Goal: Task Accomplishment & Management: Complete application form

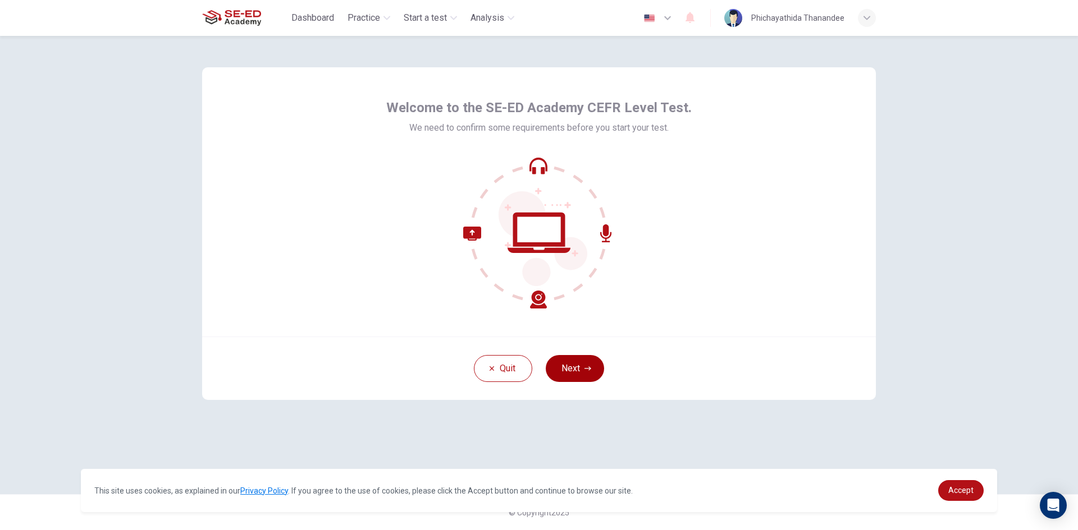
click at [576, 371] on button "Next" at bounding box center [575, 368] width 58 height 27
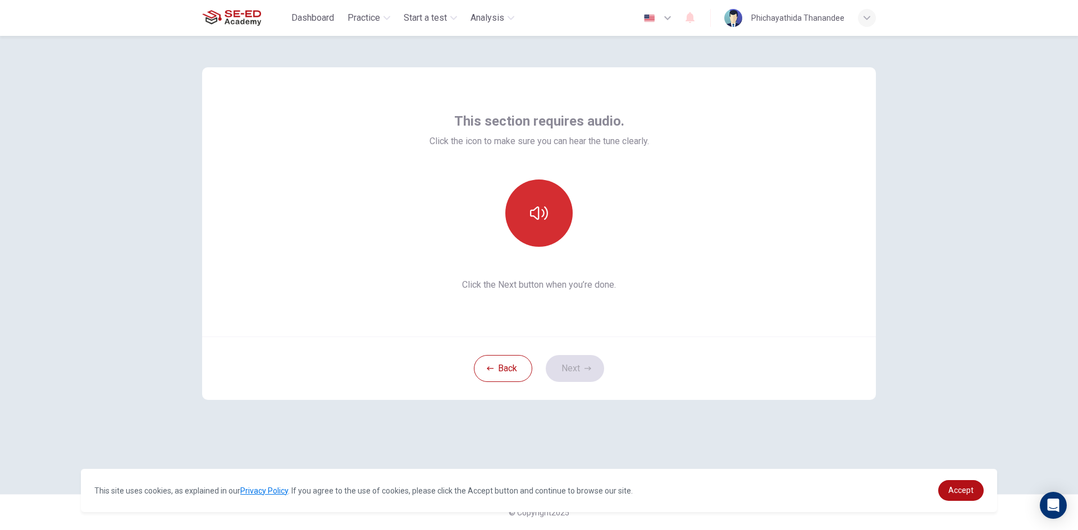
click at [543, 216] on icon "button" at bounding box center [539, 213] width 18 height 13
click at [540, 223] on button "button" at bounding box center [538, 213] width 67 height 67
click at [551, 230] on button "button" at bounding box center [538, 213] width 67 height 67
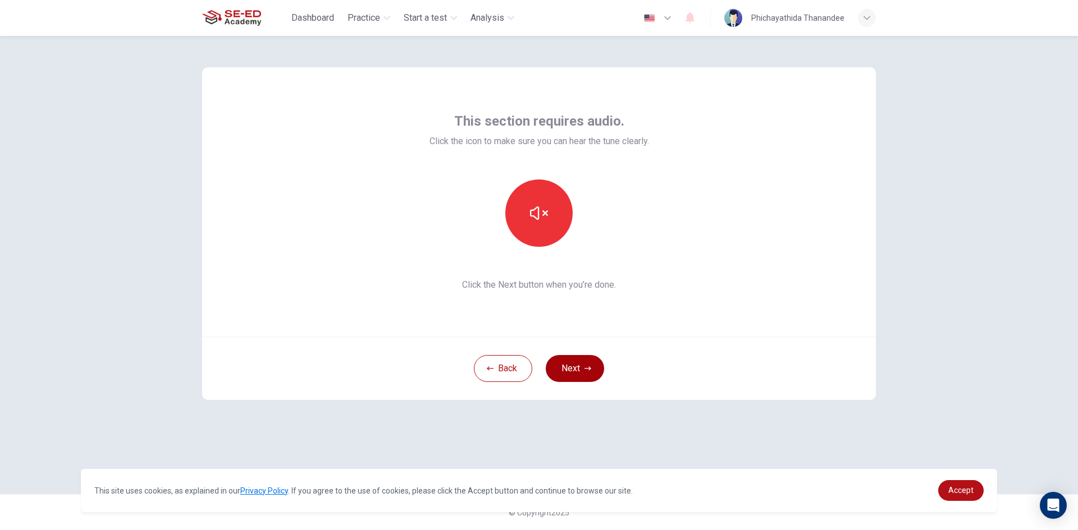
click at [575, 368] on button "Next" at bounding box center [575, 368] width 58 height 27
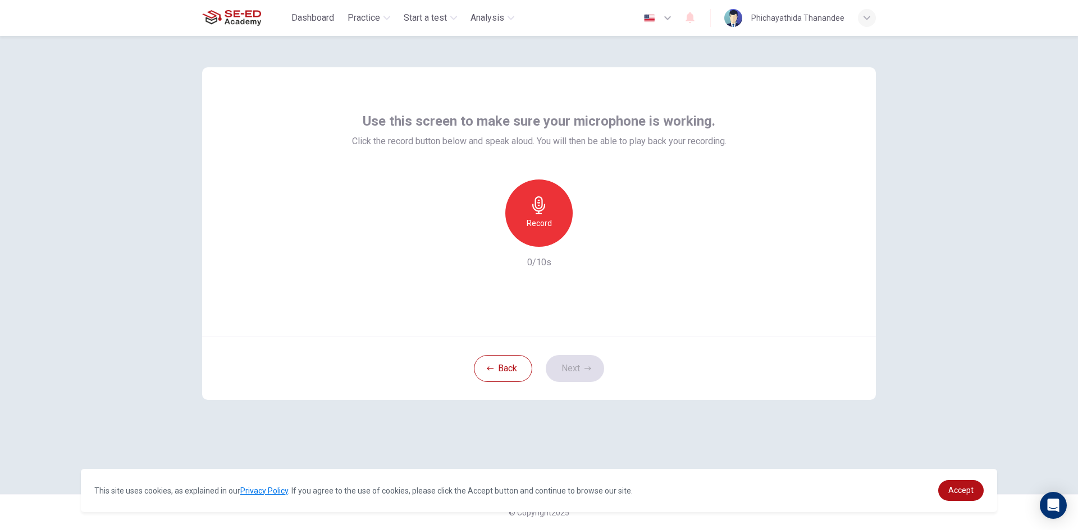
click at [527, 216] on div "Record" at bounding box center [538, 213] width 67 height 67
click at [549, 209] on div "Stop" at bounding box center [538, 213] width 67 height 67
click at [592, 236] on icon "button" at bounding box center [590, 237] width 11 height 11
click at [591, 236] on icon "button" at bounding box center [590, 237] width 11 height 11
click at [579, 365] on button "Next" at bounding box center [575, 368] width 58 height 27
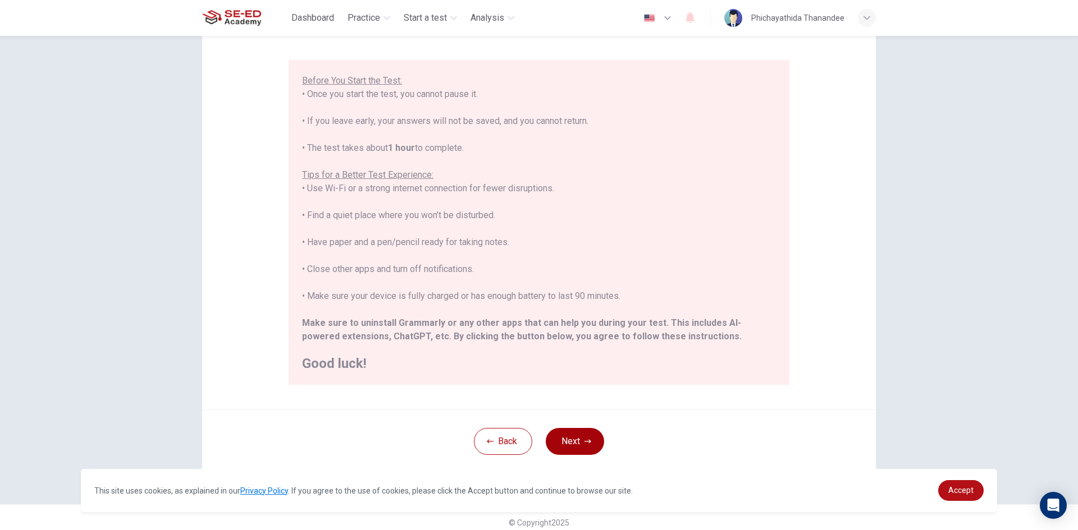
scroll to position [94, 0]
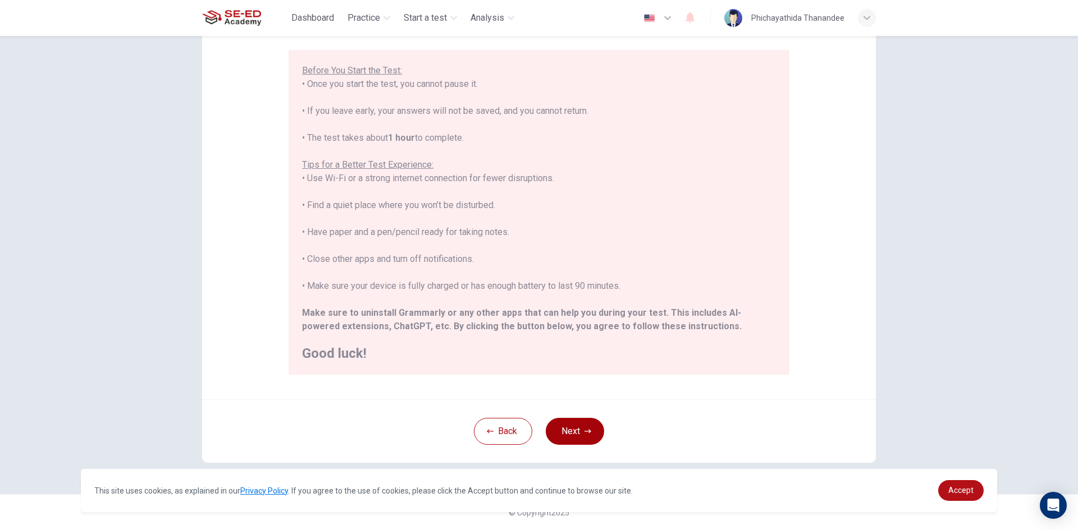
click at [567, 424] on button "Next" at bounding box center [575, 431] width 58 height 27
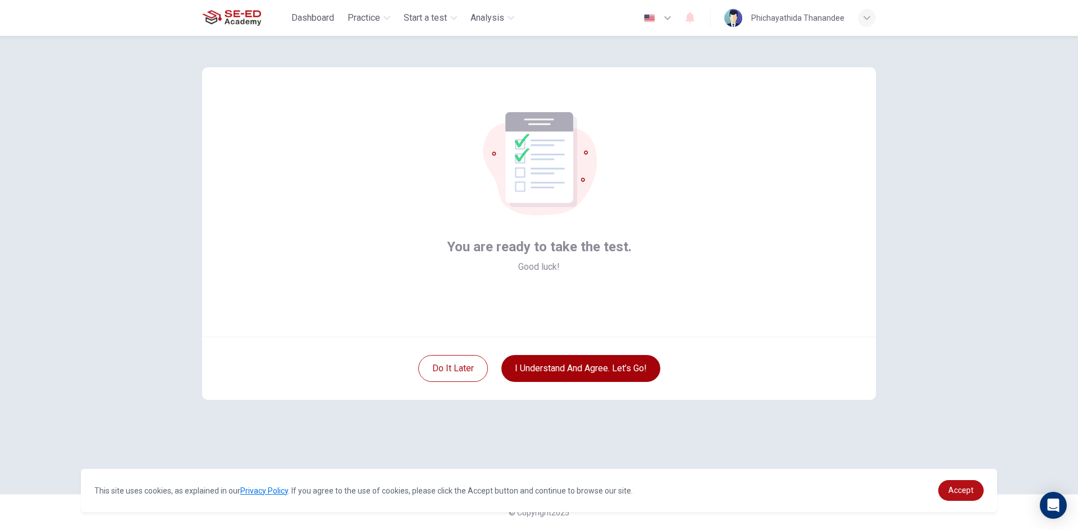
scroll to position [0, 0]
click at [552, 365] on button "I understand and agree. Let’s go!" at bounding box center [580, 368] width 159 height 27
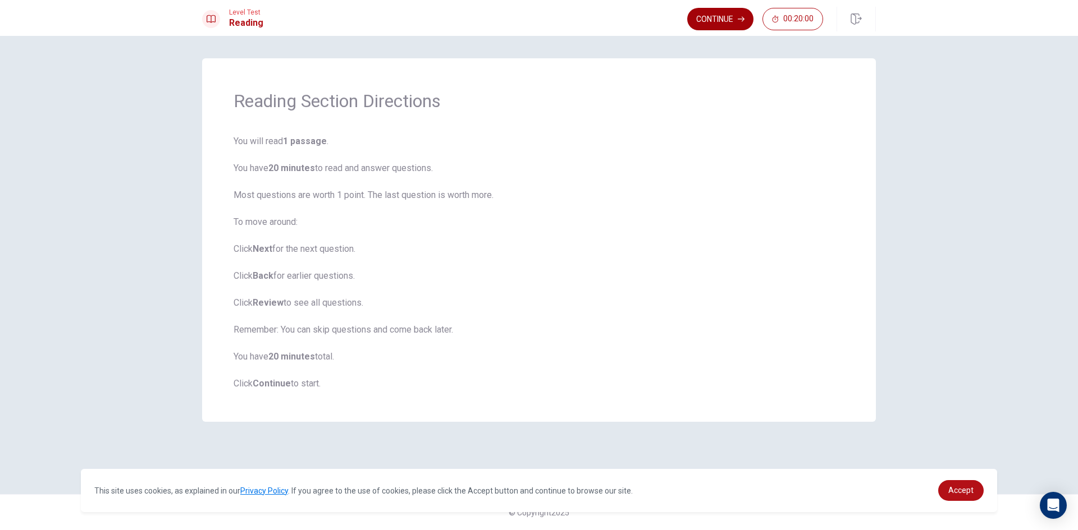
click at [708, 20] on button "Continue" at bounding box center [720, 19] width 66 height 22
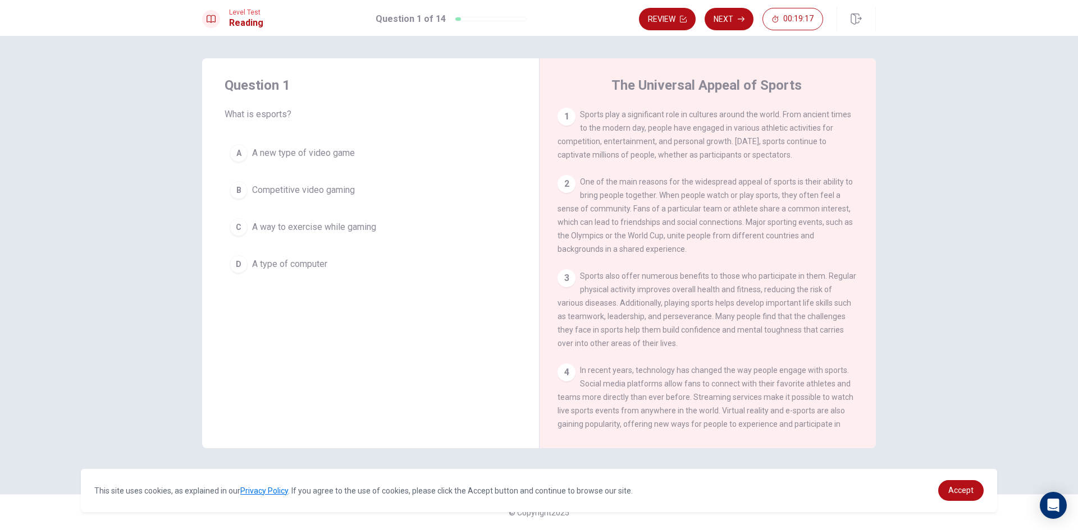
click at [564, 117] on div "1" at bounding box center [566, 117] width 18 height 18
click at [594, 129] on span "Sports play a significant role in cultures around the world. From ancient times…" at bounding box center [704, 134] width 294 height 49
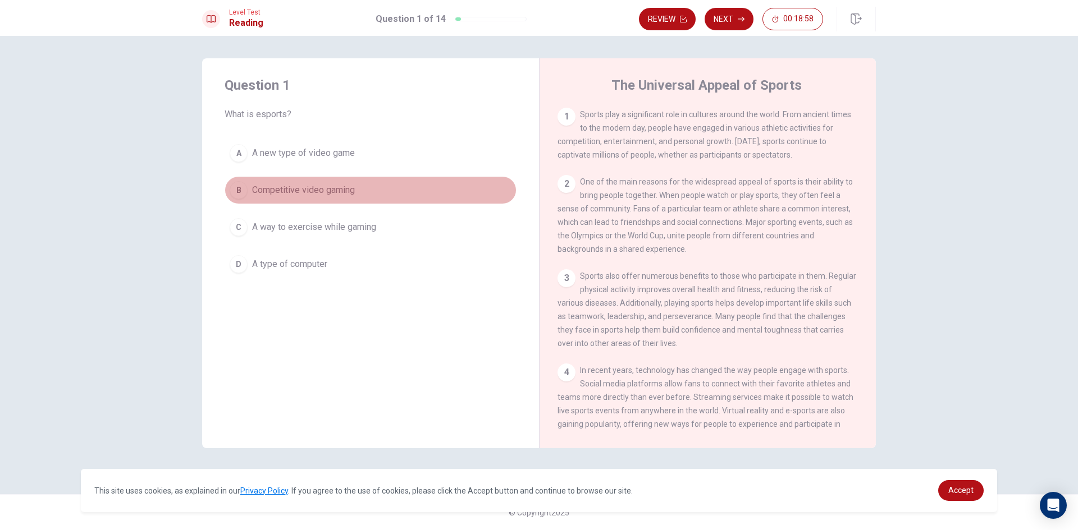
click at [296, 191] on span "Competitive video gaming" at bounding box center [303, 190] width 103 height 13
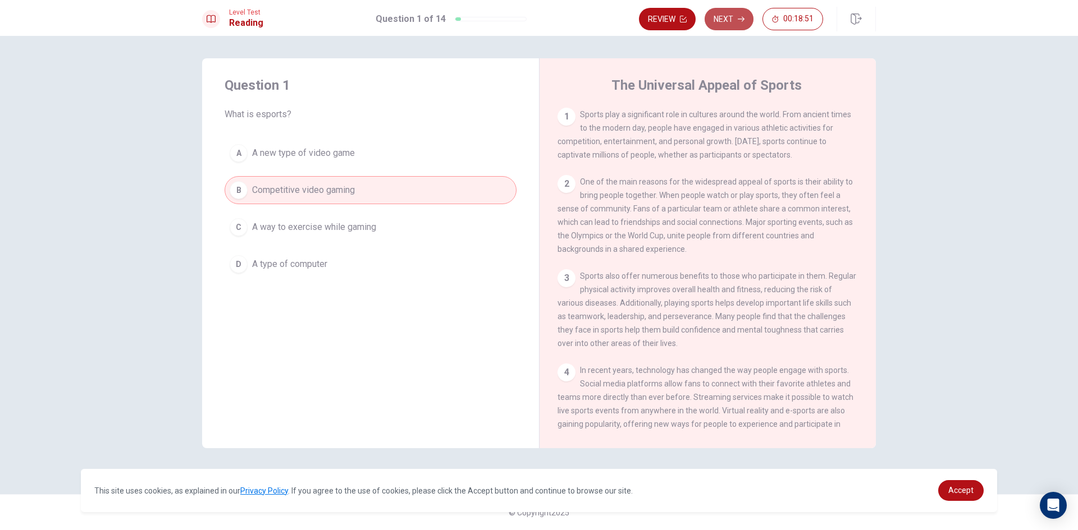
click at [721, 21] on button "Next" at bounding box center [728, 19] width 49 height 22
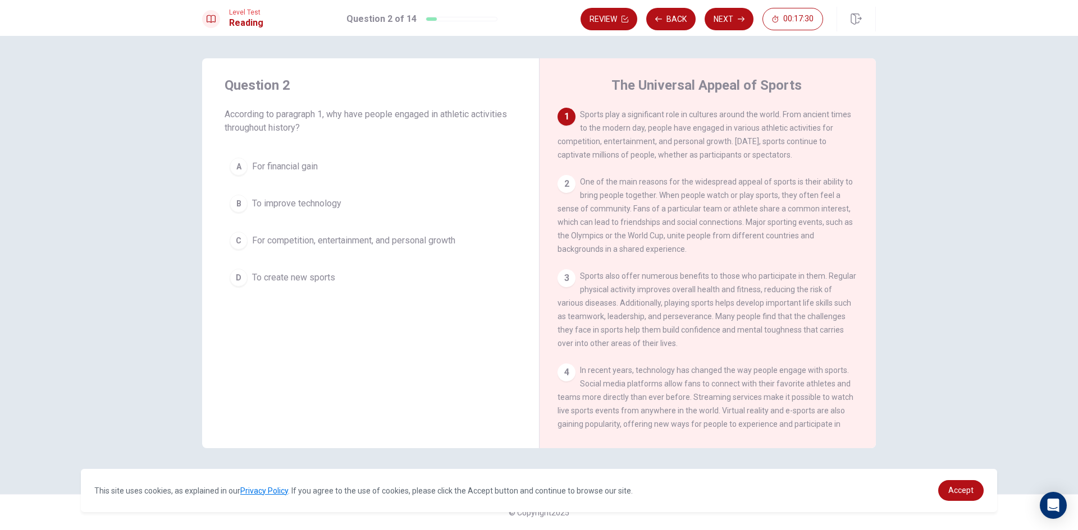
click at [341, 242] on span "For competition, entertainment, and personal growth" at bounding box center [353, 240] width 203 height 13
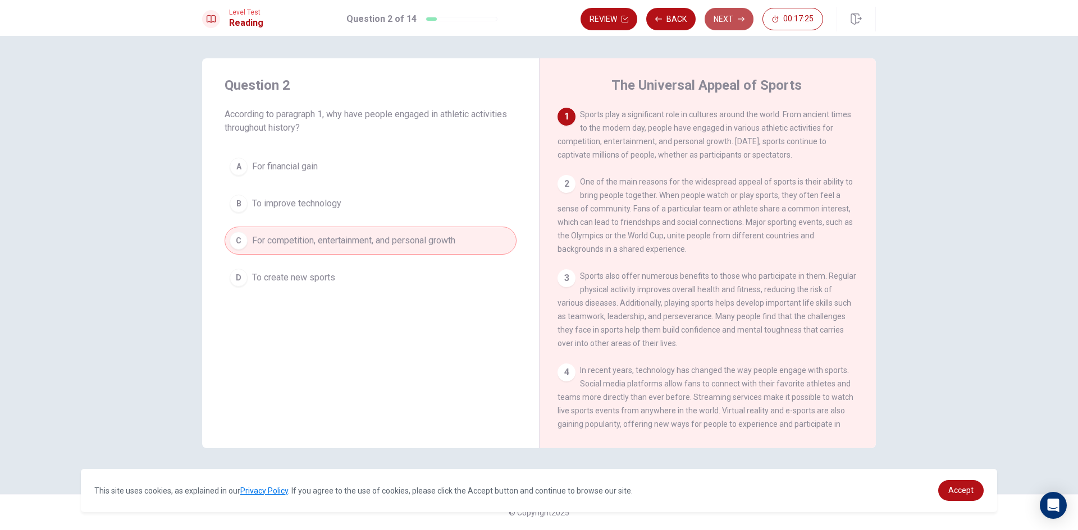
click at [716, 22] on button "Next" at bounding box center [728, 19] width 49 height 22
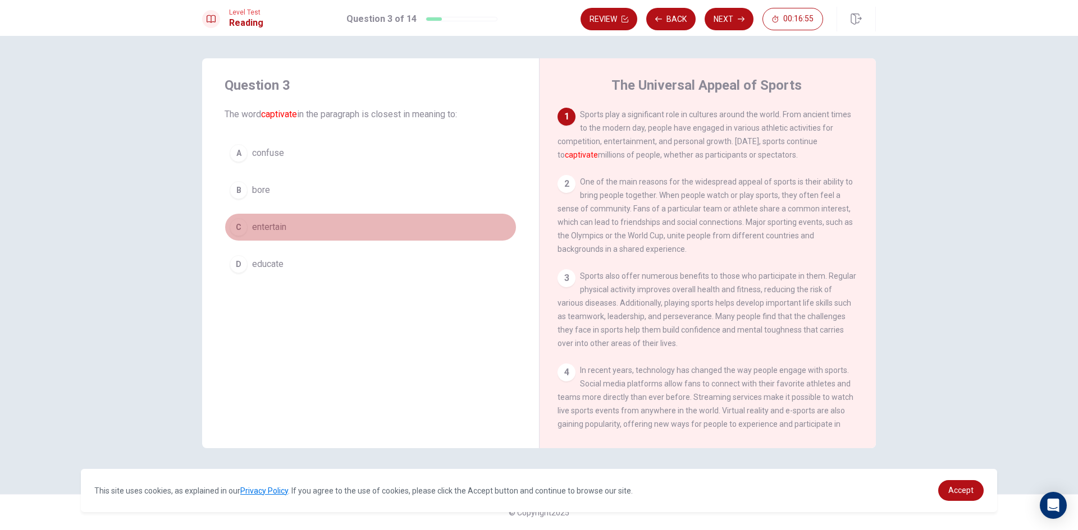
click at [297, 225] on button "C entertain" at bounding box center [370, 227] width 292 height 28
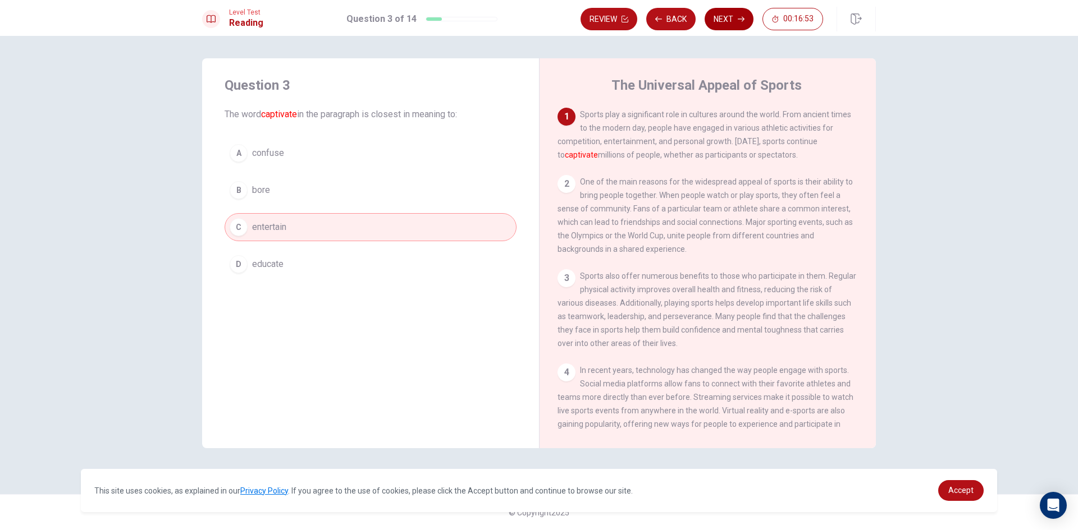
click at [731, 20] on button "Next" at bounding box center [728, 19] width 49 height 22
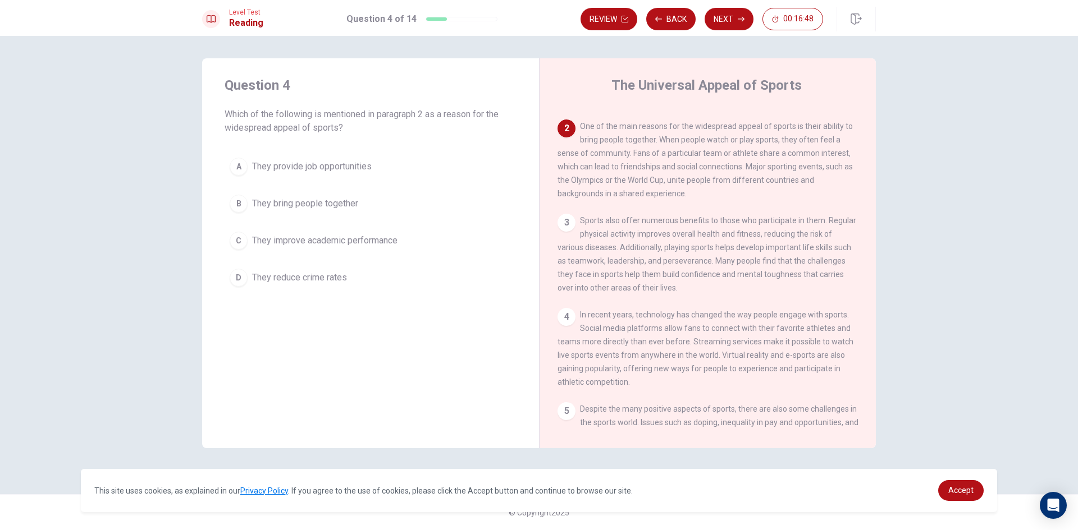
scroll to position [56, 0]
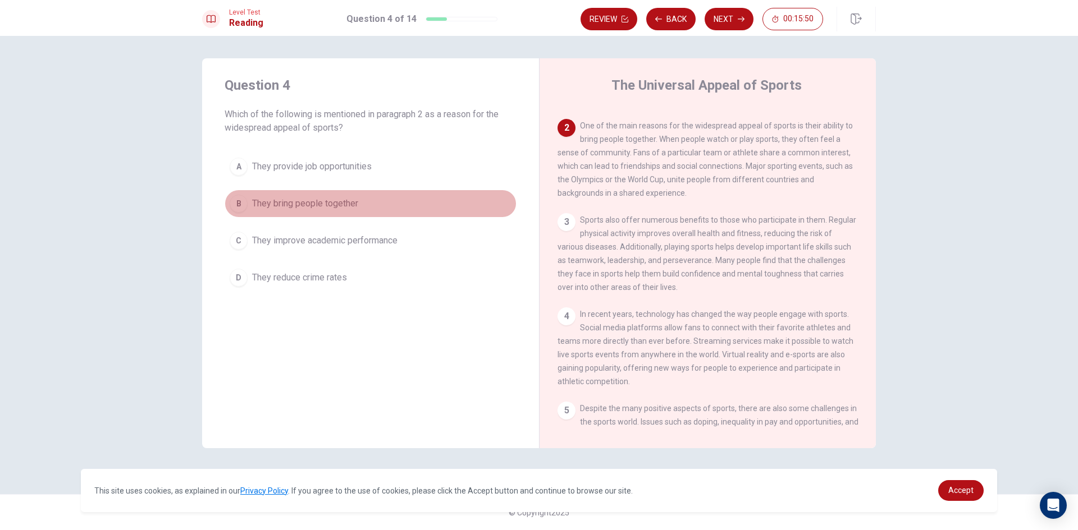
click at [340, 207] on span "They bring people together" at bounding box center [305, 203] width 106 height 13
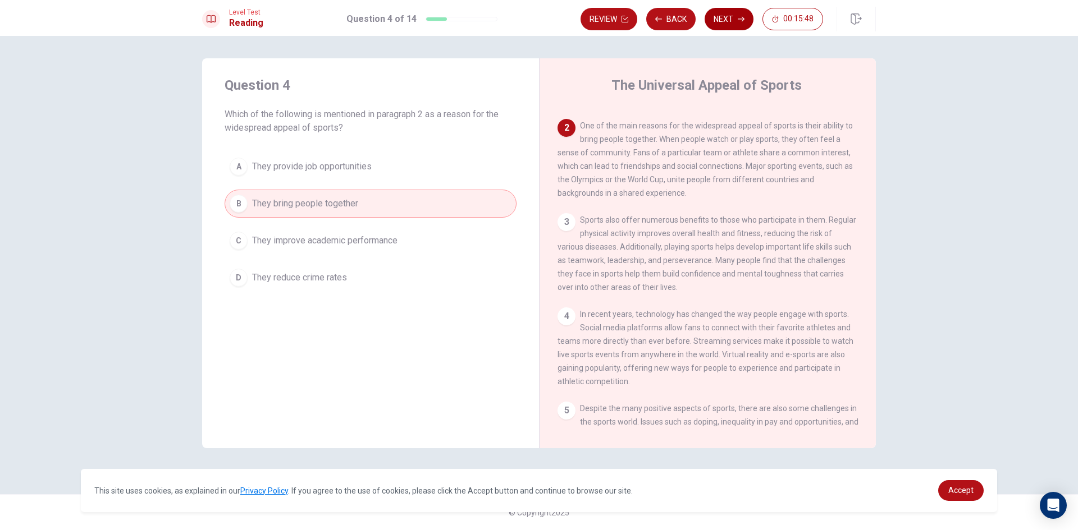
click at [725, 23] on button "Next" at bounding box center [728, 19] width 49 height 22
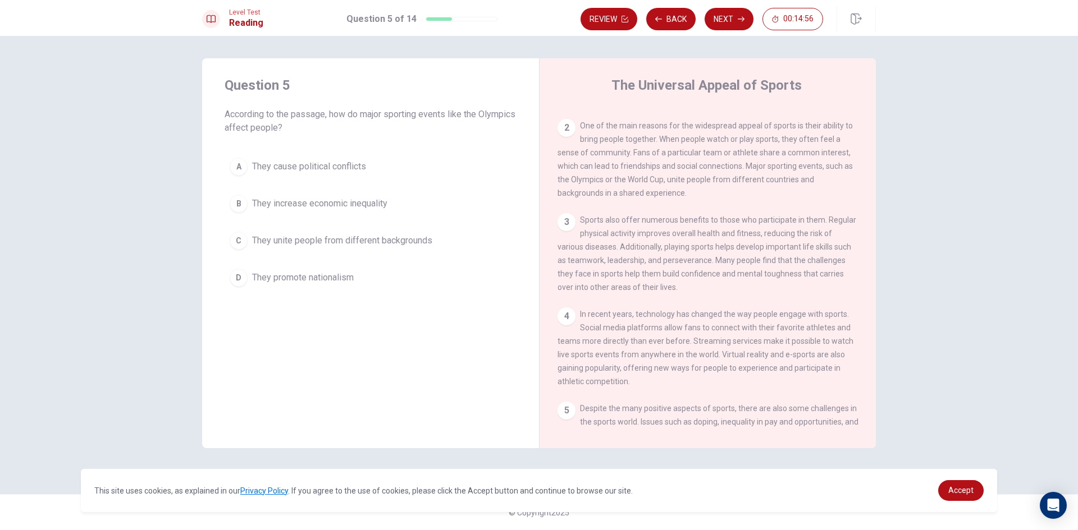
click at [324, 239] on span "They unite people from different backgrounds" at bounding box center [342, 240] width 180 height 13
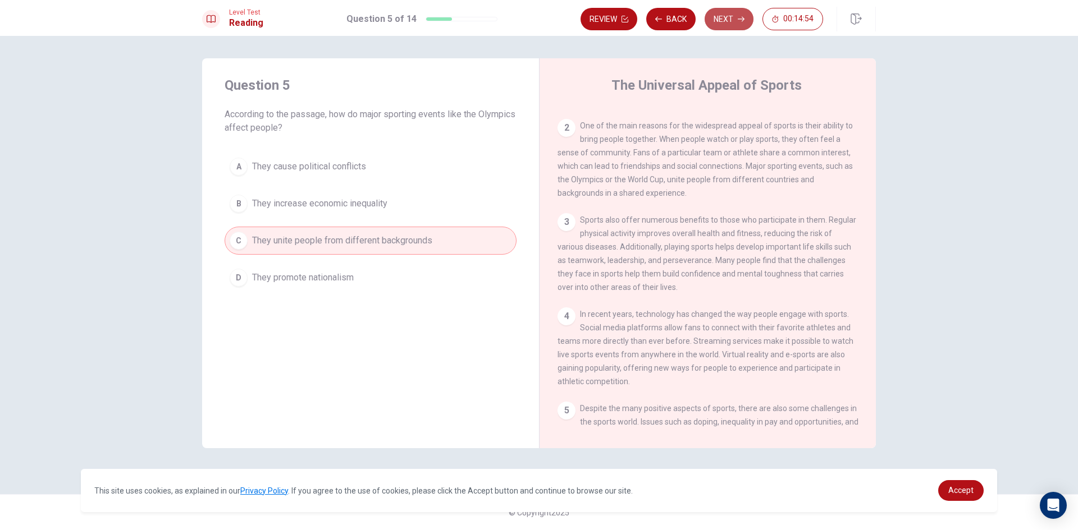
click at [731, 22] on button "Next" at bounding box center [728, 19] width 49 height 22
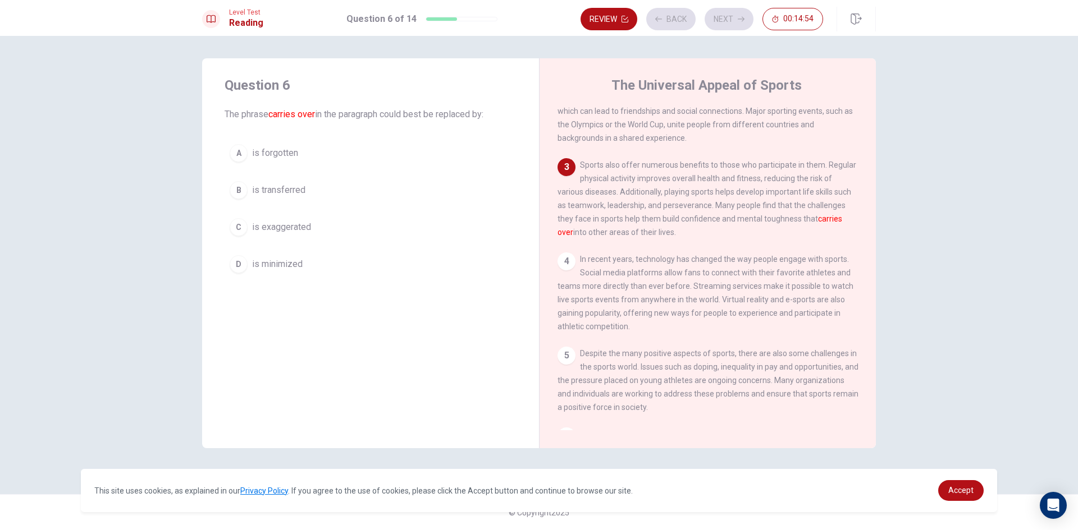
scroll to position [167, 0]
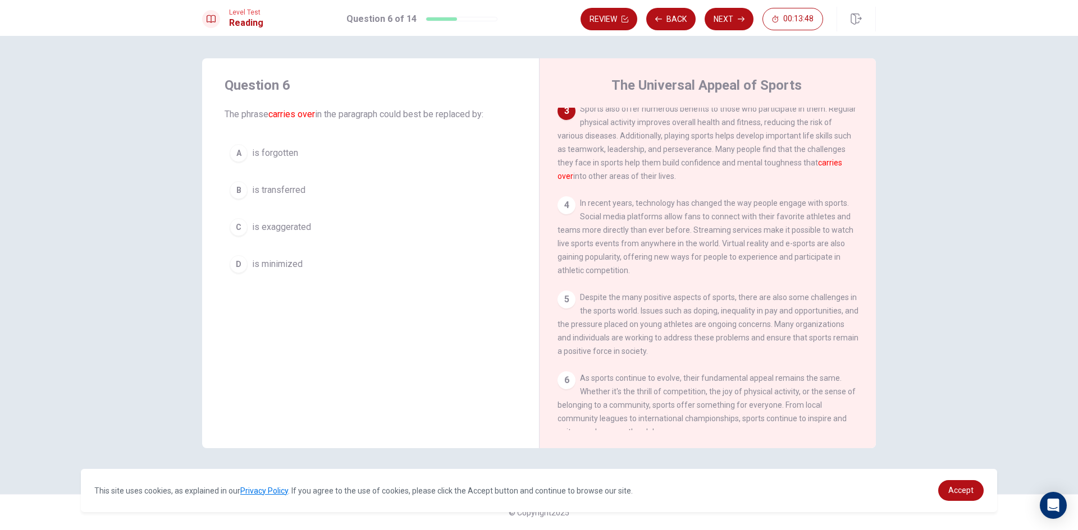
click at [334, 223] on button "C is exaggerated" at bounding box center [370, 227] width 292 height 28
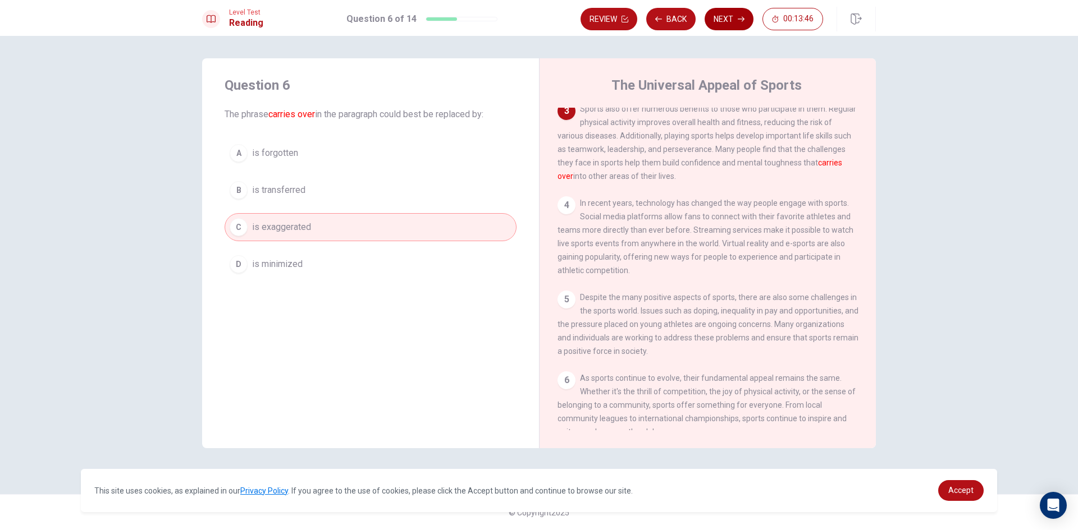
click at [732, 29] on button "Next" at bounding box center [728, 19] width 49 height 22
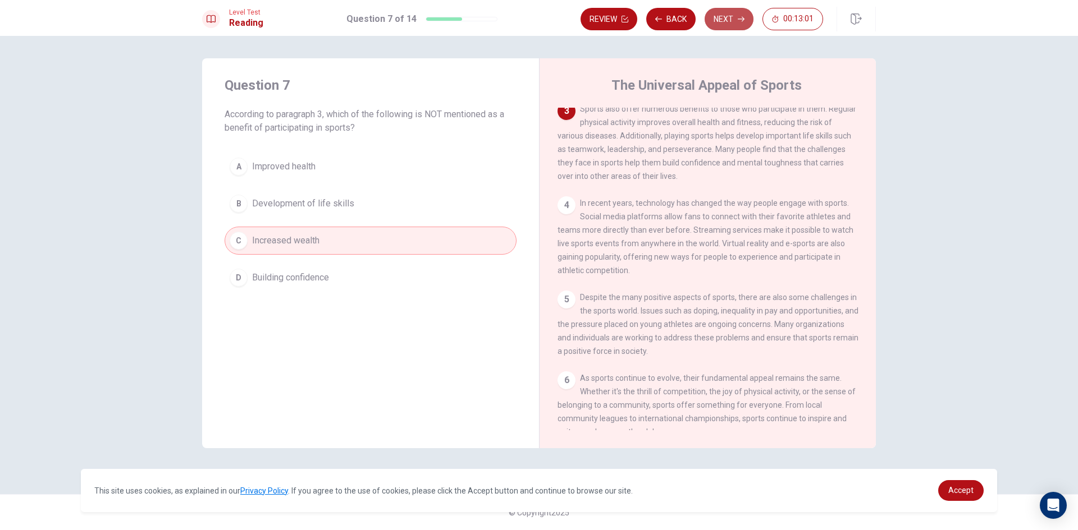
click at [728, 16] on button "Next" at bounding box center [728, 19] width 49 height 22
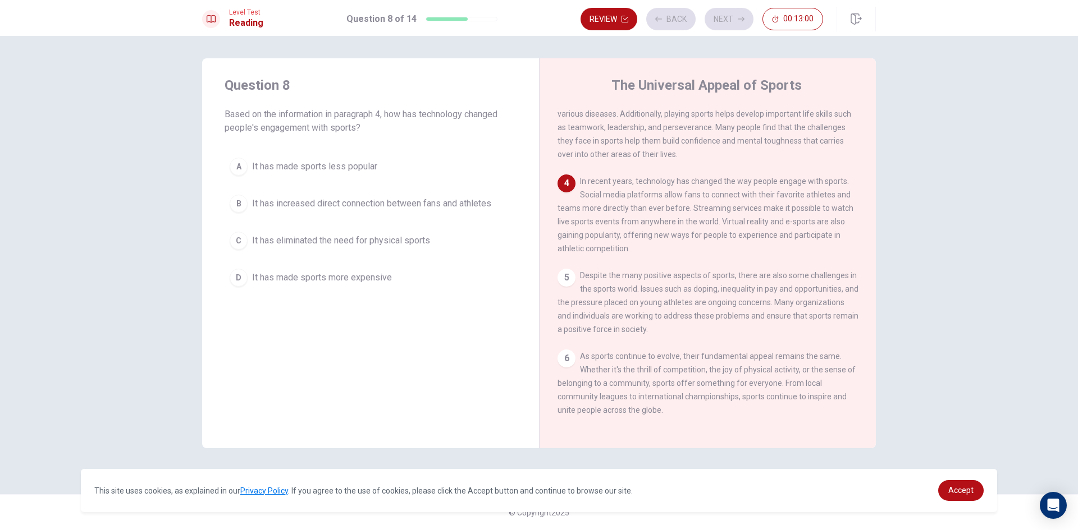
scroll to position [207, 0]
click at [335, 208] on span "It has increased direct connection between fans and athletes" at bounding box center [371, 203] width 239 height 13
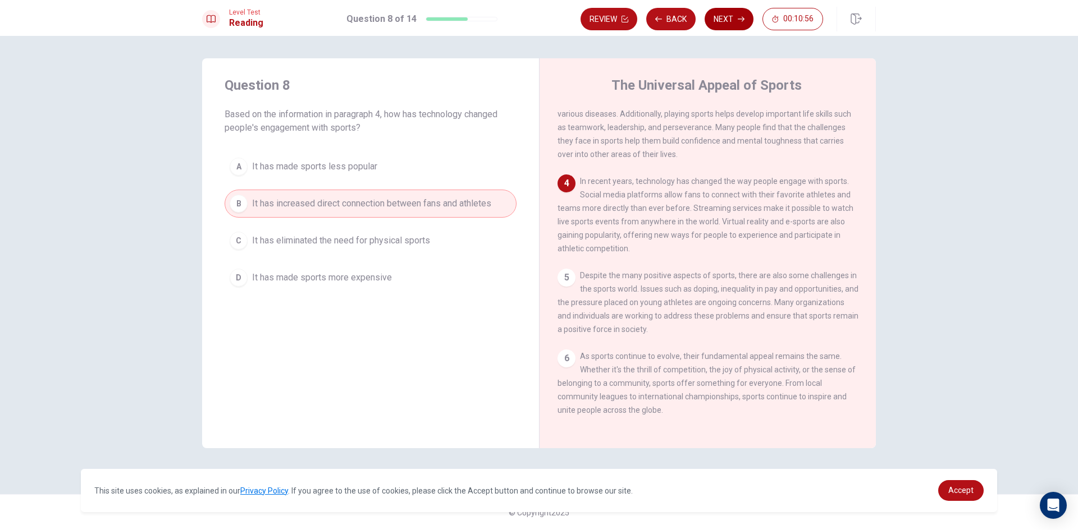
click at [741, 22] on button "Next" at bounding box center [728, 19] width 49 height 22
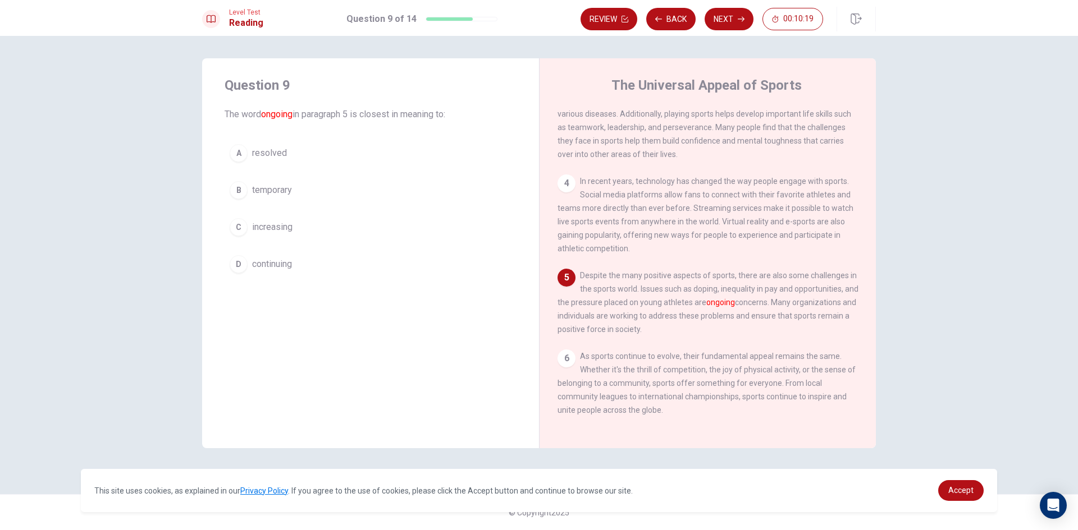
click at [278, 149] on span "resolved" at bounding box center [269, 152] width 35 height 13
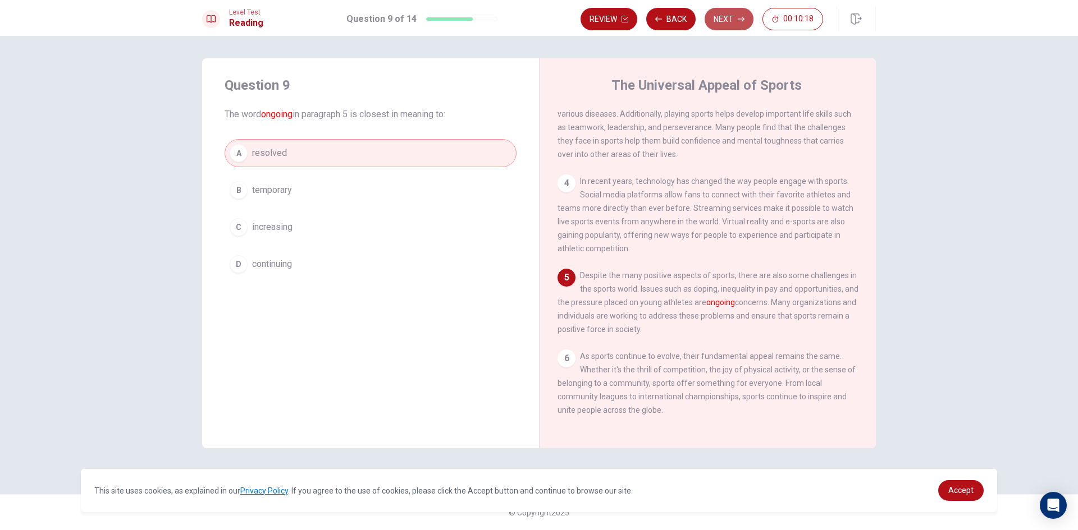
click at [730, 24] on button "Next" at bounding box center [728, 19] width 49 height 22
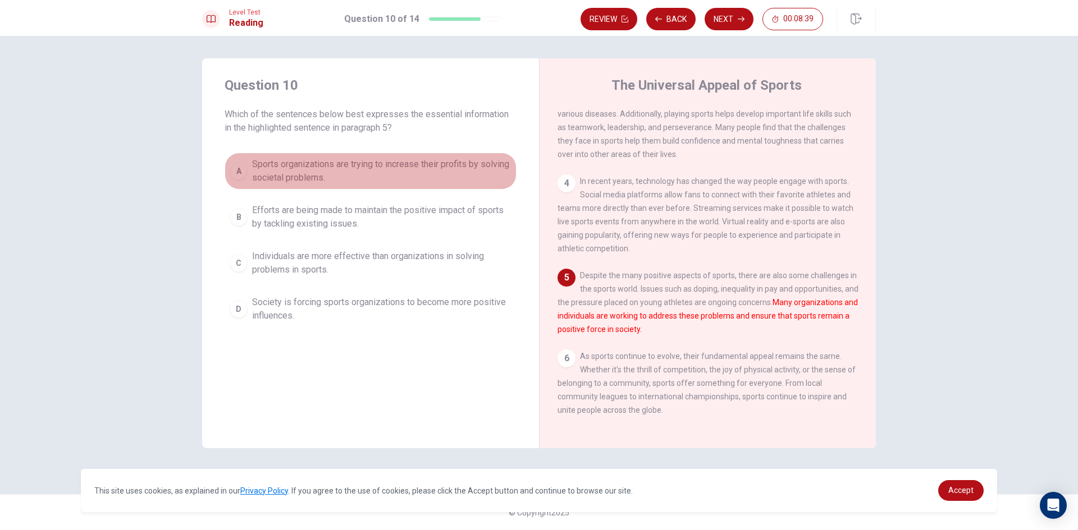
click at [473, 167] on span "Sports organizations are trying to increase their profits by solving societal p…" at bounding box center [381, 171] width 259 height 27
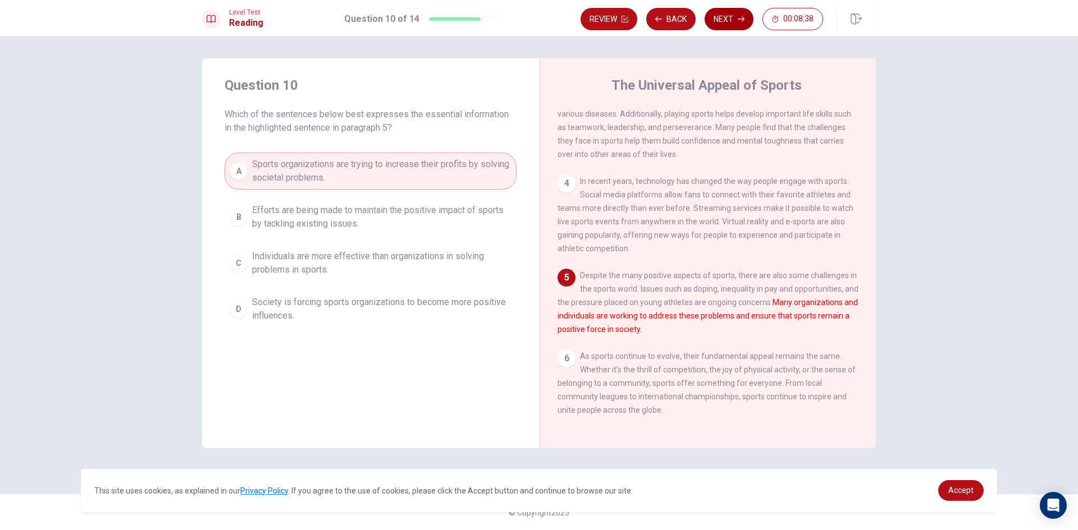
click at [728, 24] on button "Next" at bounding box center [728, 19] width 49 height 22
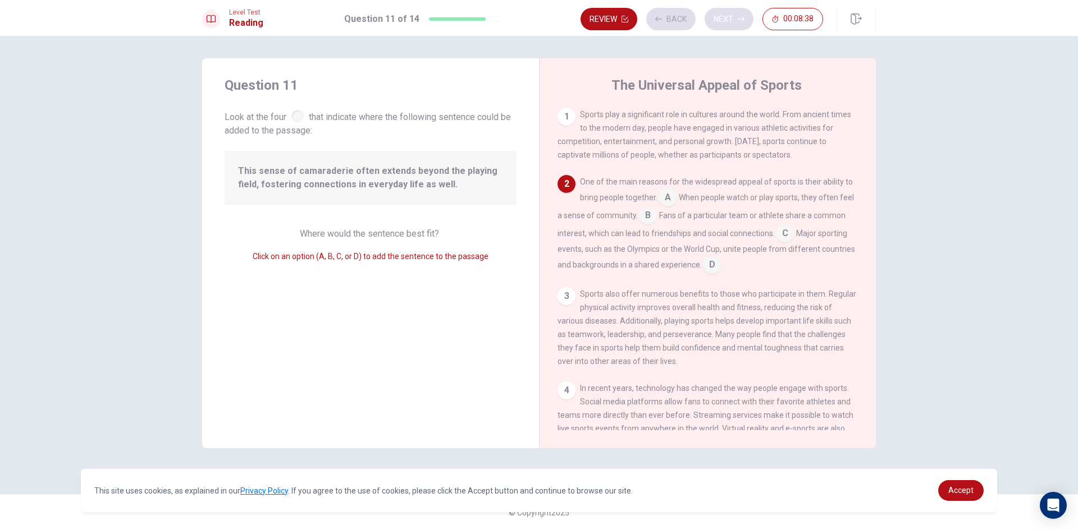
scroll to position [70, 0]
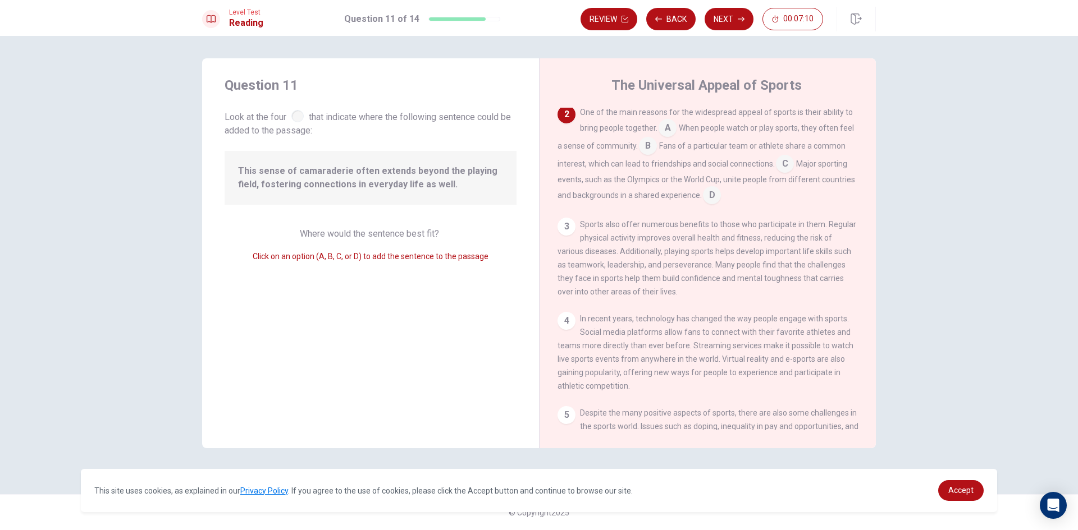
click at [646, 150] on input at bounding box center [648, 147] width 18 height 18
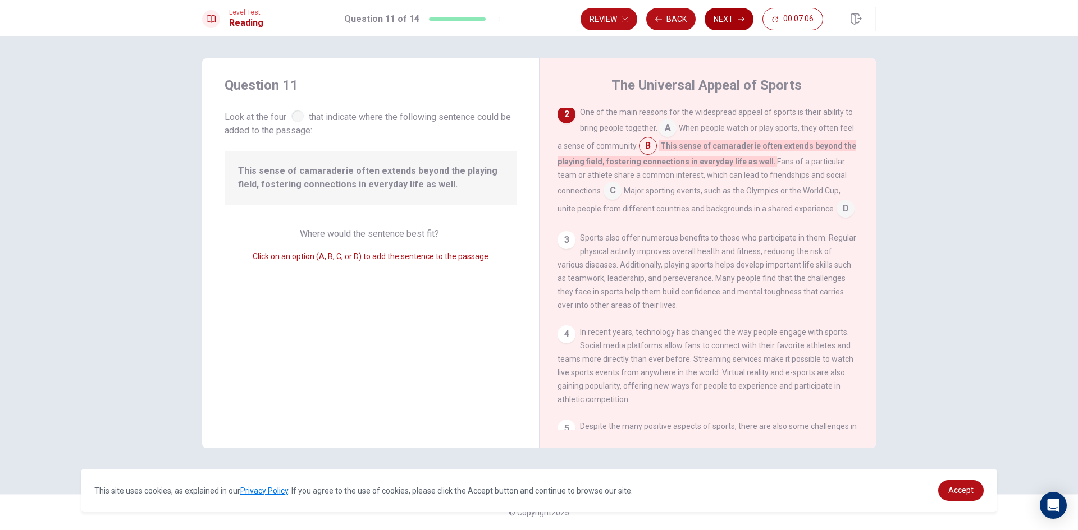
click at [741, 18] on icon "button" at bounding box center [740, 19] width 7 height 7
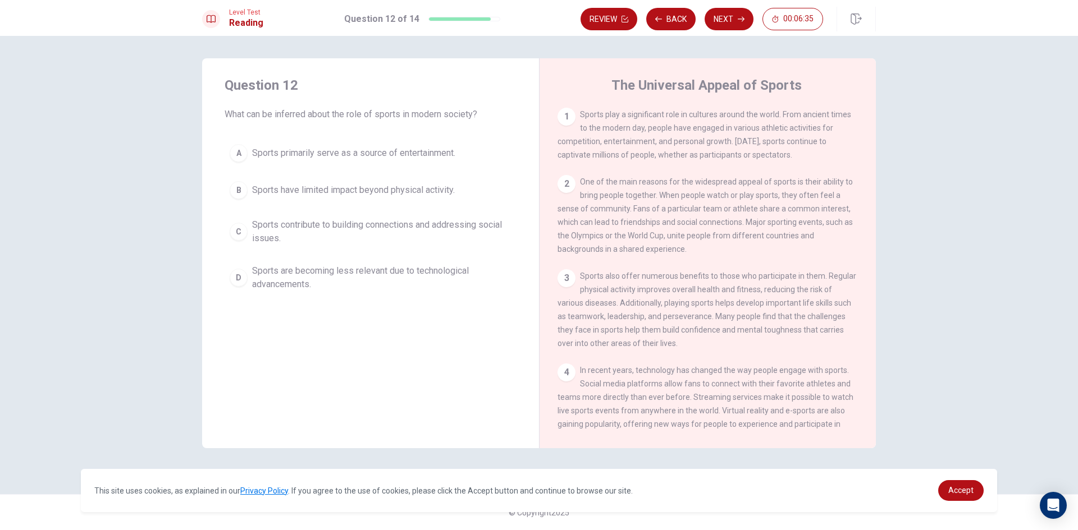
click at [292, 236] on span "Sports contribute to building connections and addressing social issues." at bounding box center [381, 231] width 259 height 27
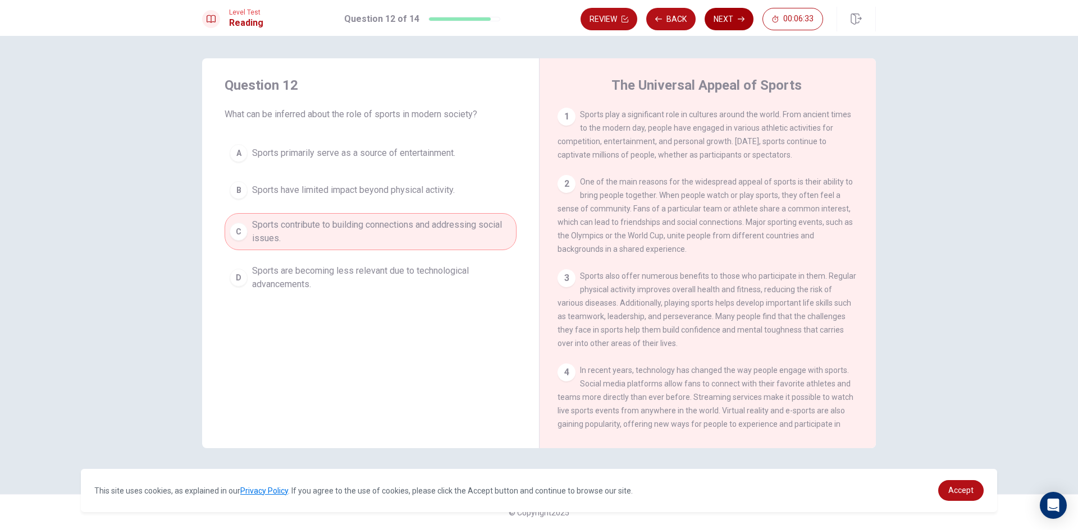
click at [719, 19] on button "Next" at bounding box center [728, 19] width 49 height 22
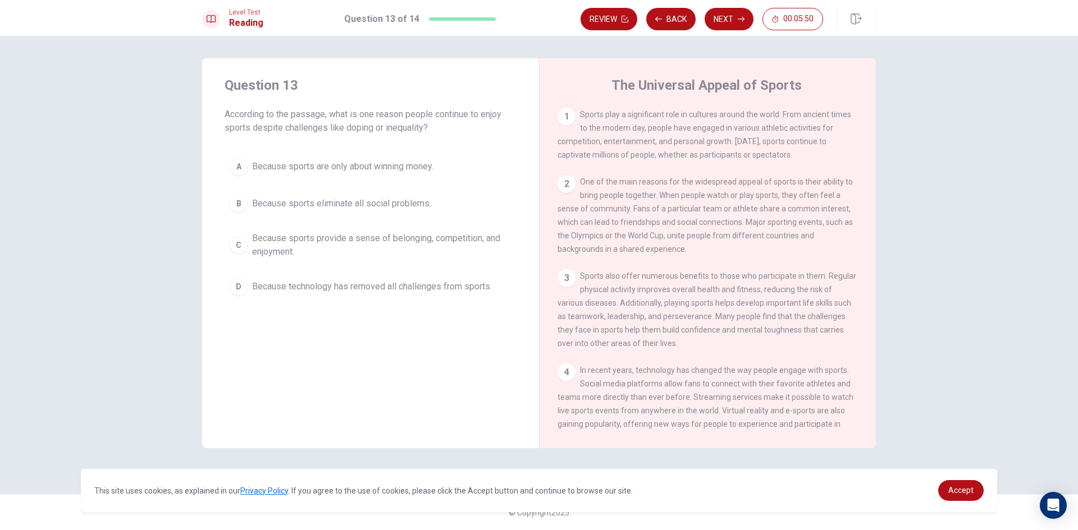
click at [356, 249] on span "Because sports provide a sense of belonging, competition, and enjoyment." at bounding box center [381, 245] width 259 height 27
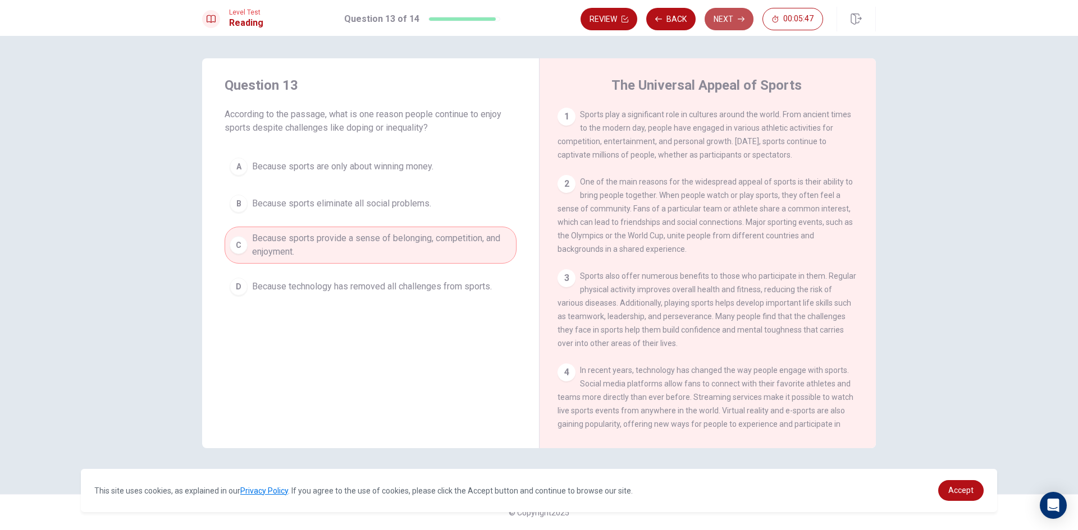
click at [734, 25] on button "Next" at bounding box center [728, 19] width 49 height 22
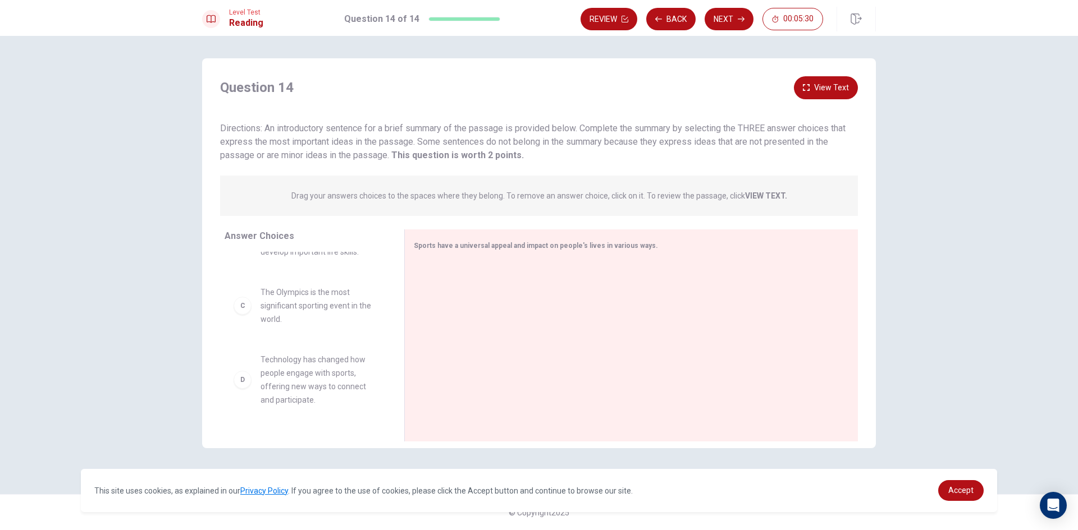
scroll to position [112, 0]
click at [823, 84] on button "View Text" at bounding box center [826, 87] width 64 height 23
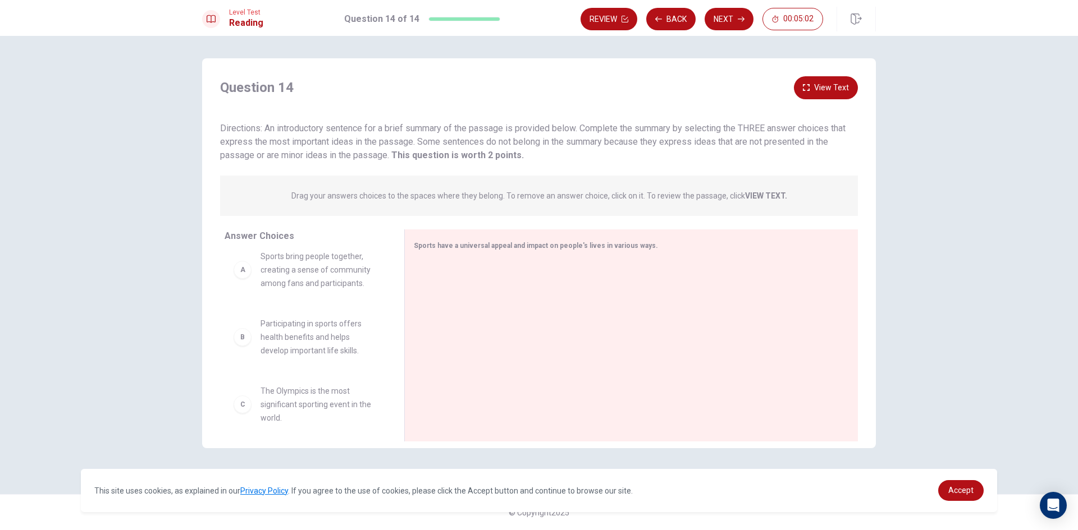
scroll to position [0, 0]
drag, startPoint x: 288, startPoint y: 296, endPoint x: 288, endPoint y: 290, distance: 6.2
click at [827, 86] on button "View Text" at bounding box center [826, 87] width 64 height 23
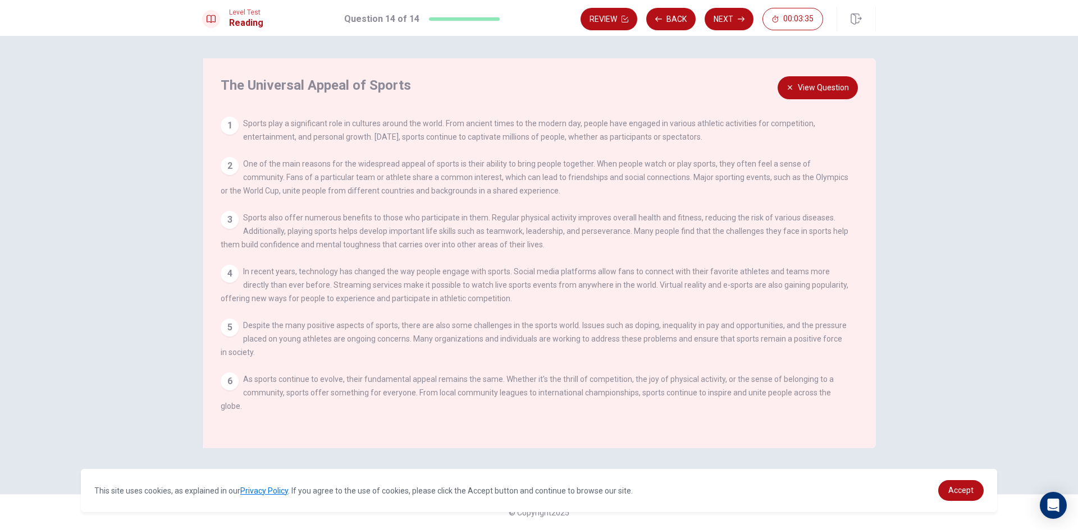
click at [837, 79] on button "View Question" at bounding box center [817, 87] width 80 height 23
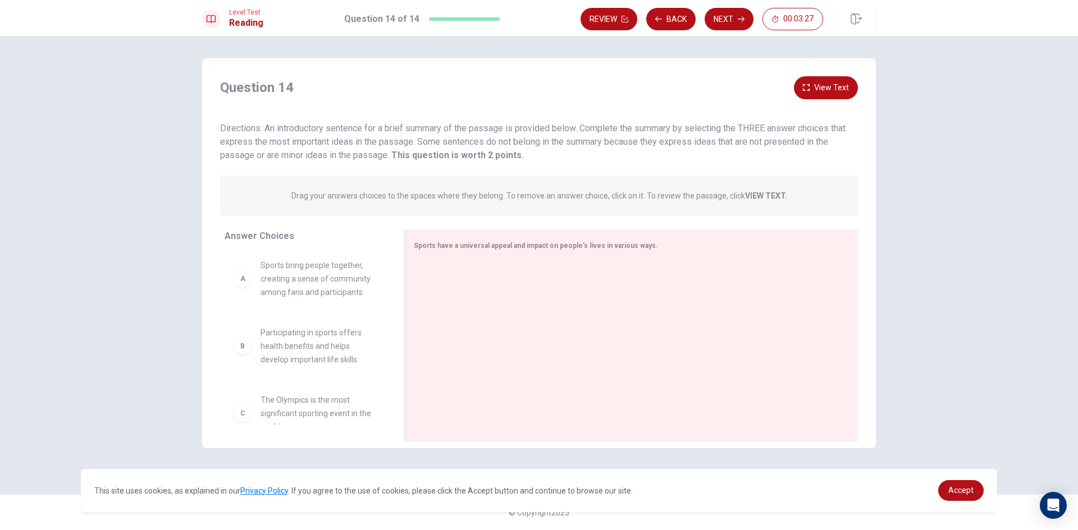
scroll to position [0, 0]
click at [833, 91] on button "View Text" at bounding box center [826, 87] width 64 height 23
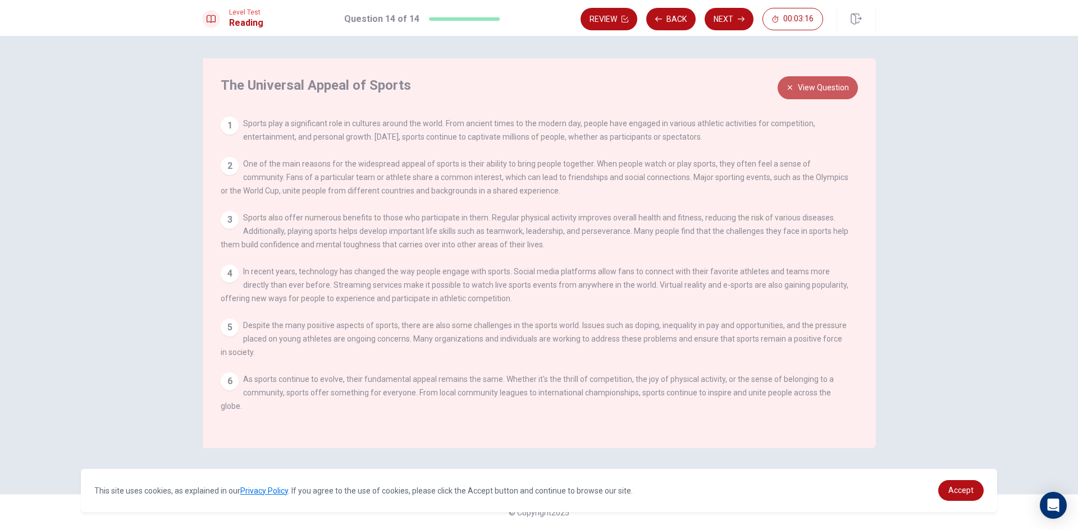
click at [841, 89] on button "View Question" at bounding box center [817, 87] width 80 height 23
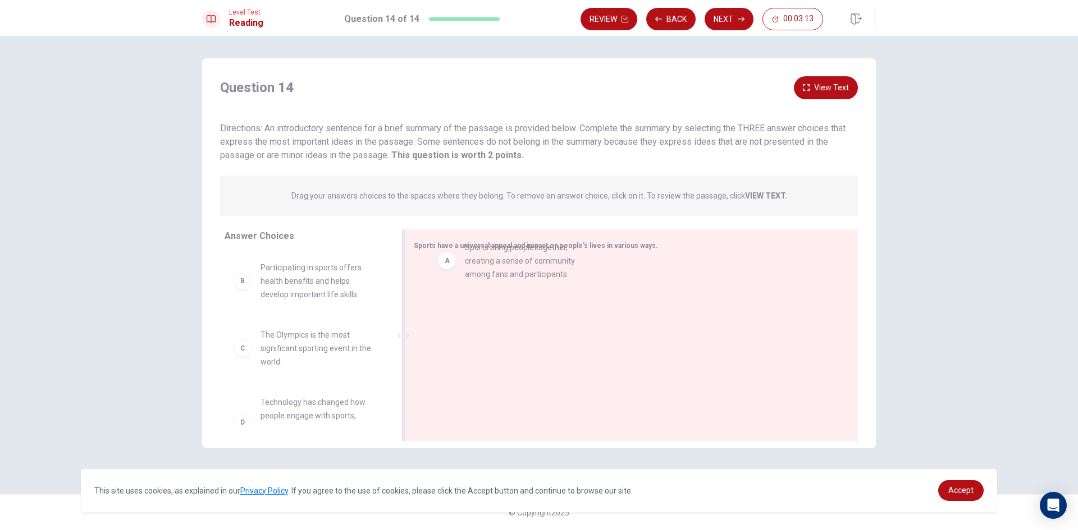
drag, startPoint x: 268, startPoint y: 283, endPoint x: 456, endPoint y: 263, distance: 189.1
click at [846, 86] on button "View Text" at bounding box center [826, 87] width 64 height 23
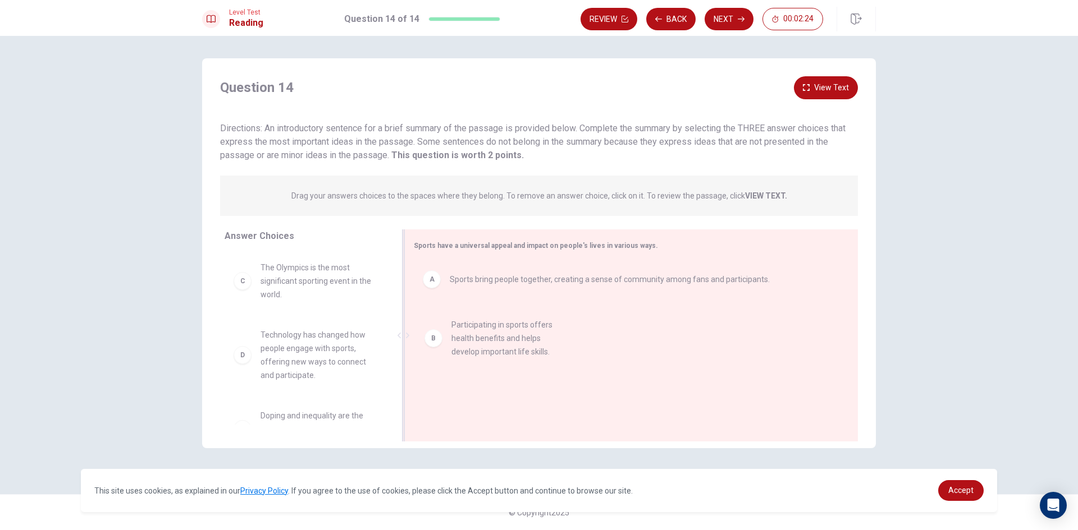
drag, startPoint x: 247, startPoint y: 287, endPoint x: 435, endPoint y: 343, distance: 195.8
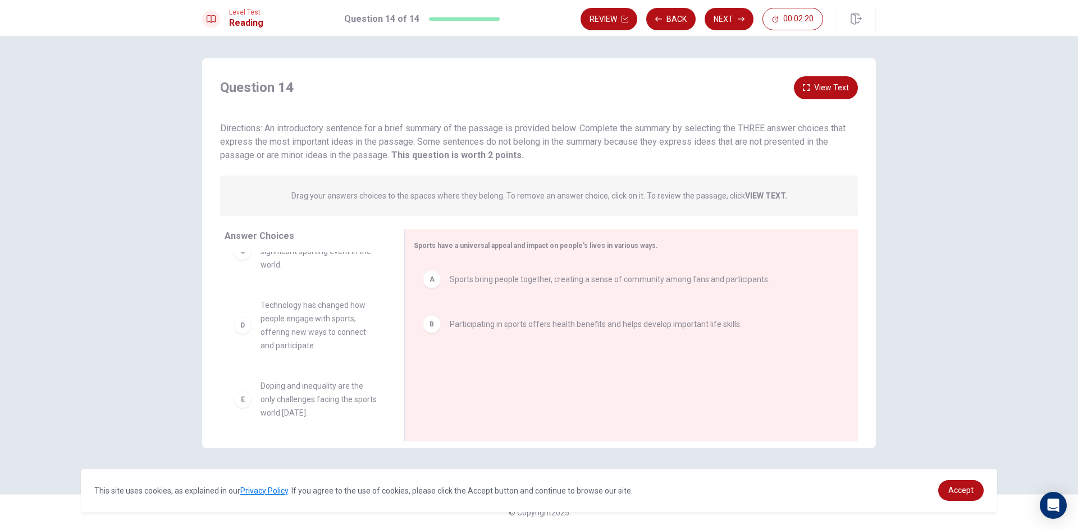
scroll to position [56, 0]
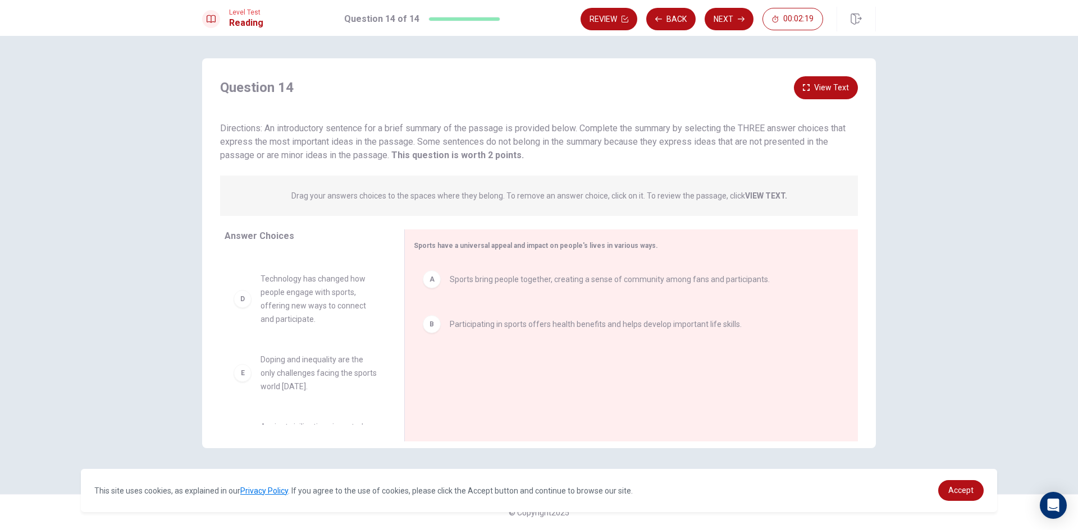
click at [838, 82] on button "View Text" at bounding box center [826, 87] width 64 height 23
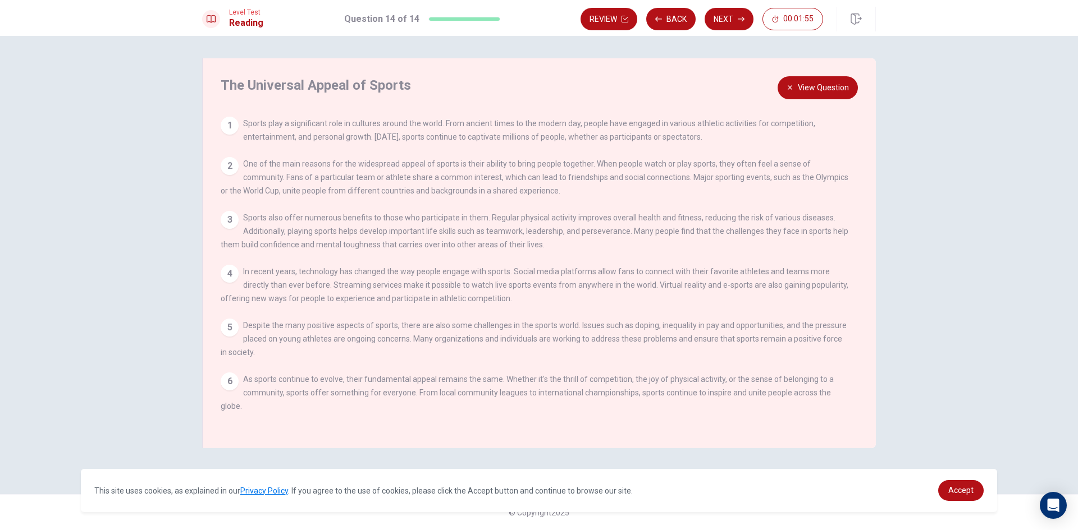
click at [802, 91] on button "View Question" at bounding box center [817, 87] width 80 height 23
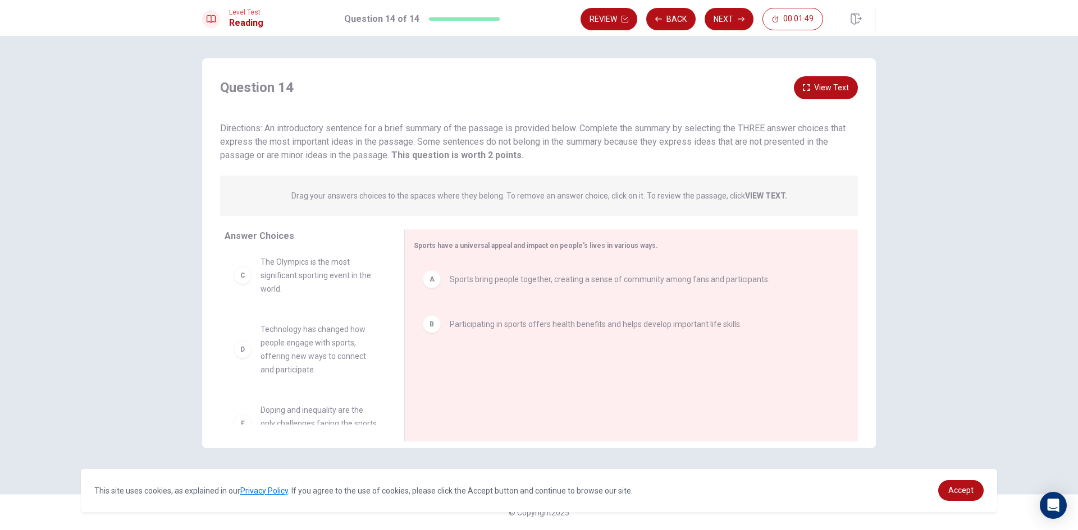
scroll to position [0, 0]
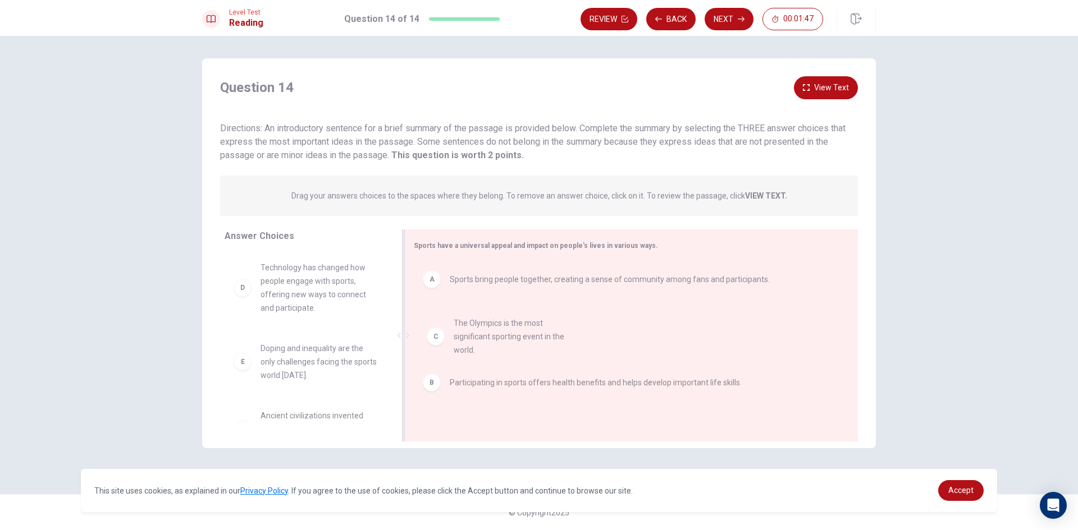
drag, startPoint x: 236, startPoint y: 290, endPoint x: 439, endPoint y: 347, distance: 211.1
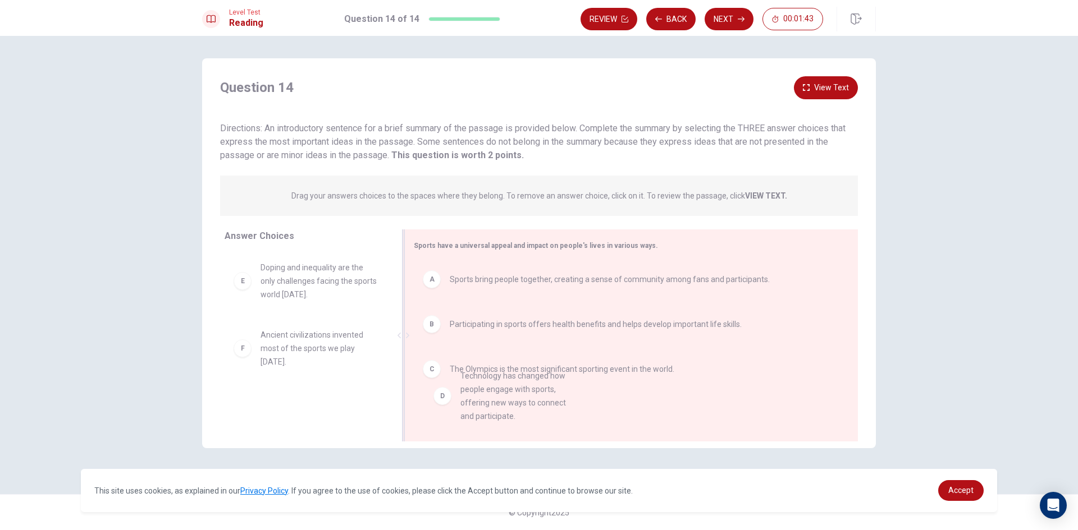
drag, startPoint x: 259, startPoint y: 291, endPoint x: 462, endPoint y: 402, distance: 231.8
drag, startPoint x: 245, startPoint y: 295, endPoint x: 457, endPoint y: 438, distance: 256.2
drag, startPoint x: 253, startPoint y: 293, endPoint x: 465, endPoint y: 401, distance: 238.7
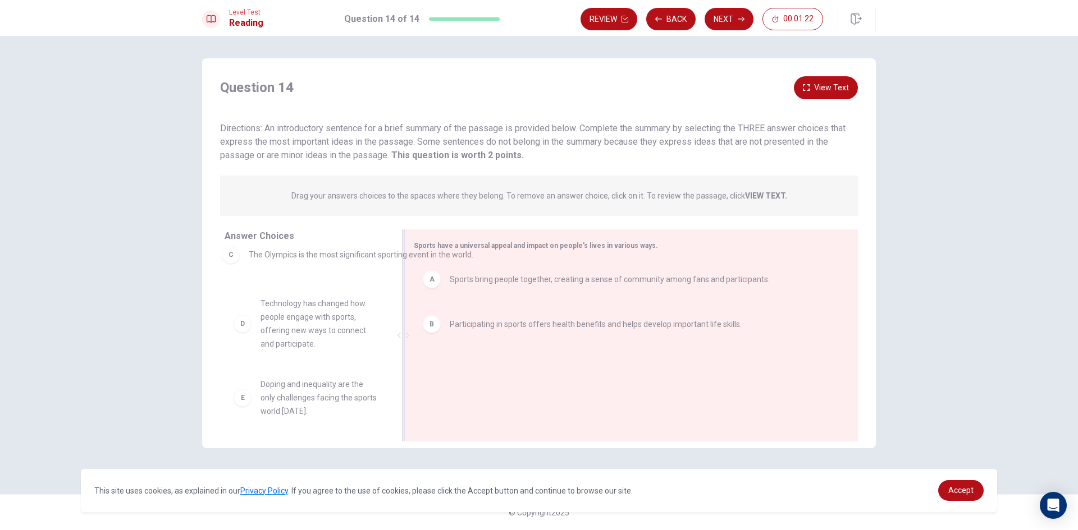
drag, startPoint x: 434, startPoint y: 374, endPoint x: 227, endPoint y: 258, distance: 237.0
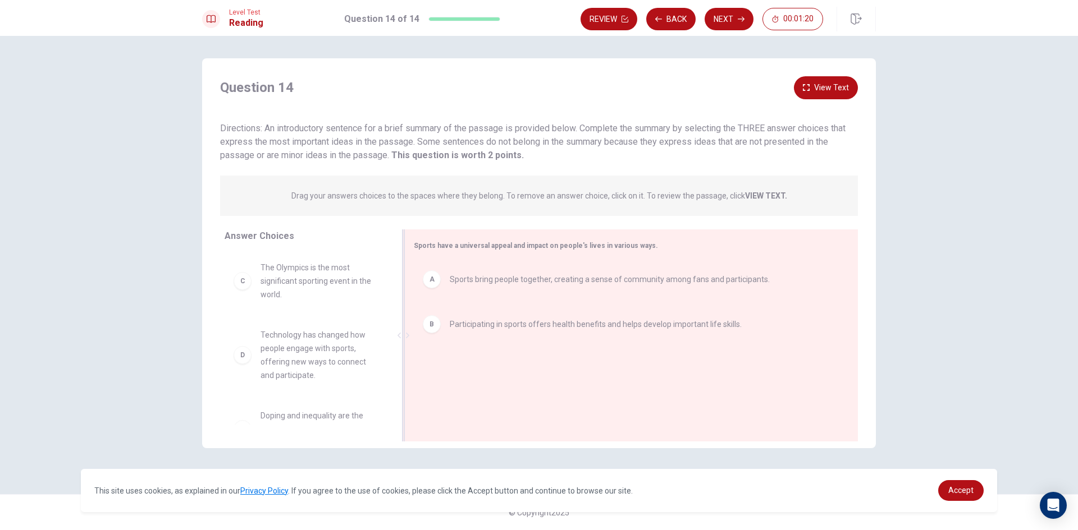
scroll to position [56, 0]
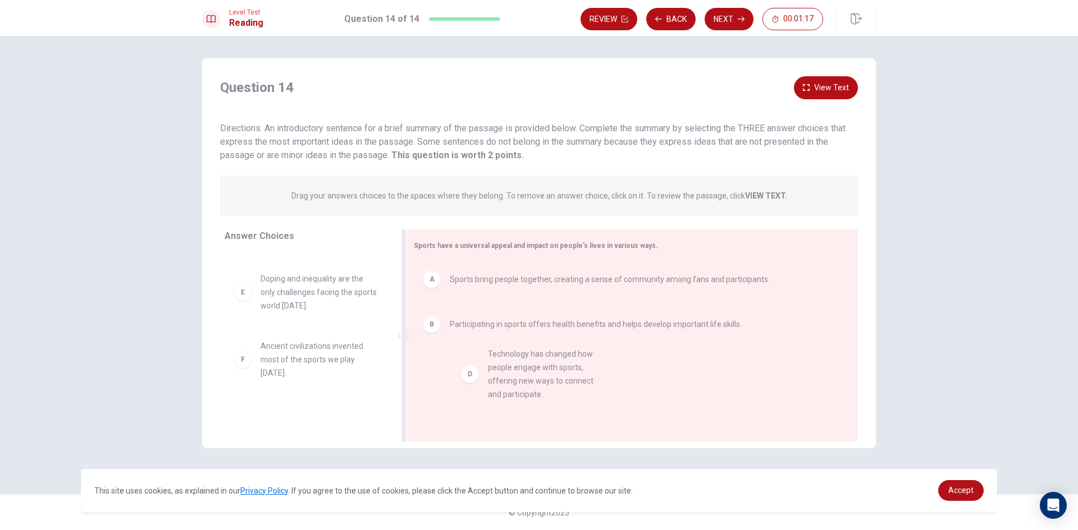
drag, startPoint x: 248, startPoint y: 305, endPoint x: 479, endPoint y: 381, distance: 243.1
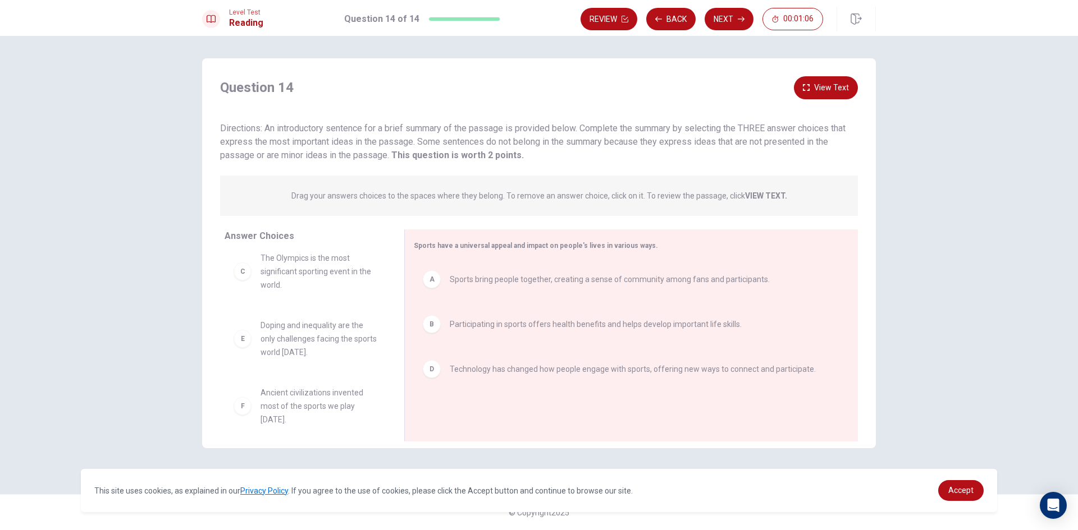
scroll to position [0, 0]
click at [661, 15] on button "Back" at bounding box center [670, 19] width 49 height 22
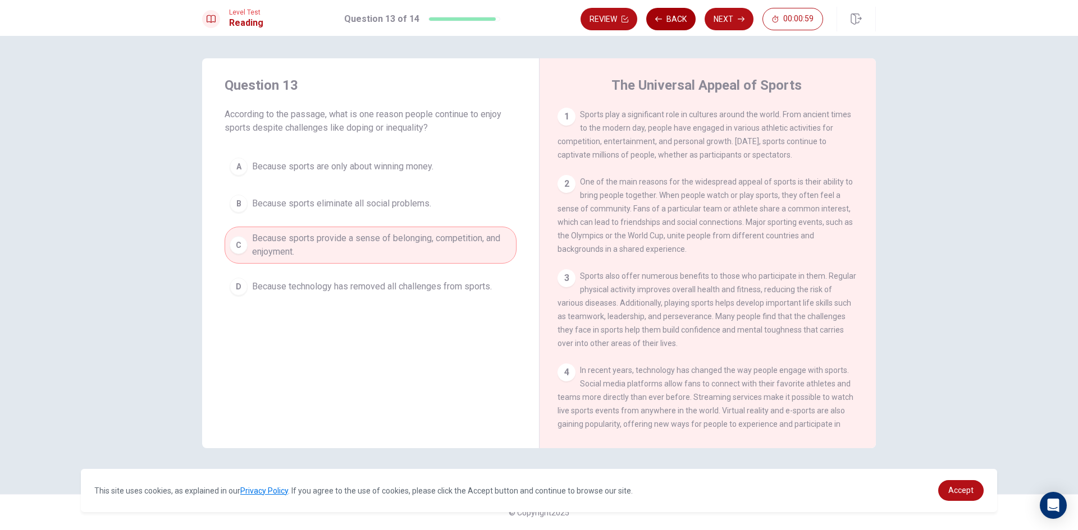
click at [661, 15] on button "Back" at bounding box center [670, 19] width 49 height 22
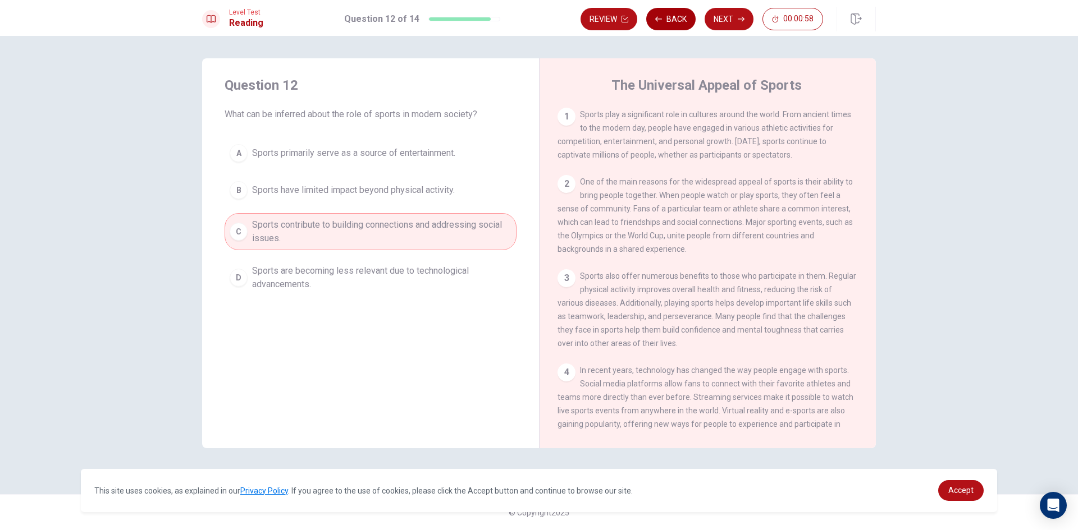
click at [661, 15] on button "Back" at bounding box center [670, 19] width 49 height 22
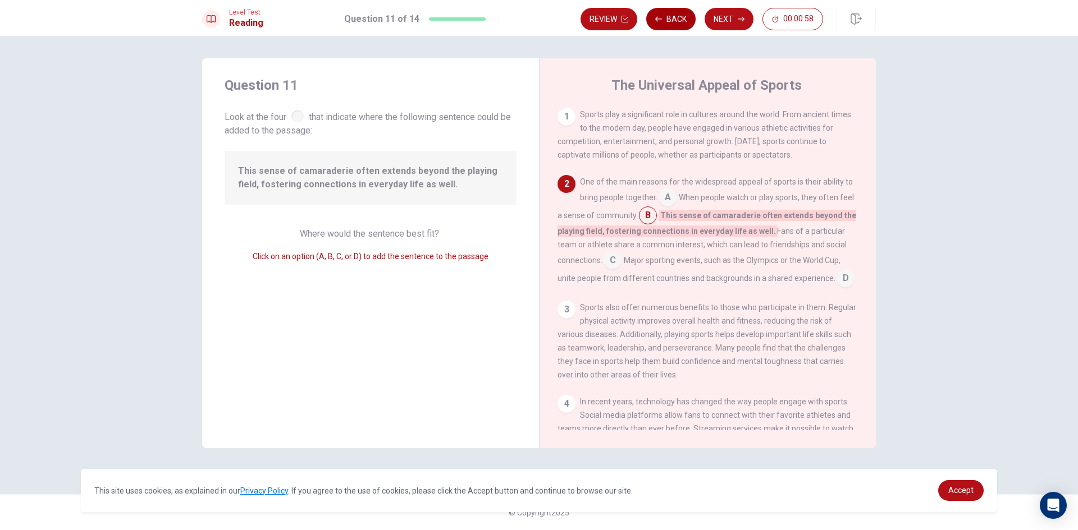
scroll to position [70, 0]
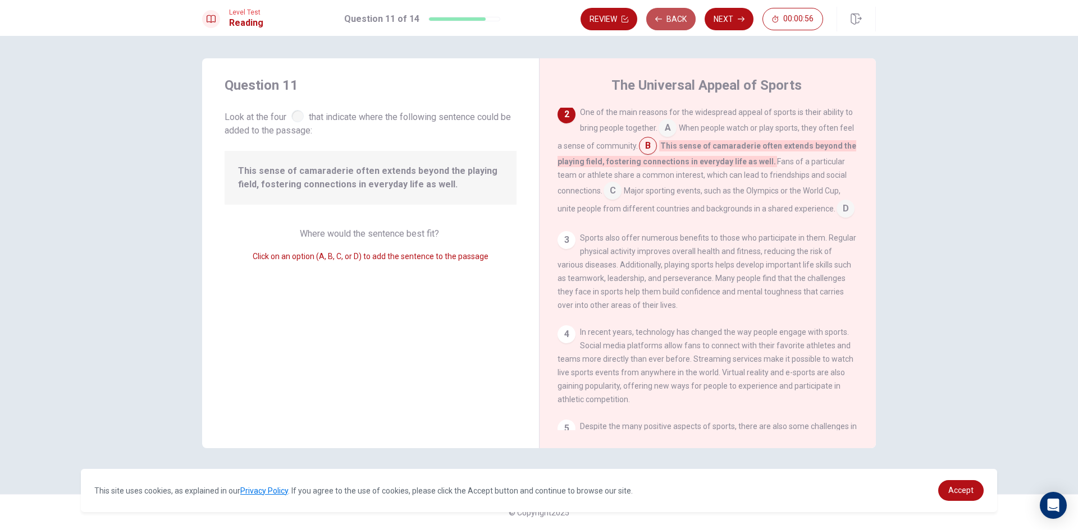
click at [661, 15] on button "Back" at bounding box center [670, 19] width 49 height 22
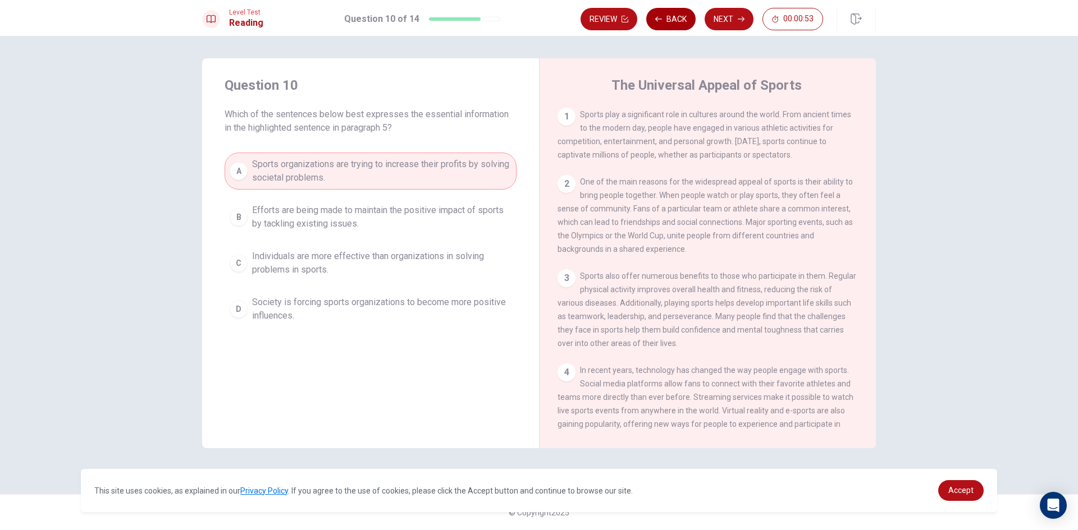
click at [661, 15] on button "Back" at bounding box center [670, 19] width 49 height 22
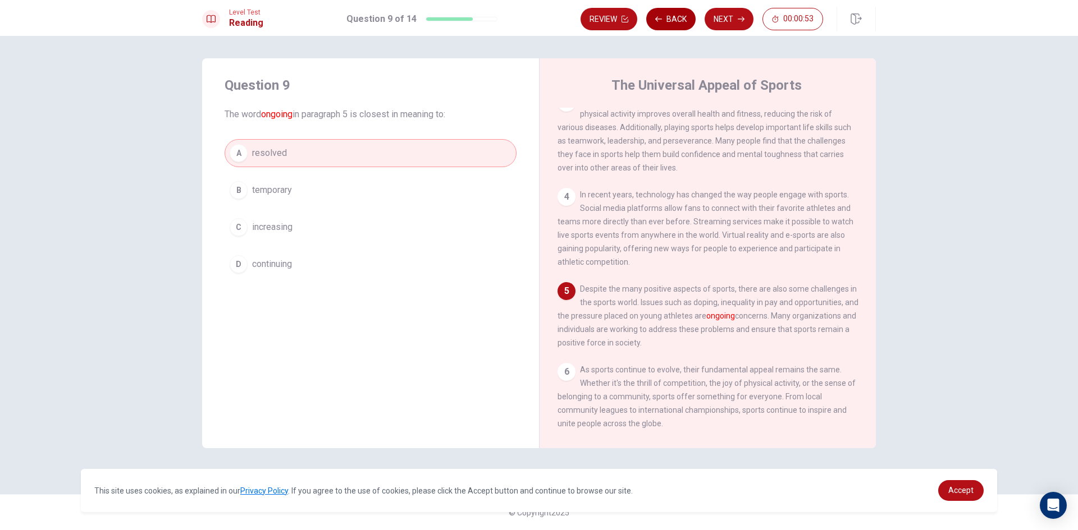
scroll to position [207, 0]
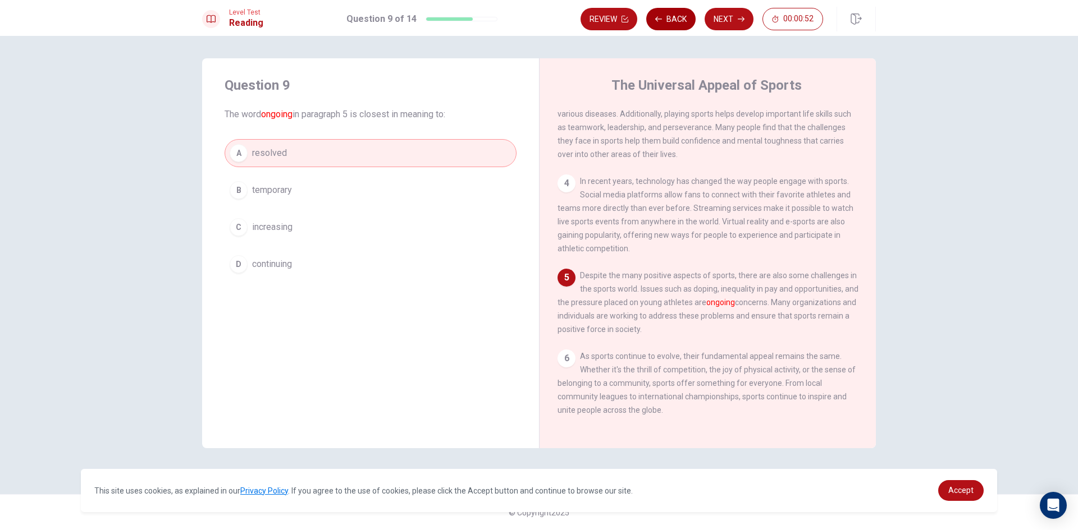
click at [661, 15] on button "Back" at bounding box center [670, 19] width 49 height 22
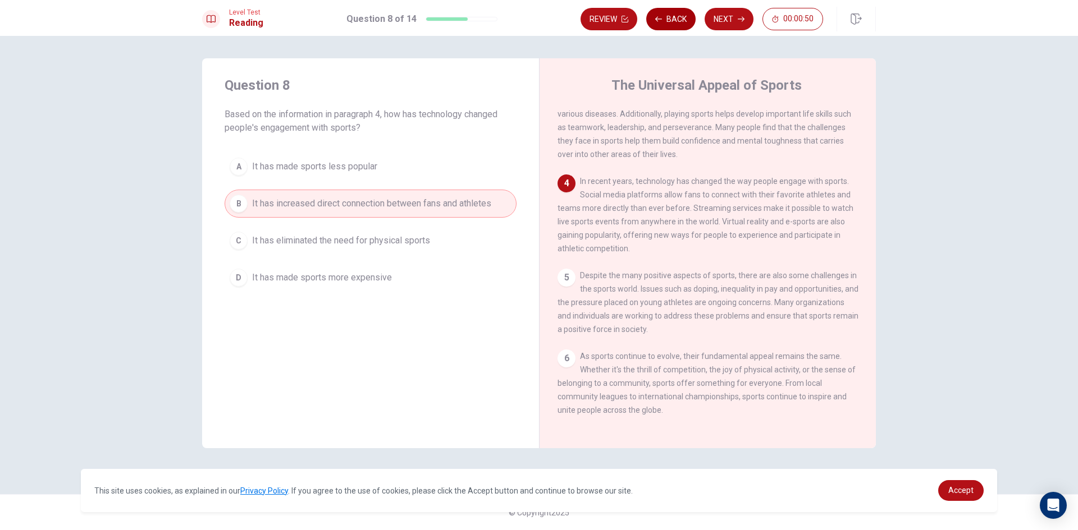
click at [661, 15] on button "Back" at bounding box center [670, 19] width 49 height 22
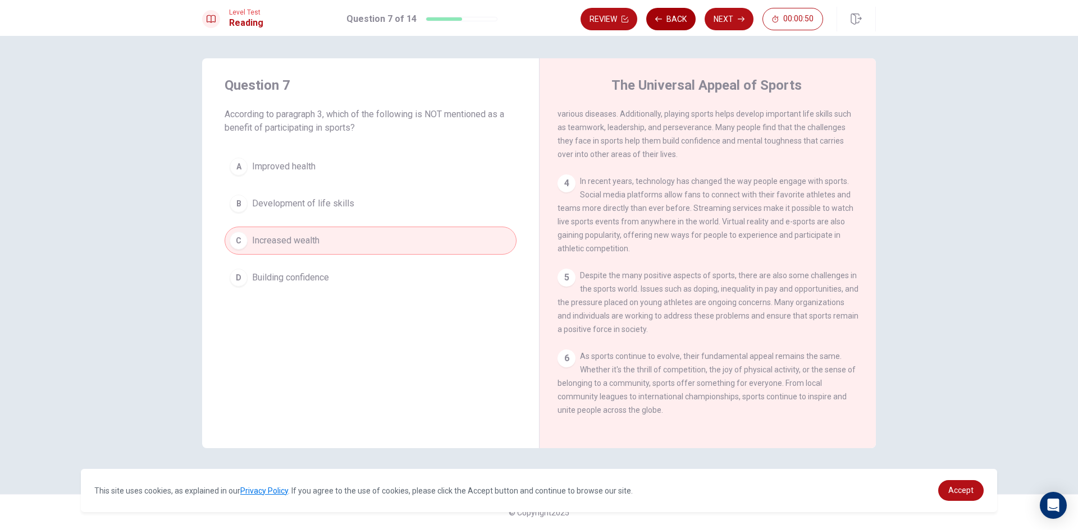
scroll to position [167, 0]
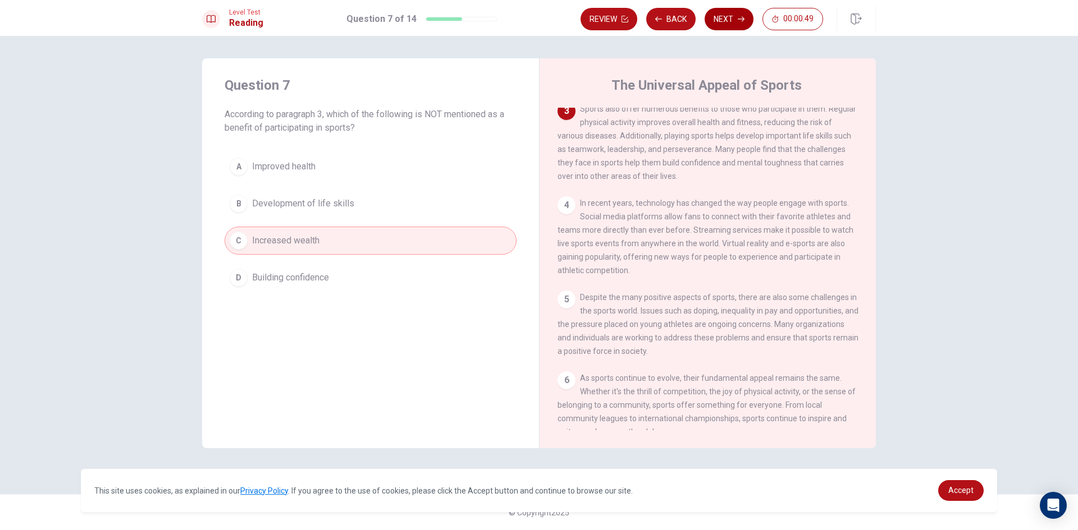
click at [732, 21] on button "Next" at bounding box center [728, 19] width 49 height 22
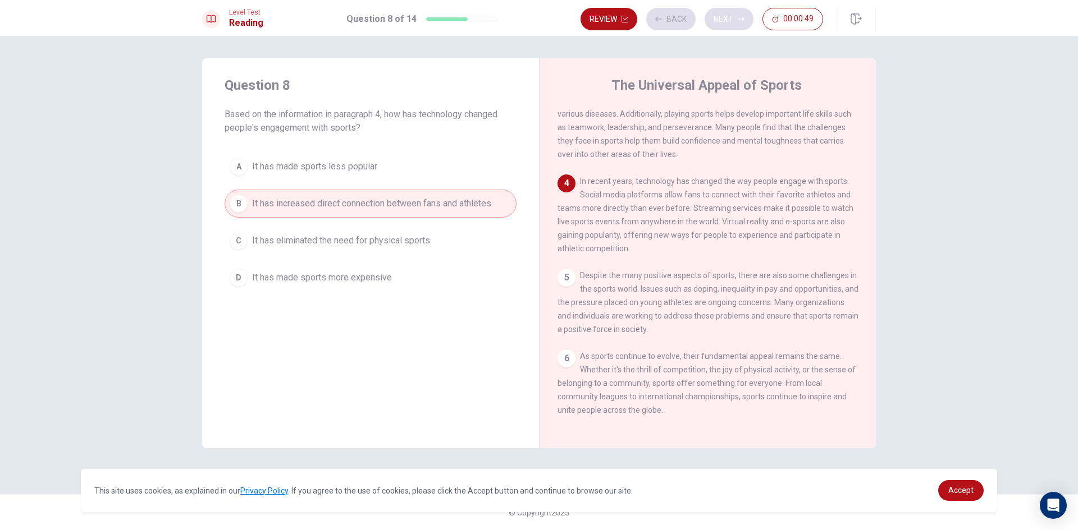
click at [732, 21] on div "Review Back Next 00:00:49" at bounding box center [701, 19] width 242 height 22
click at [732, 21] on div "Review Back Next 00:00:48" at bounding box center [701, 19] width 242 height 22
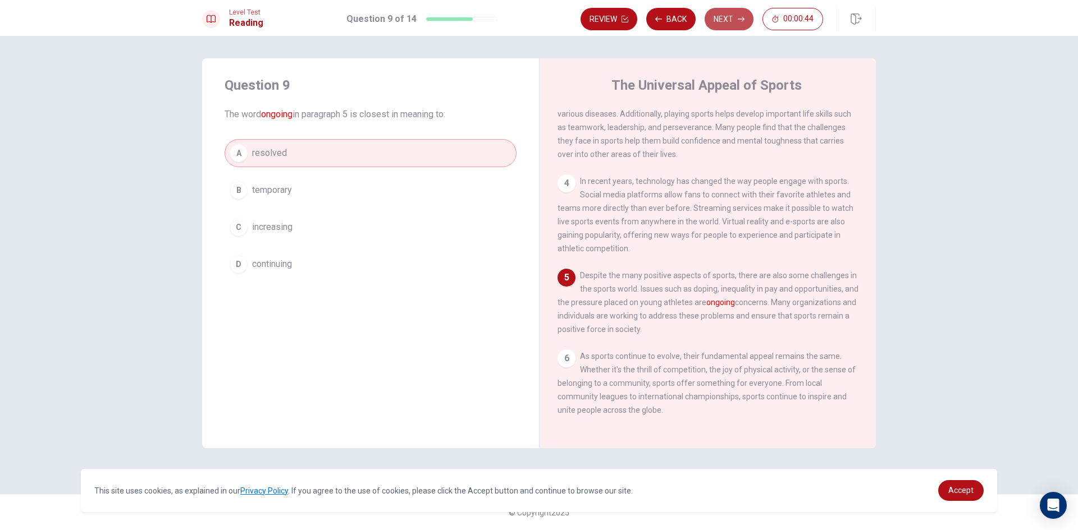
click at [723, 23] on button "Next" at bounding box center [728, 19] width 49 height 22
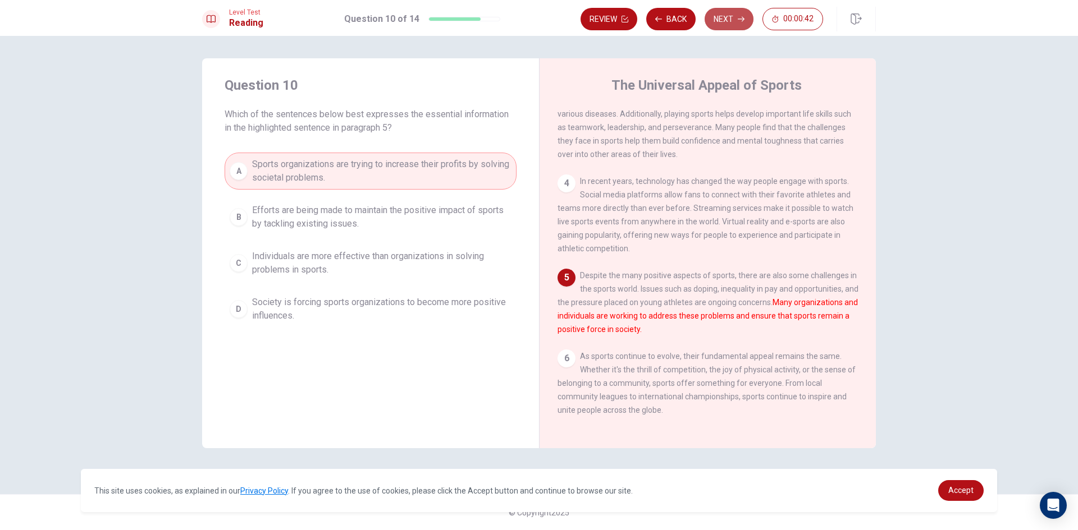
click at [723, 23] on button "Next" at bounding box center [728, 19] width 49 height 22
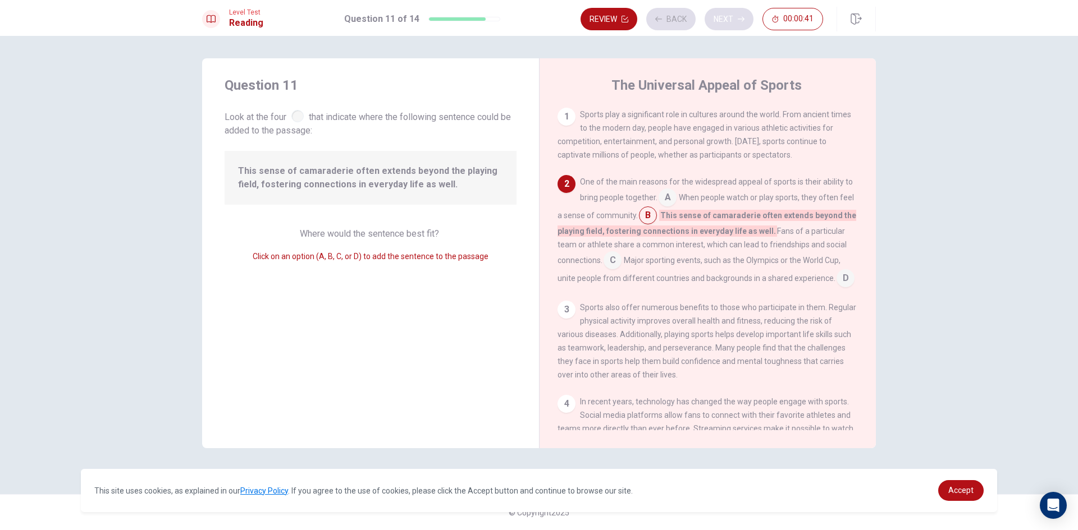
scroll to position [70, 0]
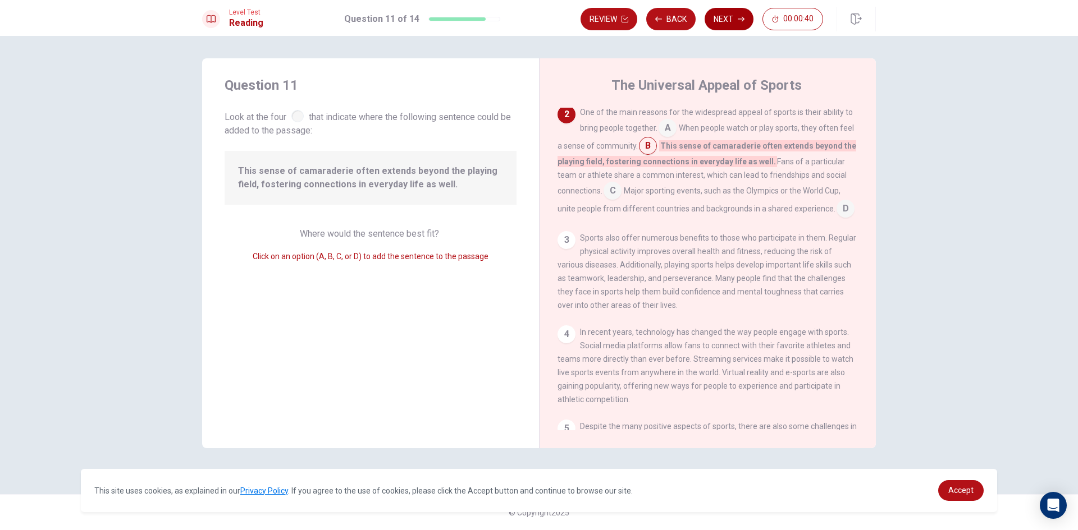
click at [723, 23] on button "Next" at bounding box center [728, 19] width 49 height 22
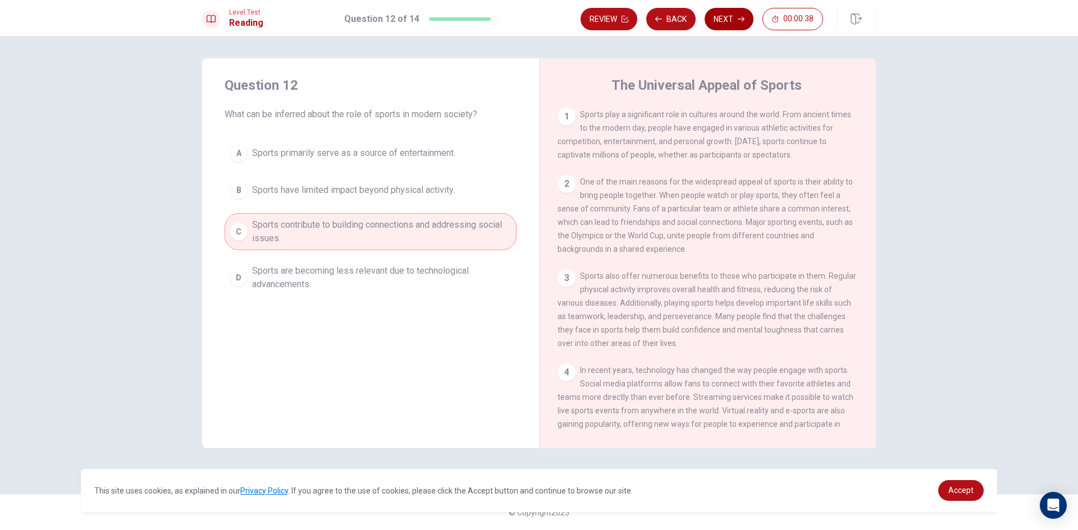
click at [723, 23] on button "Next" at bounding box center [728, 19] width 49 height 22
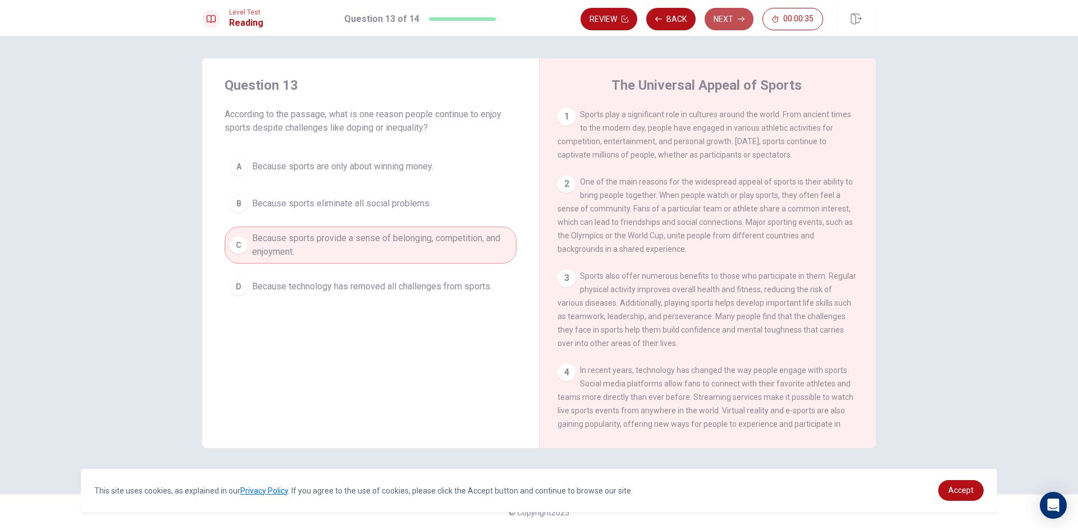
click at [723, 23] on button "Next" at bounding box center [728, 19] width 49 height 22
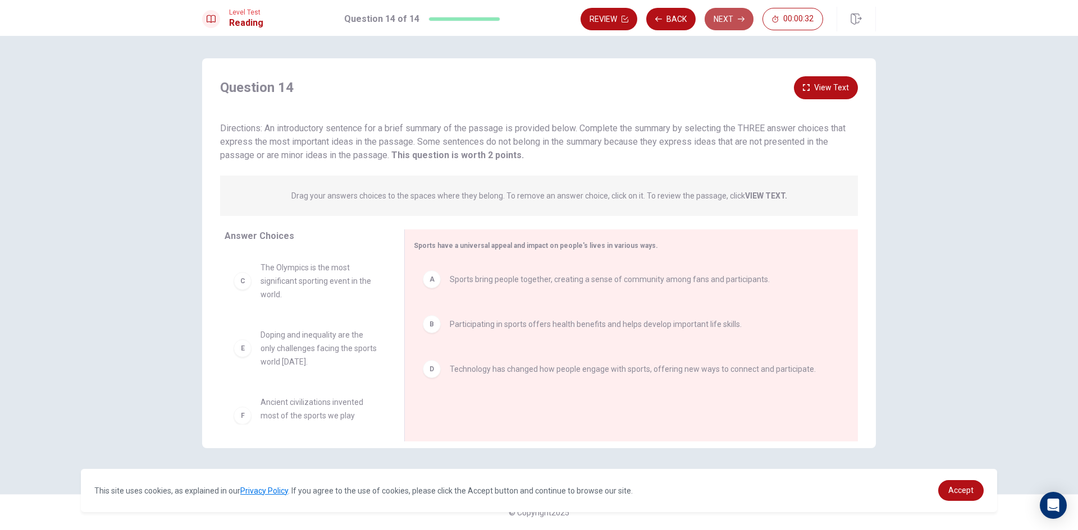
click at [723, 23] on button "Next" at bounding box center [728, 19] width 49 height 22
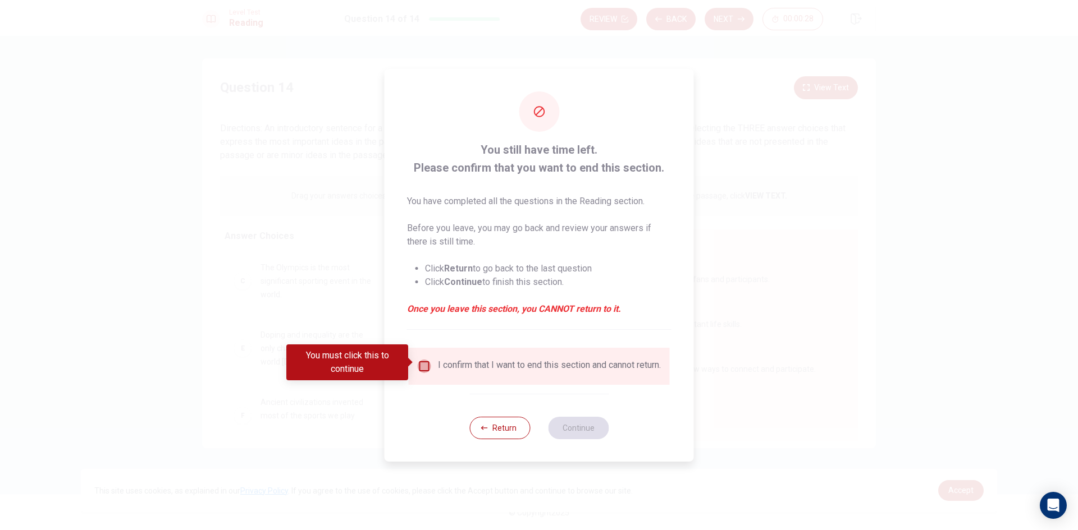
click at [422, 363] on input "You must click this to continue" at bounding box center [424, 366] width 13 height 13
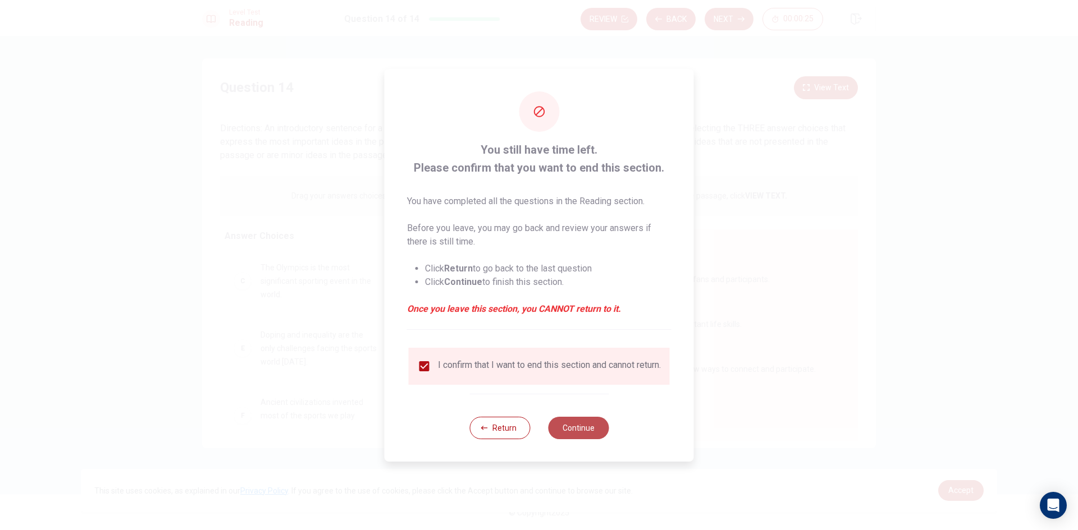
click at [568, 430] on button "Continue" at bounding box center [578, 428] width 61 height 22
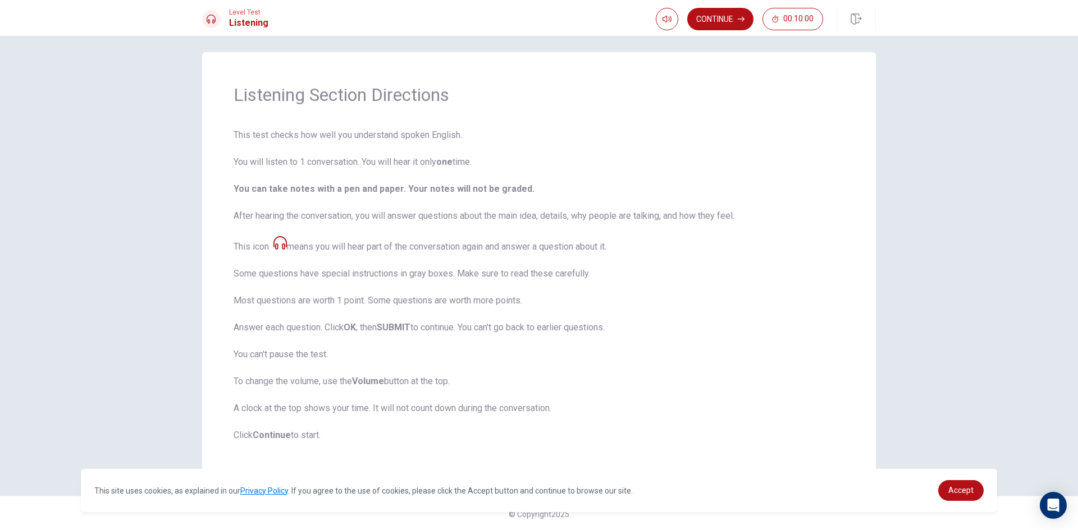
scroll to position [8, 0]
click at [718, 21] on button "Continue" at bounding box center [720, 19] width 66 height 22
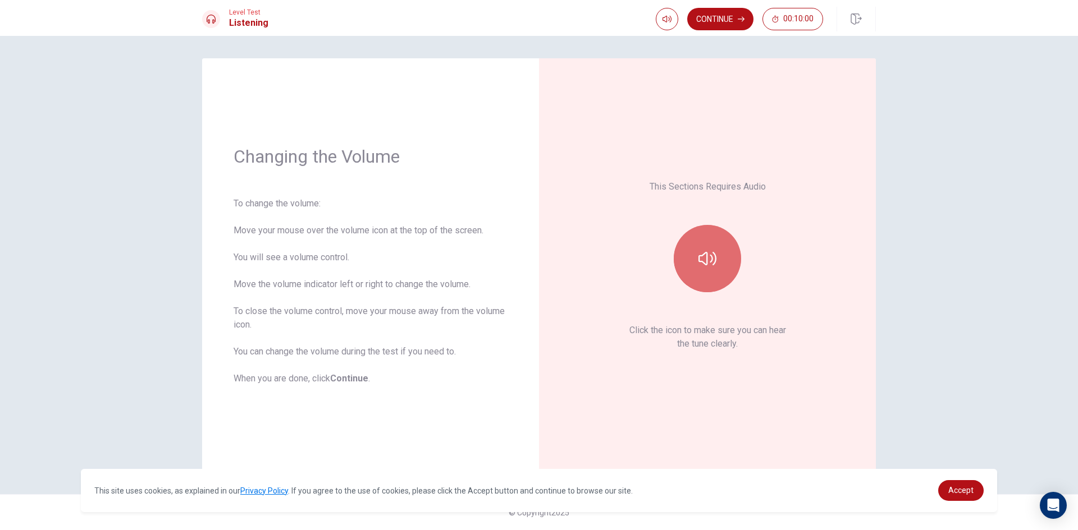
click at [711, 265] on icon "button" at bounding box center [707, 259] width 18 height 18
click at [713, 20] on button "Continue" at bounding box center [720, 19] width 66 height 22
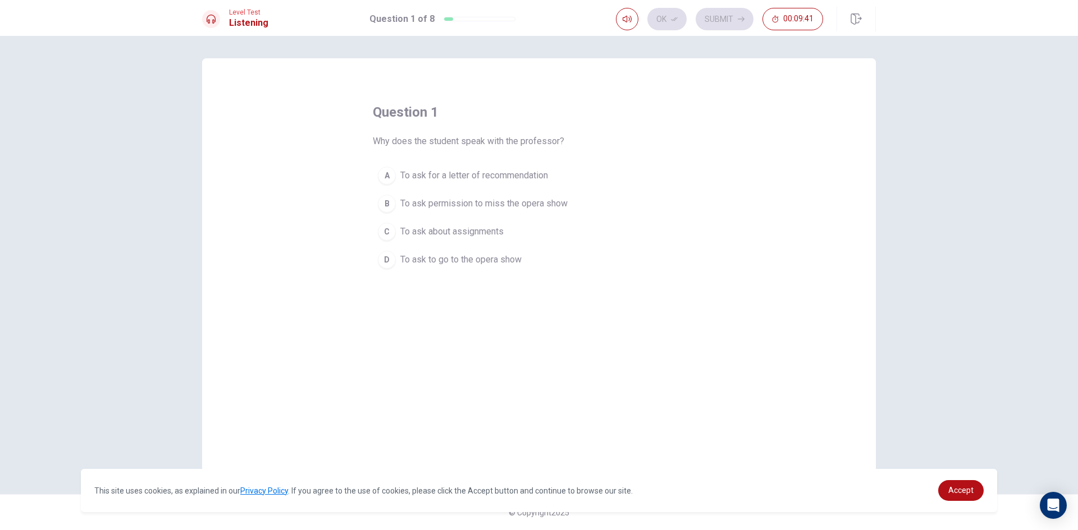
click at [442, 262] on span "To ask to go to the opera show" at bounding box center [460, 259] width 121 height 13
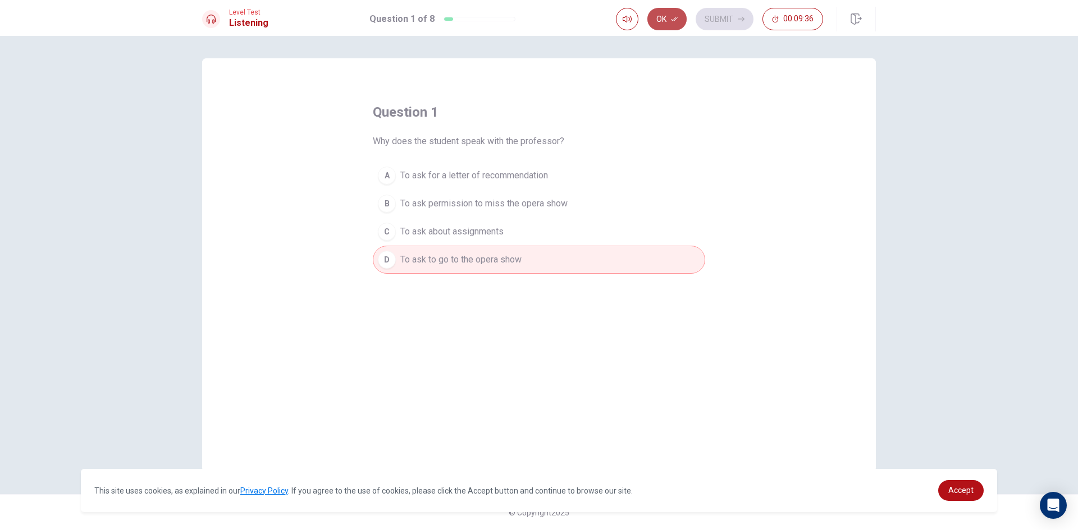
click at [680, 20] on button "Ok" at bounding box center [666, 19] width 39 height 22
click at [717, 22] on button "Submit" at bounding box center [724, 19] width 58 height 22
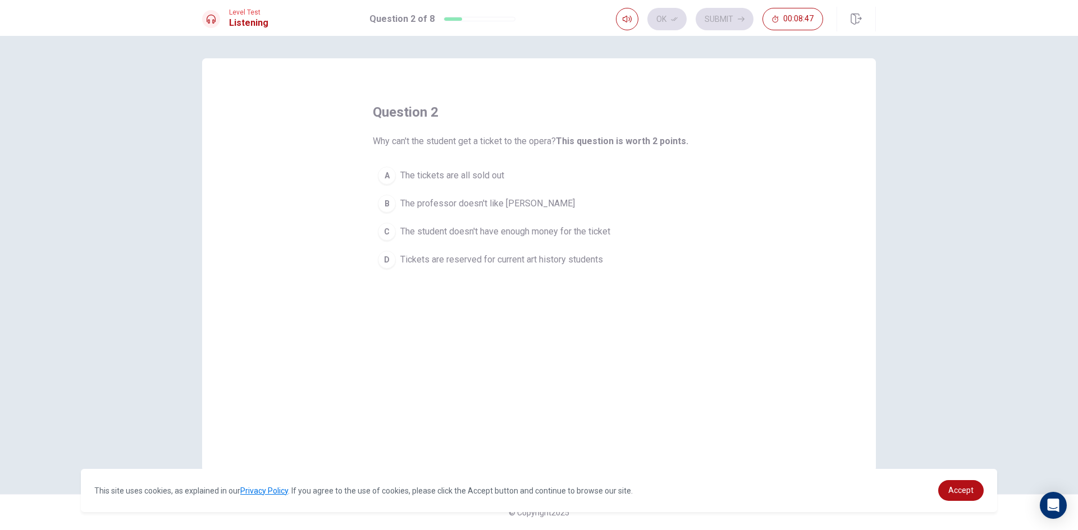
click at [428, 178] on span "The tickets are all sold out" at bounding box center [452, 175] width 104 height 13
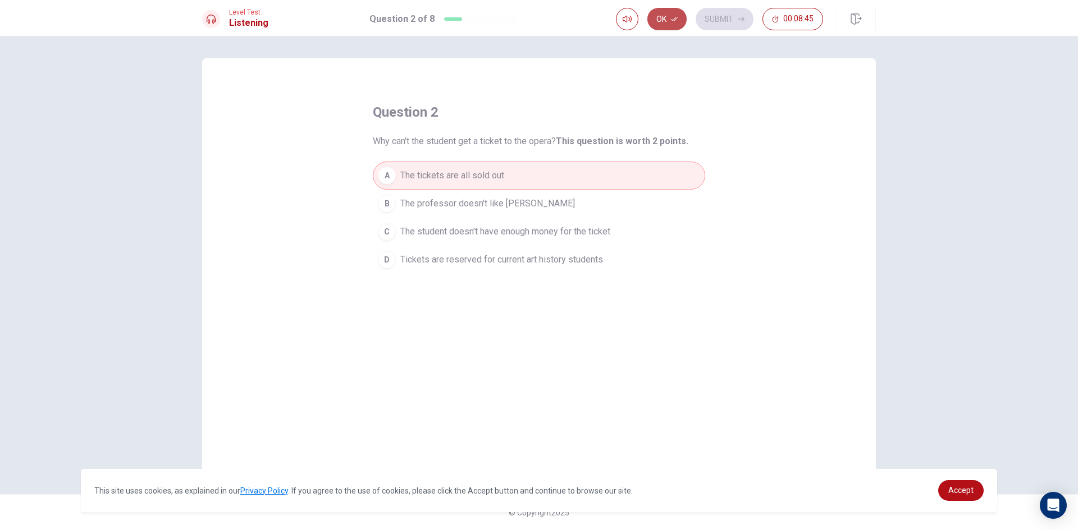
click at [659, 25] on button "Ok" at bounding box center [666, 19] width 39 height 22
click at [739, 16] on icon "button" at bounding box center [740, 19] width 7 height 7
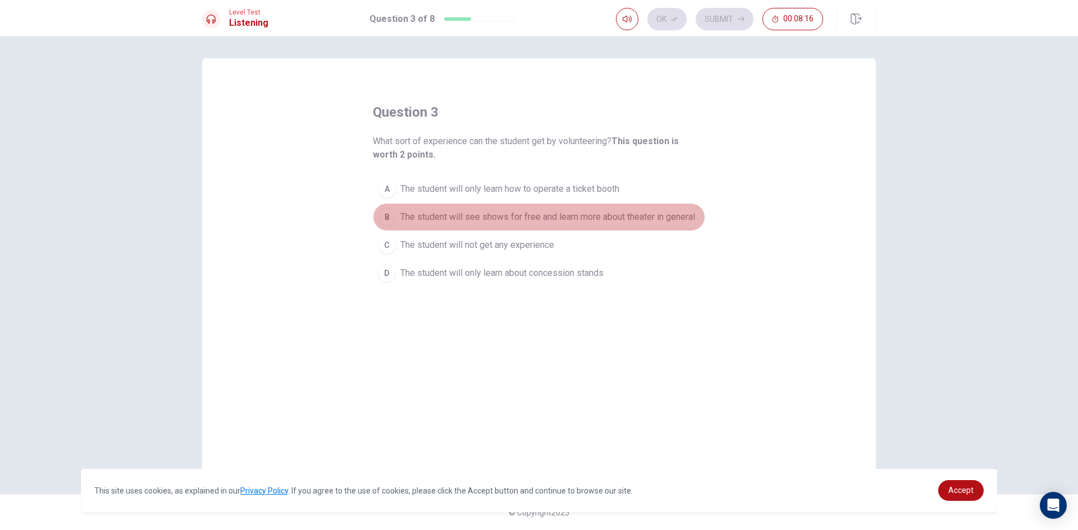
click at [473, 220] on span "The student will see shows for free and learn more about theater in general" at bounding box center [547, 216] width 295 height 13
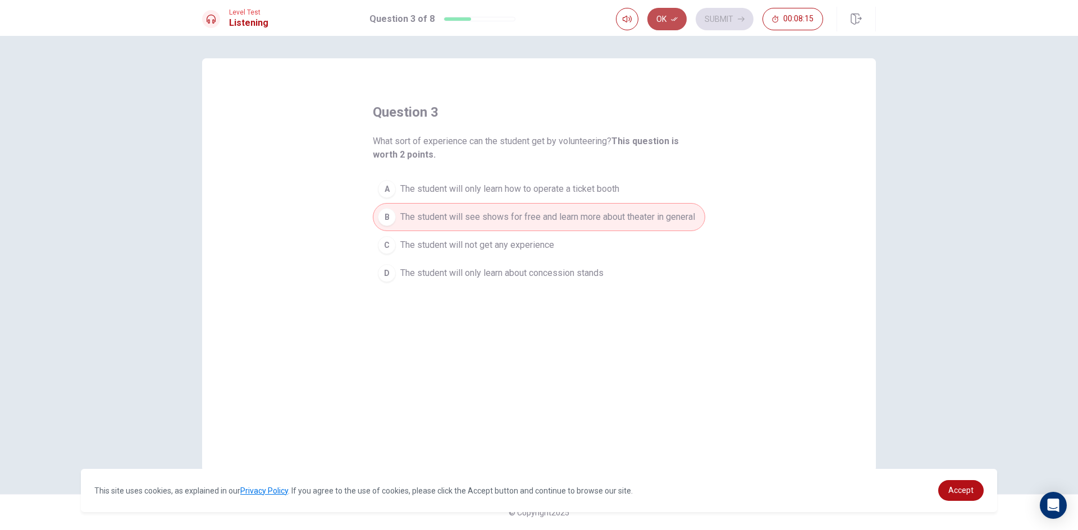
click at [679, 14] on button "Ok" at bounding box center [666, 19] width 39 height 22
click at [713, 19] on button "Submit" at bounding box center [724, 19] width 58 height 22
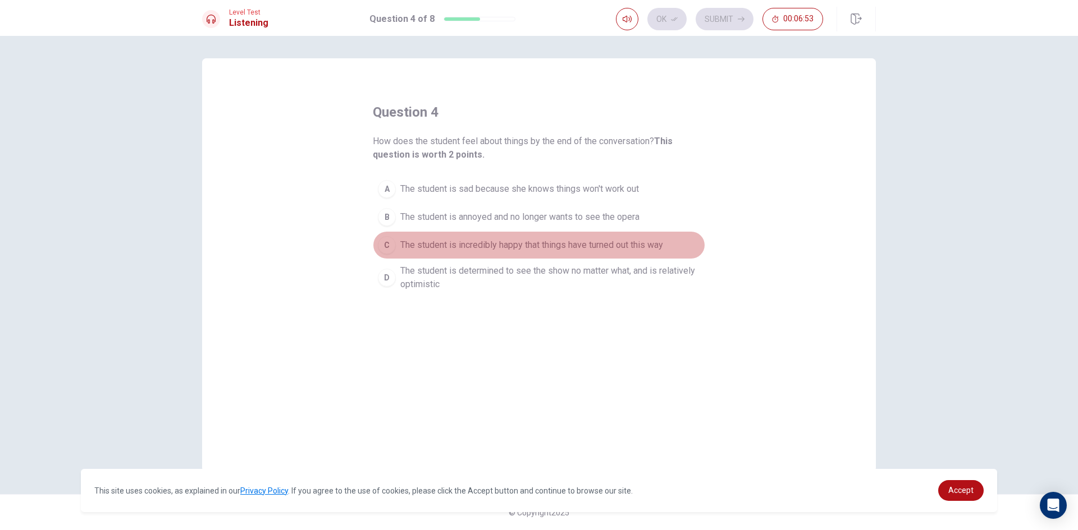
click at [427, 244] on span "The student is incredibly happy that things have turned out this way" at bounding box center [531, 245] width 263 height 13
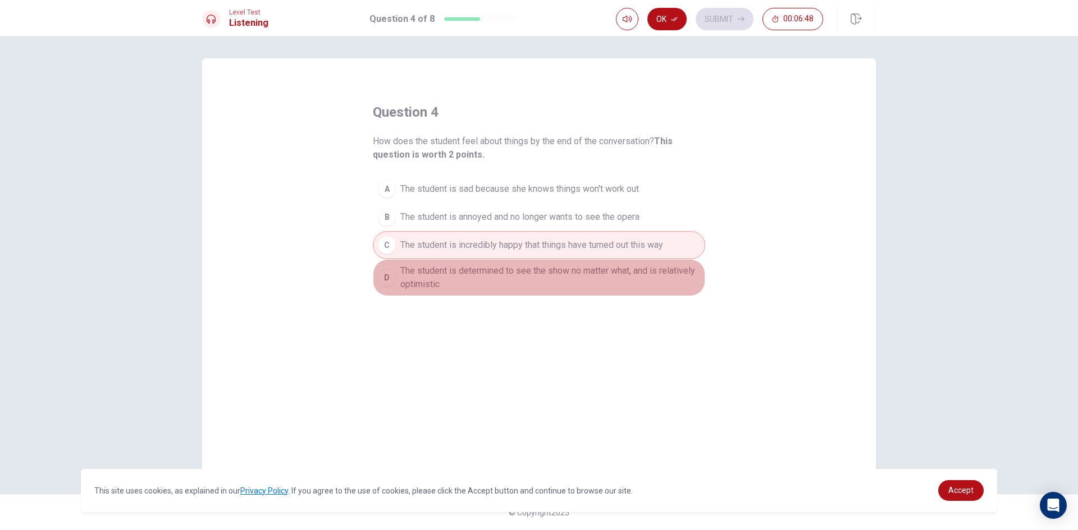
click at [448, 277] on span "The student is determined to see the show no matter what, and is relatively opt…" at bounding box center [550, 277] width 300 height 27
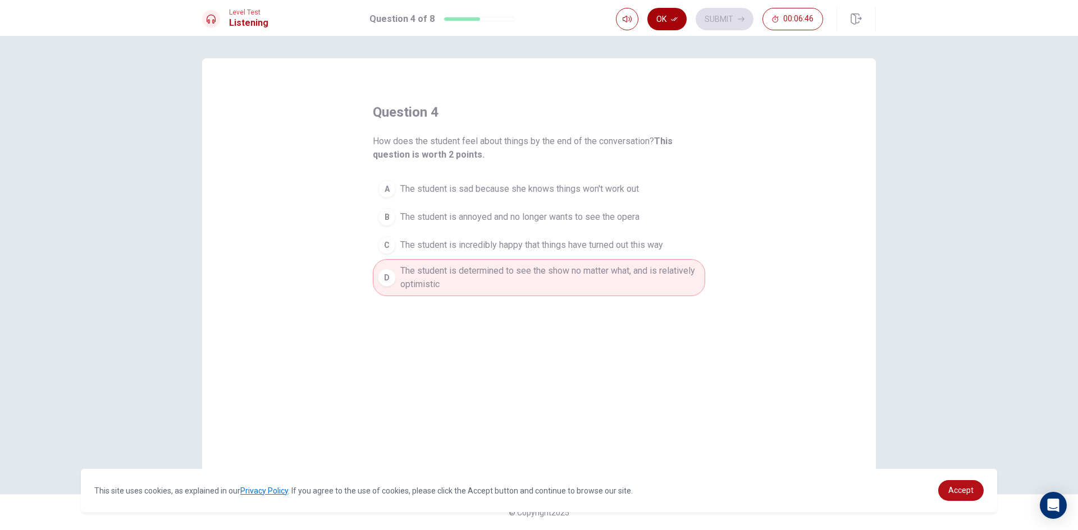
click at [664, 20] on button "Ok" at bounding box center [666, 19] width 39 height 22
click at [721, 24] on button "Submit" at bounding box center [724, 19] width 58 height 22
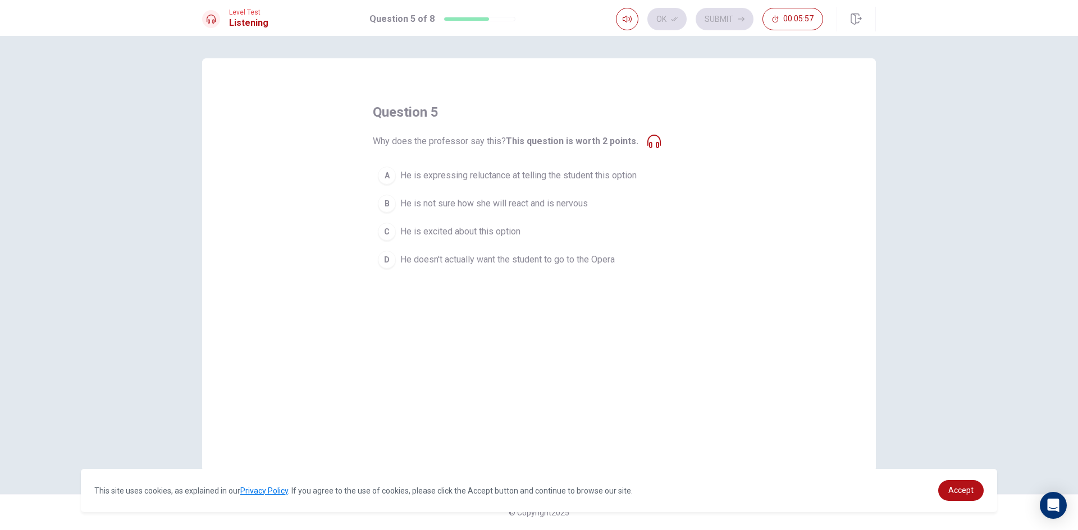
click at [556, 175] on span "He is expressing reluctance at telling the student this option" at bounding box center [518, 175] width 236 height 13
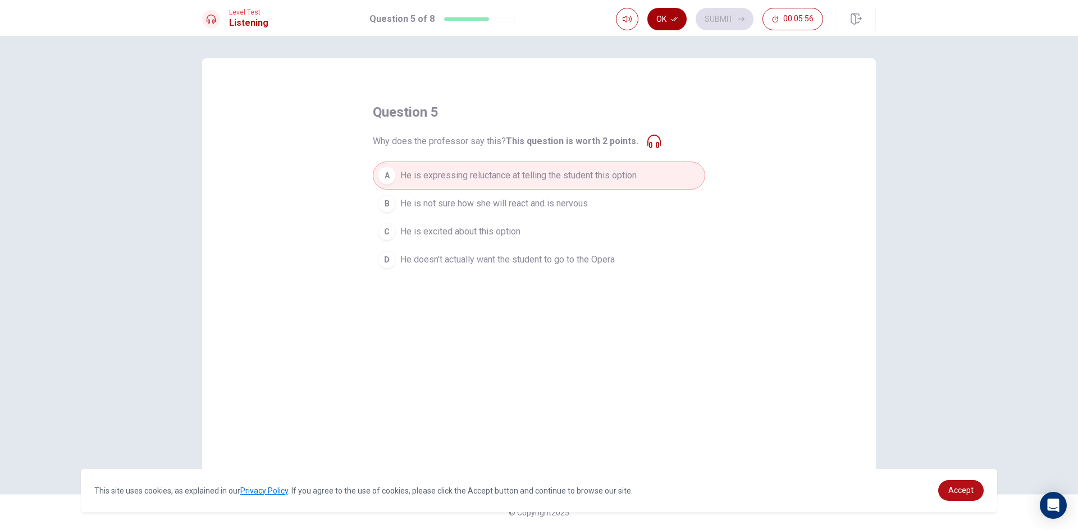
click at [672, 20] on icon "button" at bounding box center [674, 19] width 7 height 7
click at [737, 14] on button "Submit" at bounding box center [724, 19] width 58 height 22
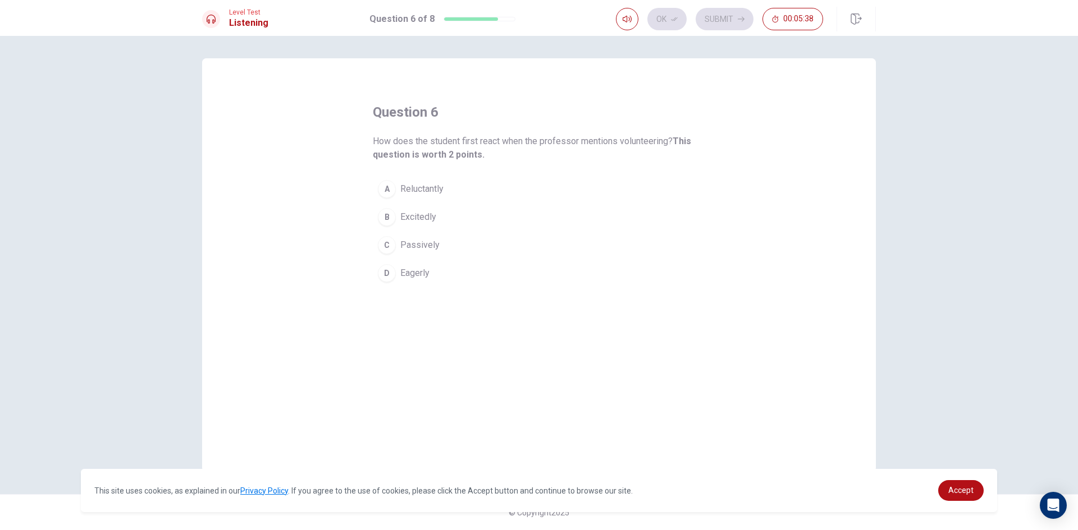
click at [444, 187] on button "A Reluctantly" at bounding box center [539, 189] width 332 height 28
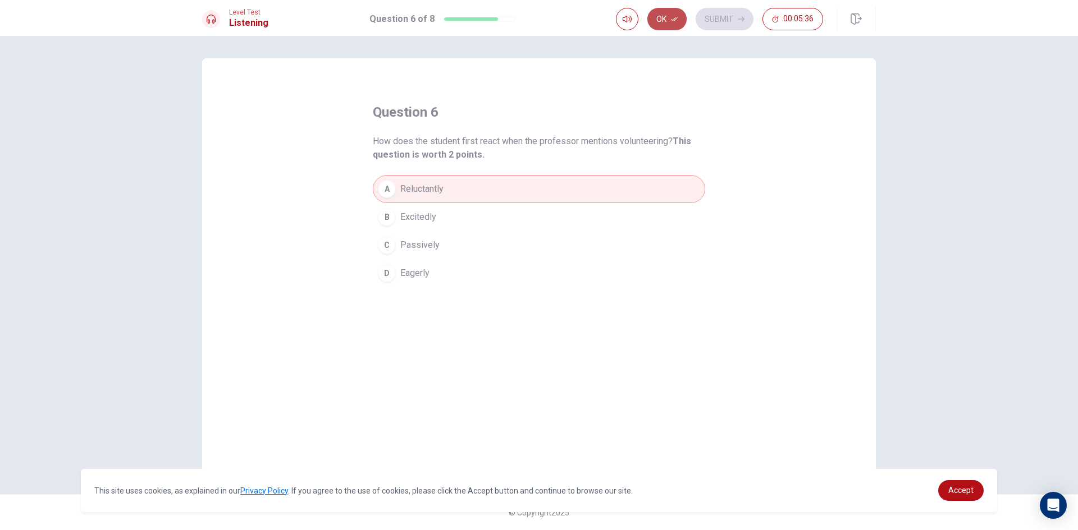
click at [672, 21] on icon "button" at bounding box center [674, 19] width 7 height 7
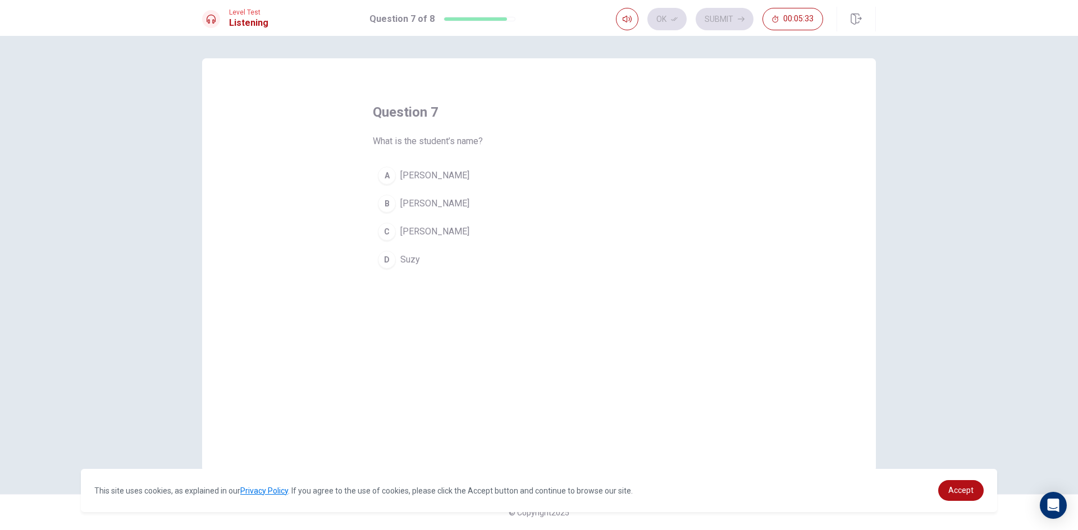
click at [396, 171] on button "A [PERSON_NAME]" at bounding box center [539, 176] width 332 height 28
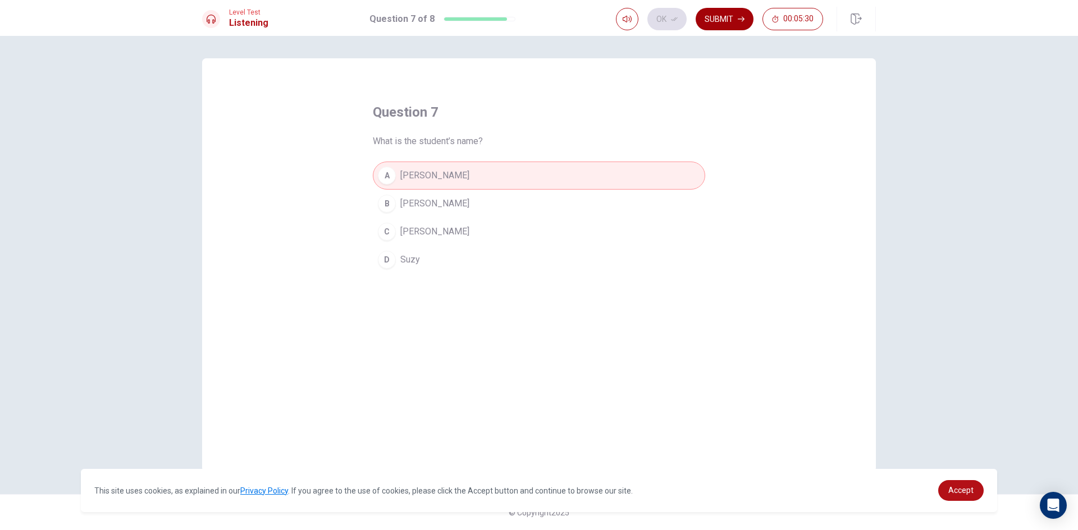
click at [713, 16] on button "Submit" at bounding box center [724, 19] width 58 height 22
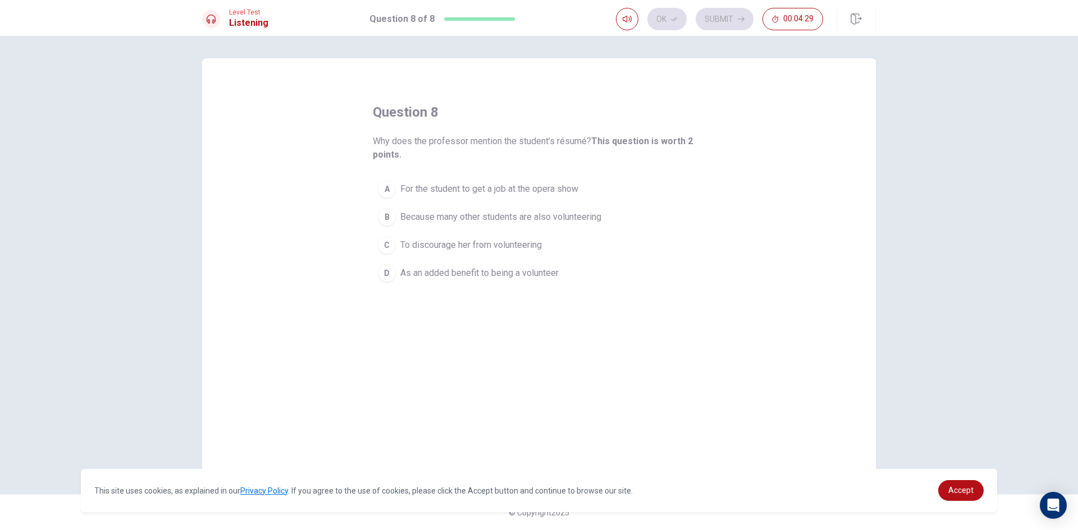
click at [443, 244] on span "To discourage her from volunteering" at bounding box center [470, 245] width 141 height 13
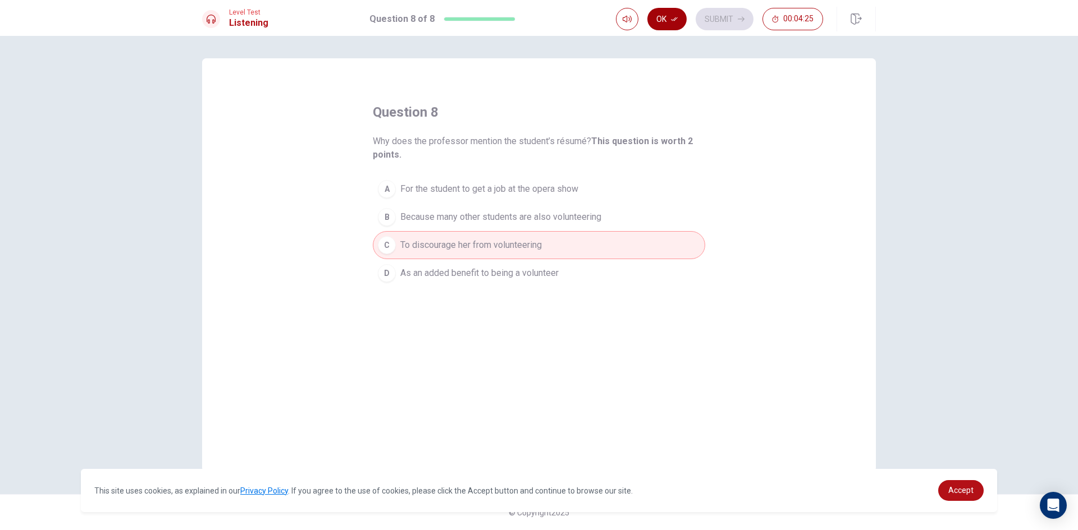
click at [671, 24] on button "Ok" at bounding box center [666, 19] width 39 height 22
click at [726, 18] on button "Submit" at bounding box center [724, 19] width 58 height 22
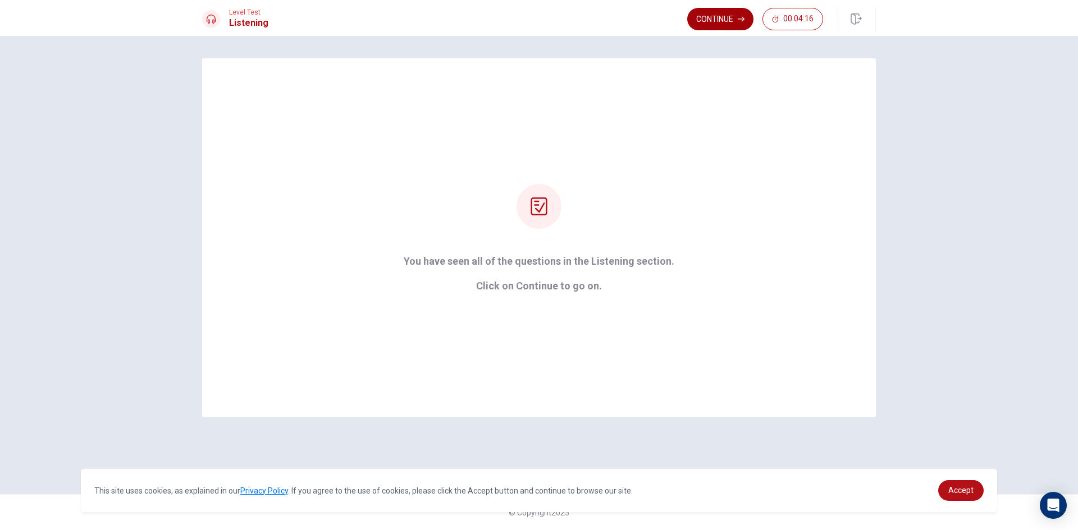
click at [716, 14] on button "Continue" at bounding box center [720, 19] width 66 height 22
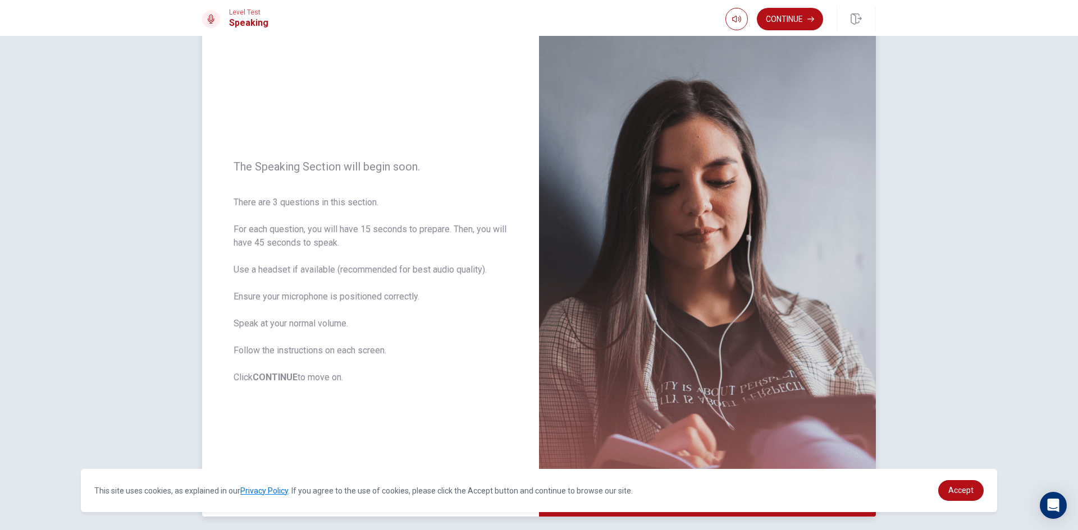
scroll to position [56, 0]
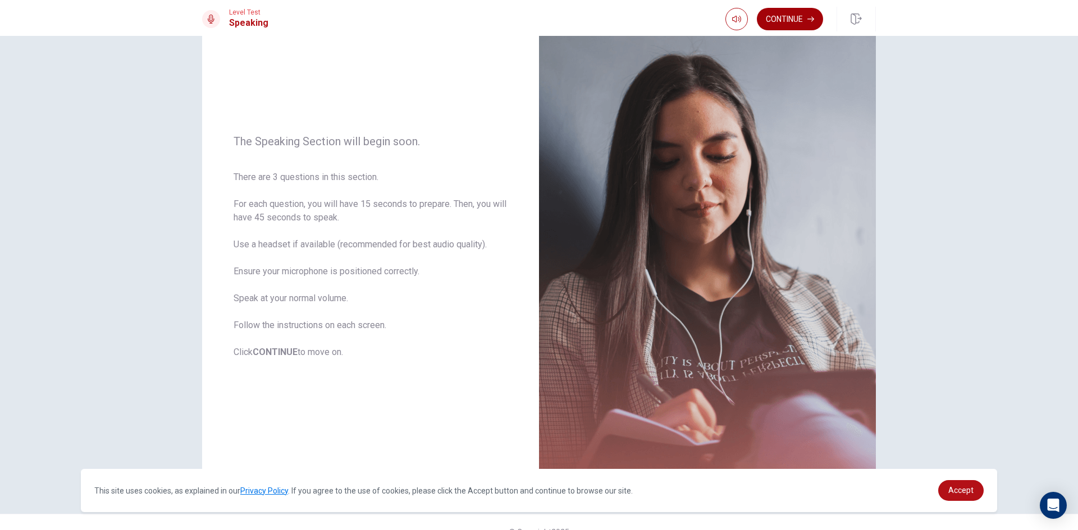
click at [792, 20] on button "Continue" at bounding box center [790, 19] width 66 height 22
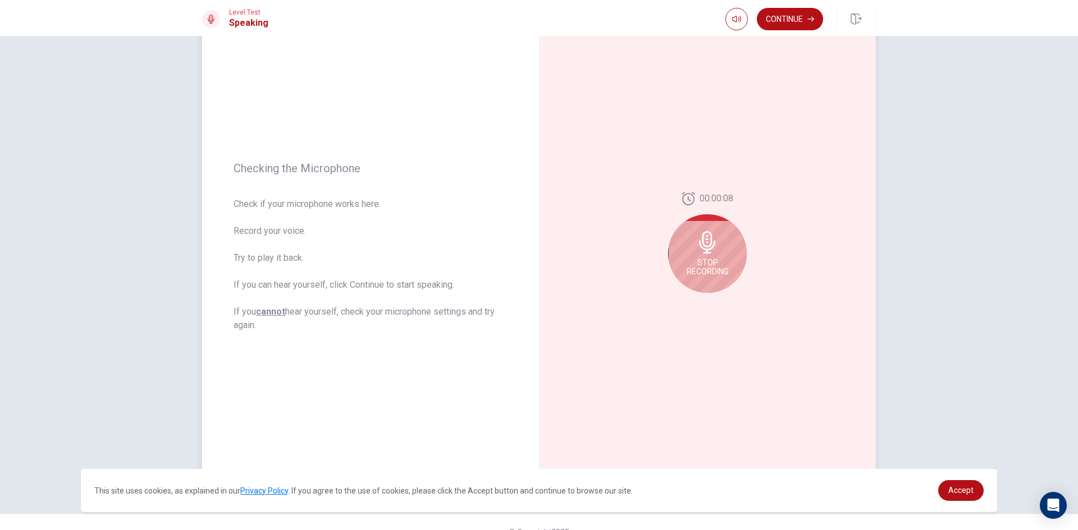
click at [697, 251] on icon at bounding box center [707, 242] width 22 height 22
click at [718, 304] on icon "Play Audio" at bounding box center [719, 302] width 7 height 7
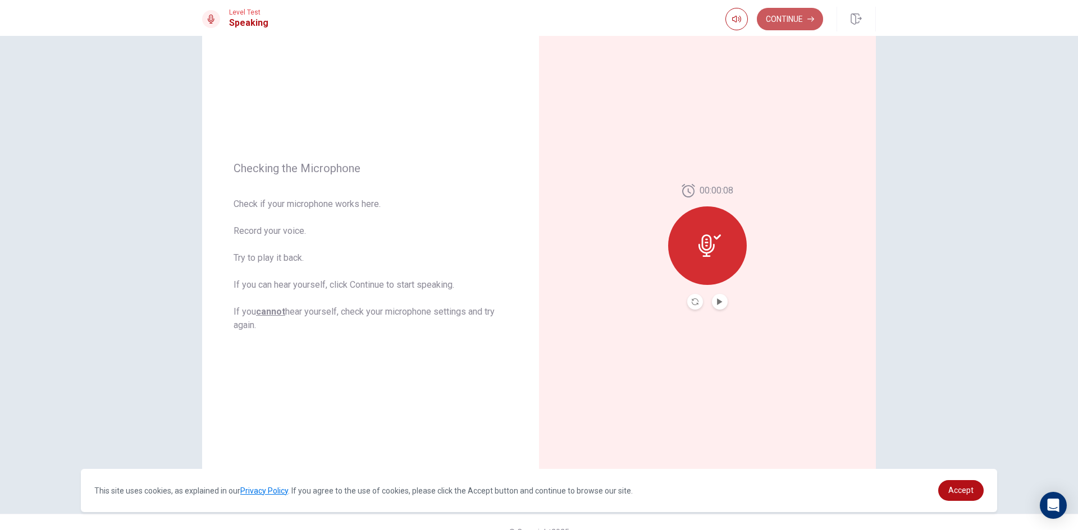
click at [808, 18] on button "Continue" at bounding box center [790, 19] width 66 height 22
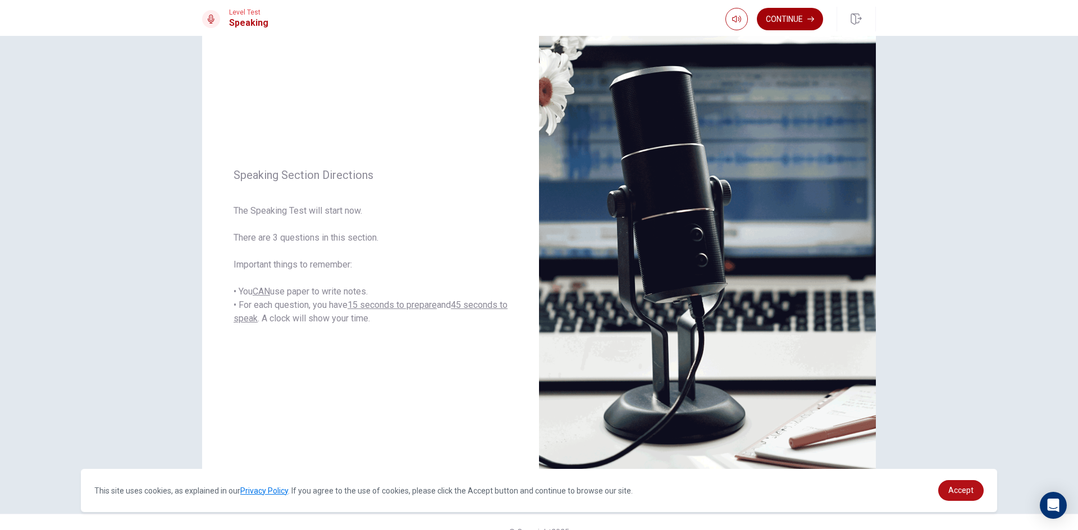
click at [785, 21] on button "Continue" at bounding box center [790, 19] width 66 height 22
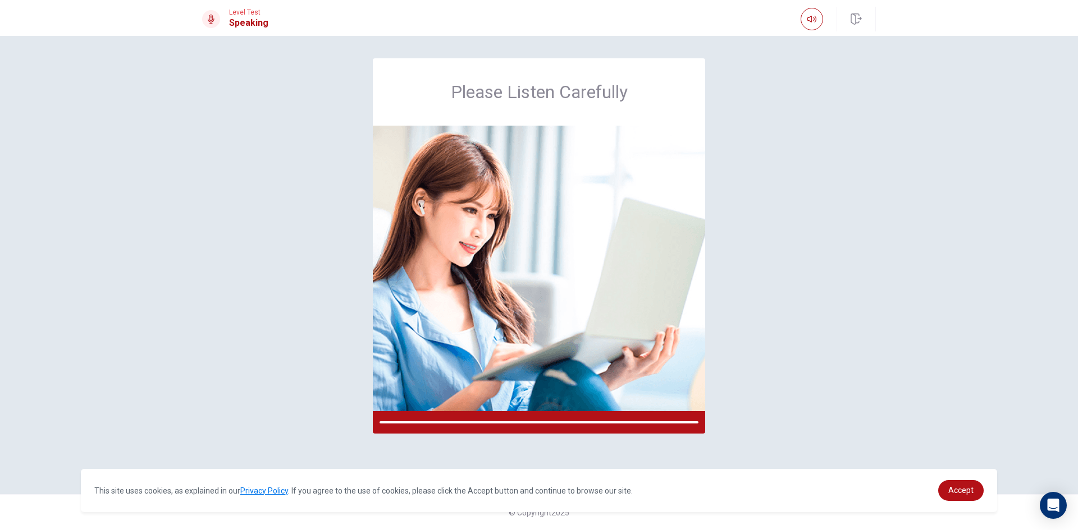
scroll to position [0, 0]
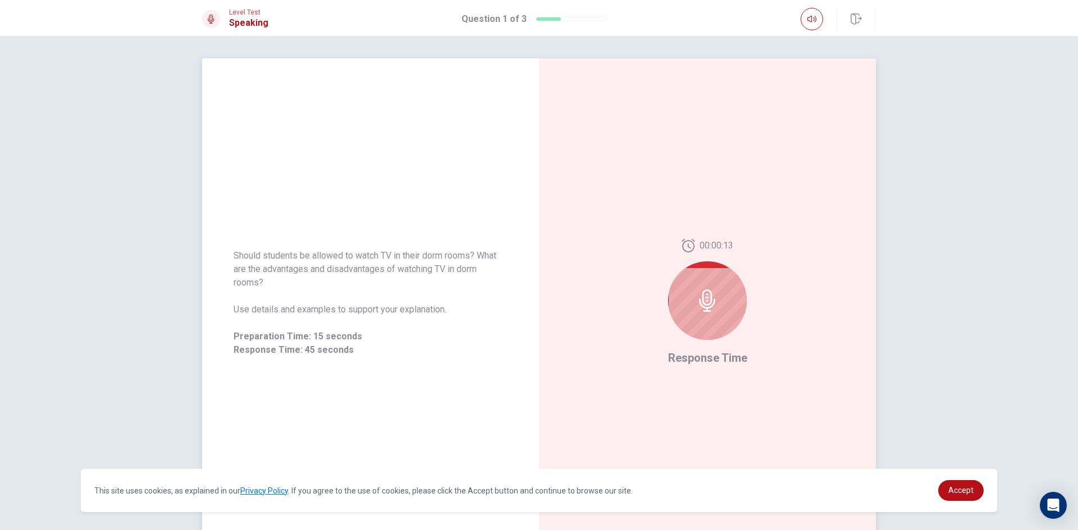
click at [725, 313] on div at bounding box center [707, 301] width 79 height 79
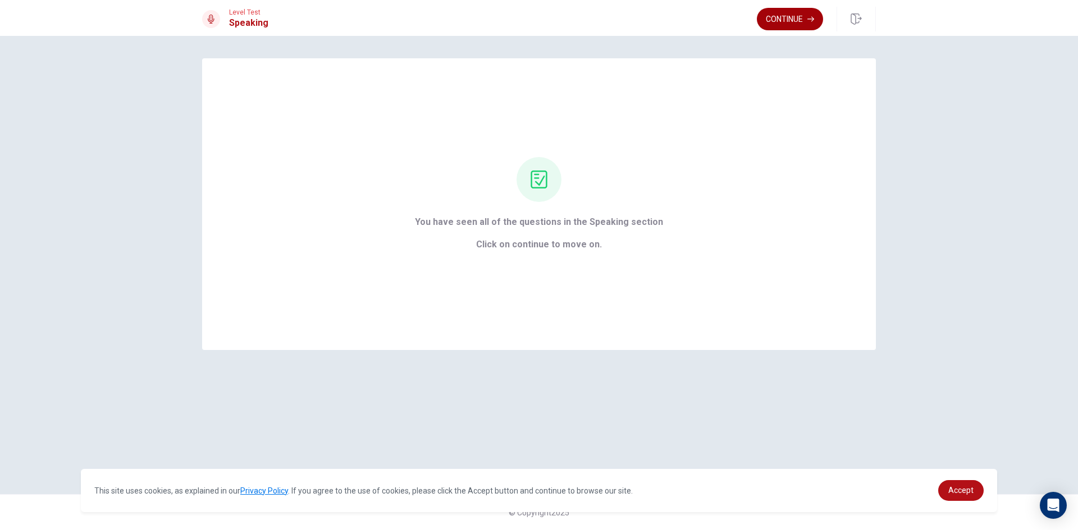
click at [778, 17] on button "Continue" at bounding box center [790, 19] width 66 height 22
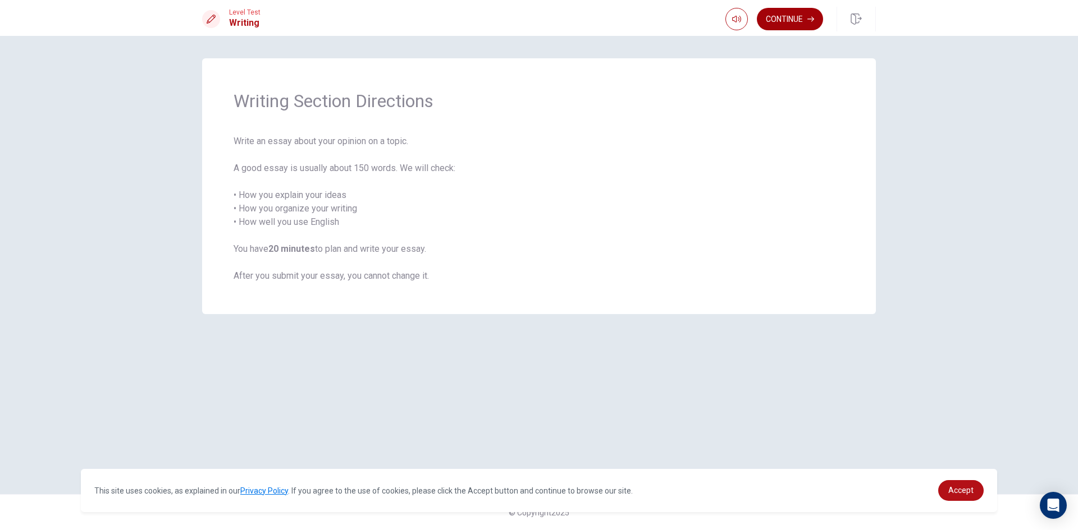
click at [792, 20] on button "Continue" at bounding box center [790, 19] width 66 height 22
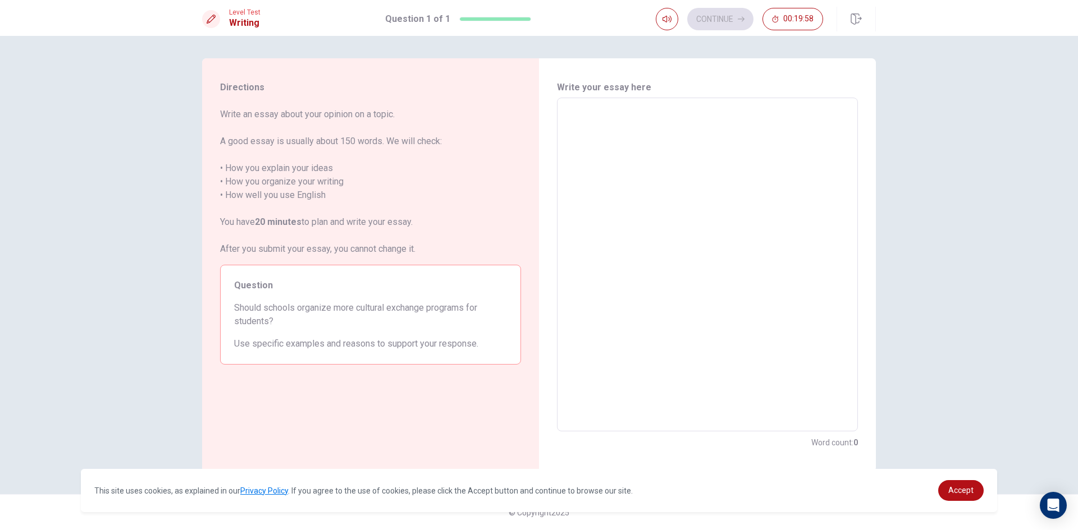
click at [577, 106] on div "x ​" at bounding box center [707, 265] width 301 height 334
type textarea "i"
type textarea "x"
type textarea "I"
type textarea "x"
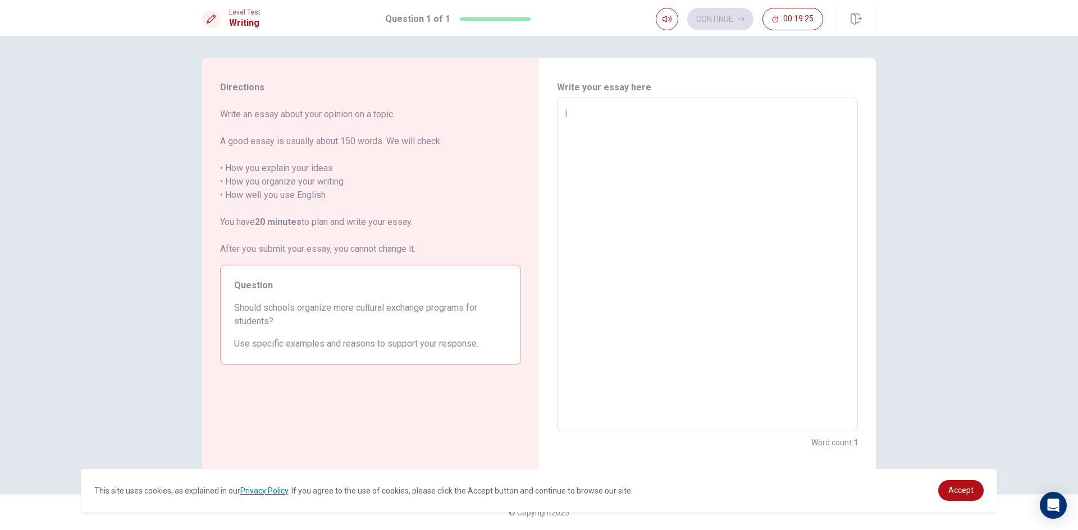
type textarea "I"
type textarea "x"
type textarea "I t"
type textarea "x"
type textarea "I th"
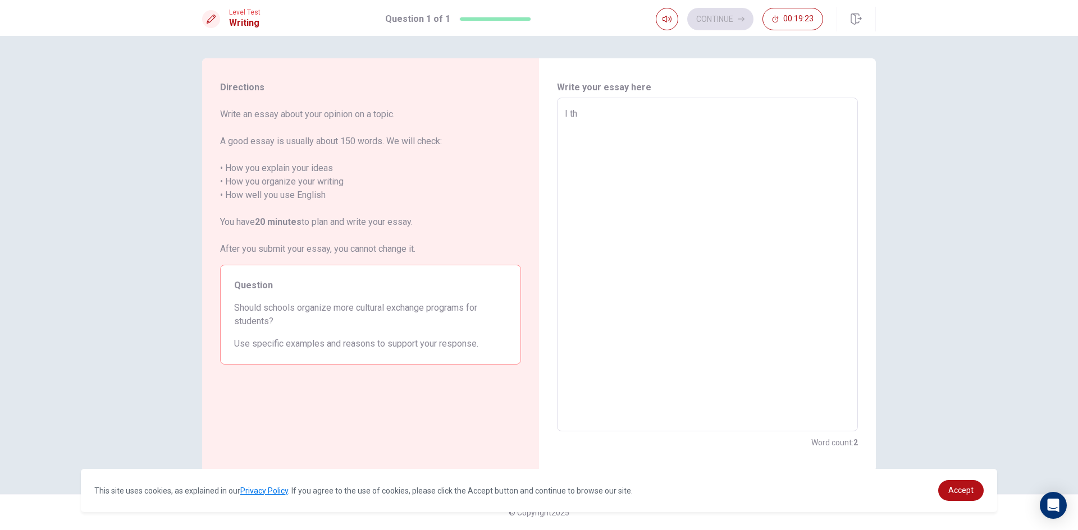
type textarea "x"
type textarea "I thi"
type textarea "x"
type textarea "I thin"
type textarea "x"
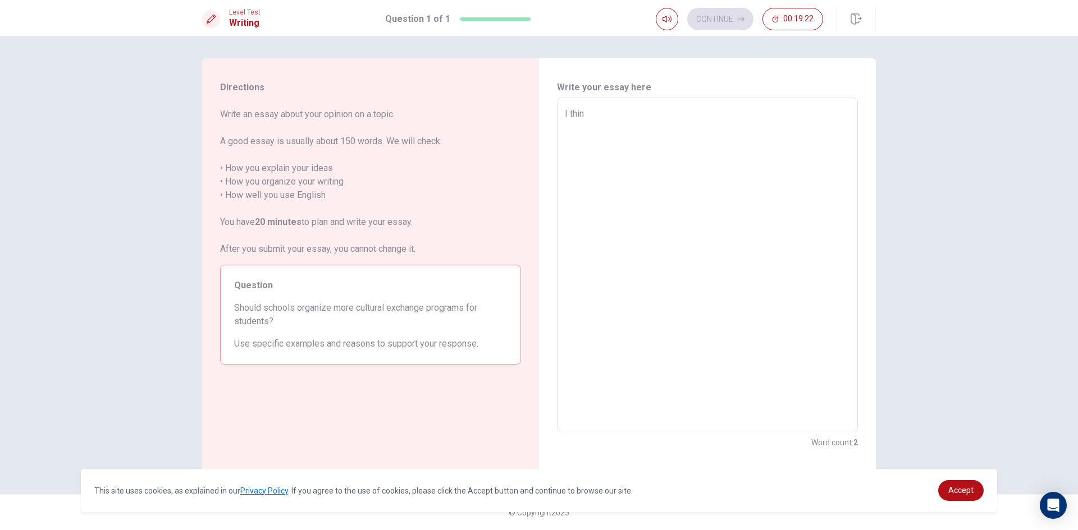
type textarea "I think"
type textarea "x"
type textarea "I think"
type textarea "x"
type textarea "I think i"
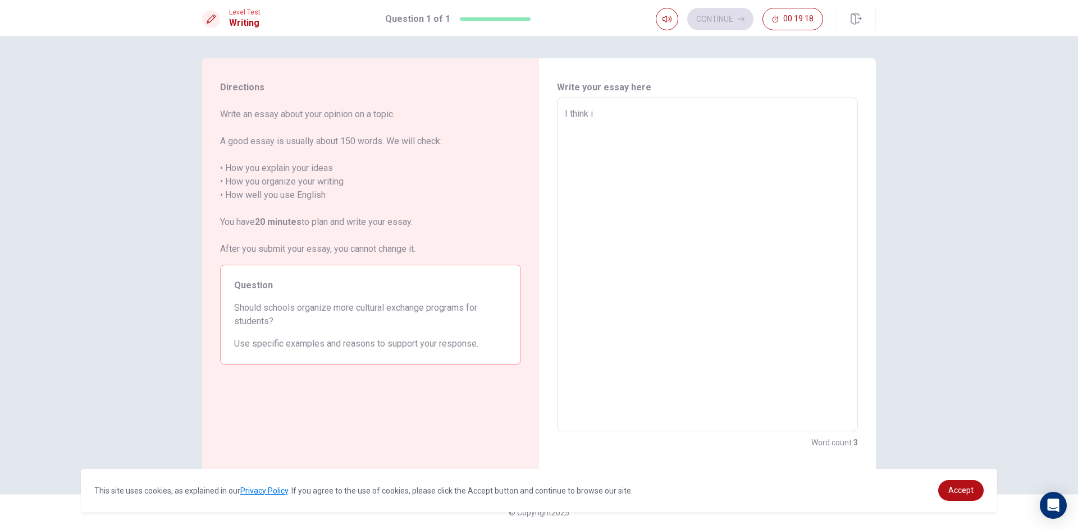
type textarea "x"
type textarea "I think it"
type textarea "x"
type textarea "I think it"
type textarea "x"
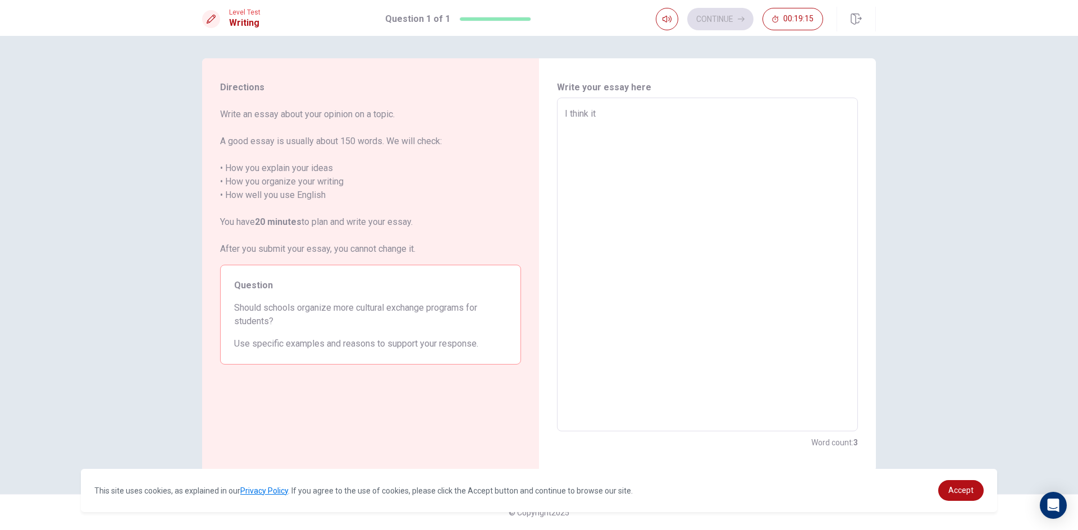
type textarea "I think it g"
type textarea "x"
type textarea "I think it go"
type textarea "x"
type textarea "I think it goo"
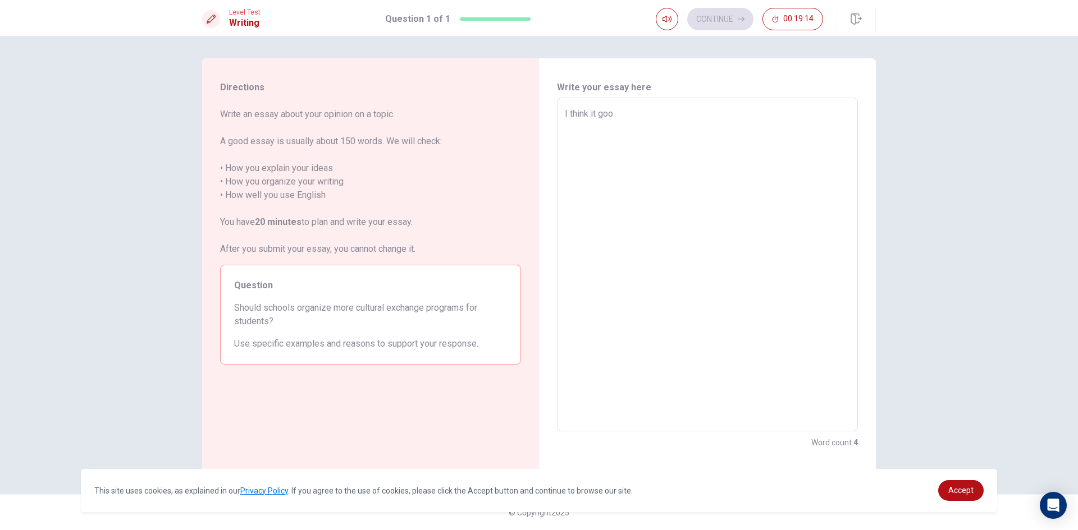
type textarea "x"
type textarea "I think it good"
type textarea "x"
type textarea "I think it good"
type textarea "x"
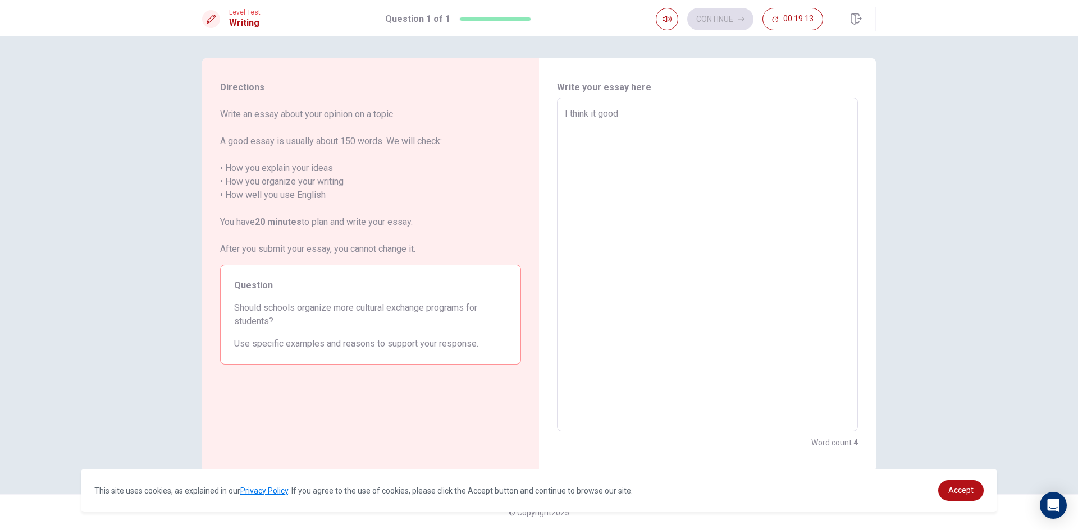
type textarea "I think it good i"
type textarea "x"
type textarea "I think it good id"
type textarea "x"
type textarea "I think it good ide"
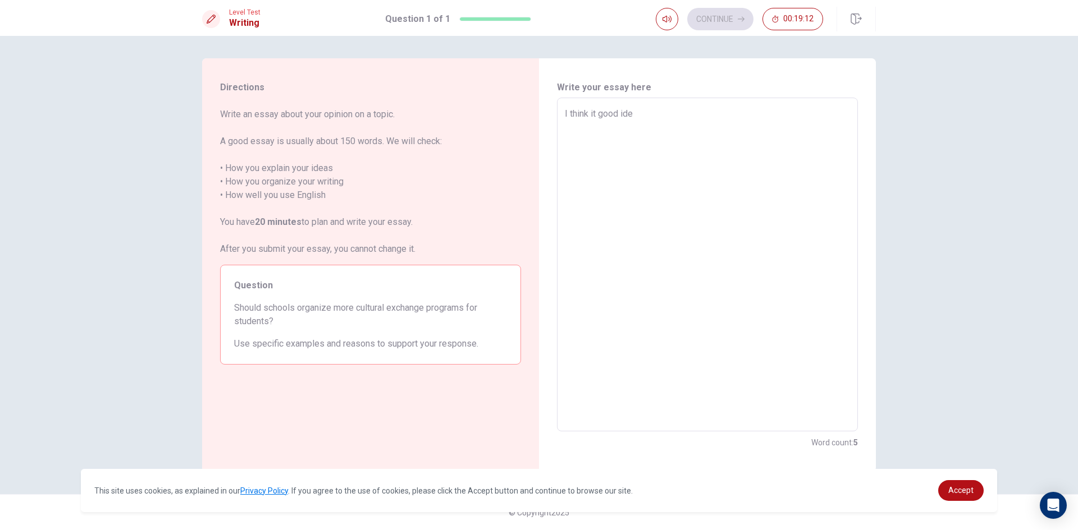
type textarea "x"
type textarea "I think it good idea"
type textarea "x"
type textarea "I think it good idea"
type textarea "x"
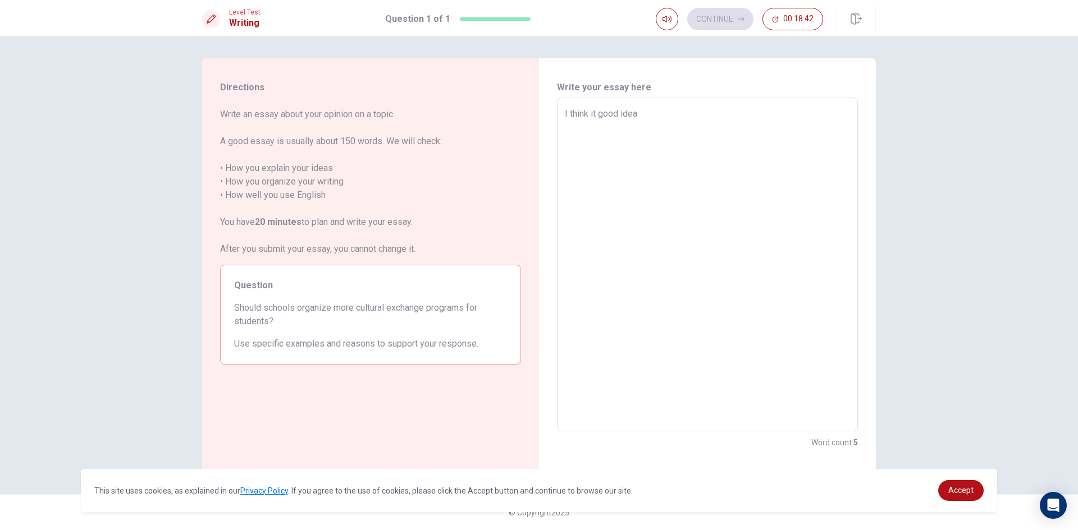
type textarea "I think it good idea"
type textarea "x"
type textarea "I think it good ide"
type textarea "x"
type textarea "I think it good id"
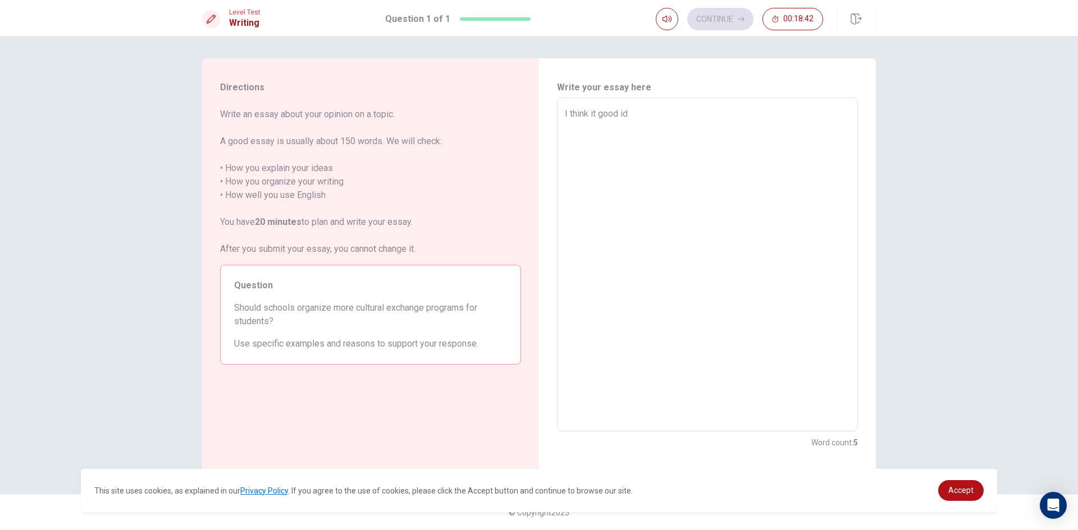
type textarea "x"
type textarea "I think it good i"
type textarea "x"
type textarea "I think it good"
type textarea "x"
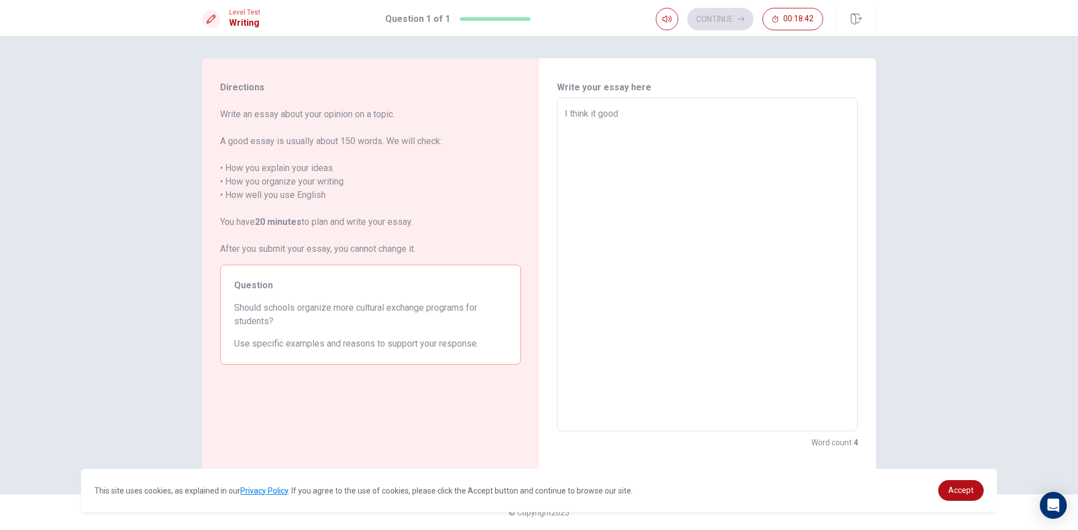
type textarea "I think it good"
type textarea "x"
type textarea "I think it goo"
type textarea "x"
type textarea "I think it go"
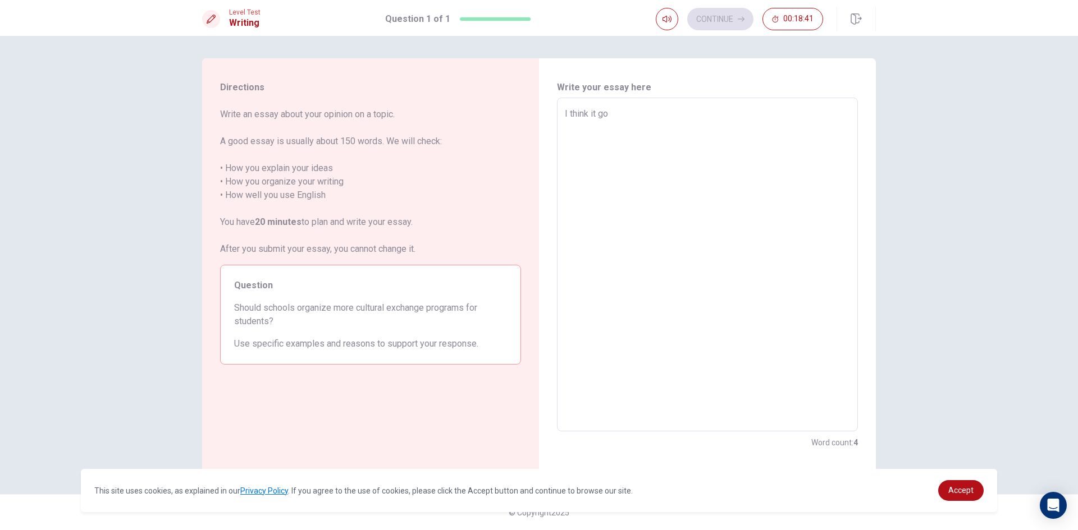
type textarea "x"
type textarea "I think it g"
type textarea "x"
type textarea "I think it"
type textarea "x"
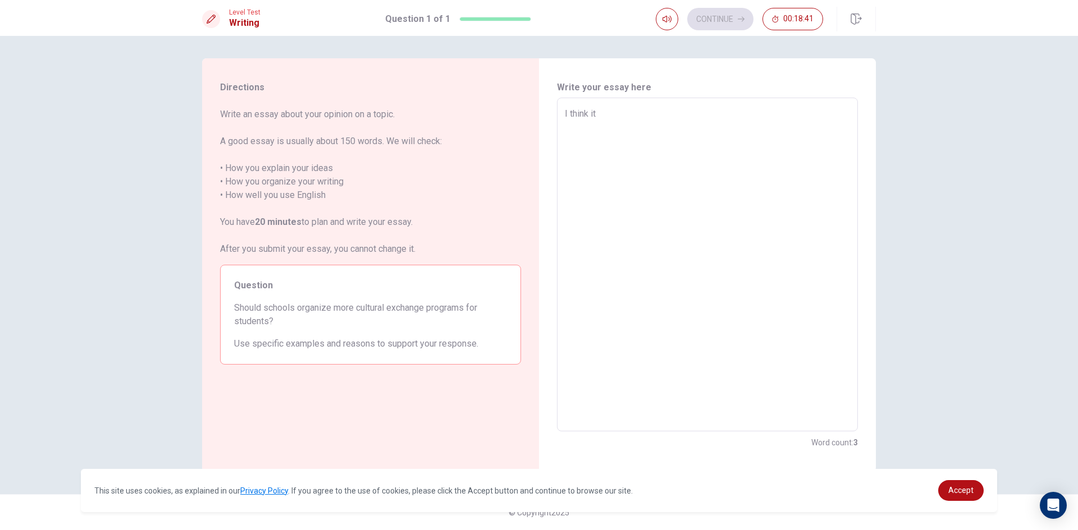
type textarea "I think it"
type textarea "x"
type textarea "I think i"
type textarea "x"
type textarea "I think"
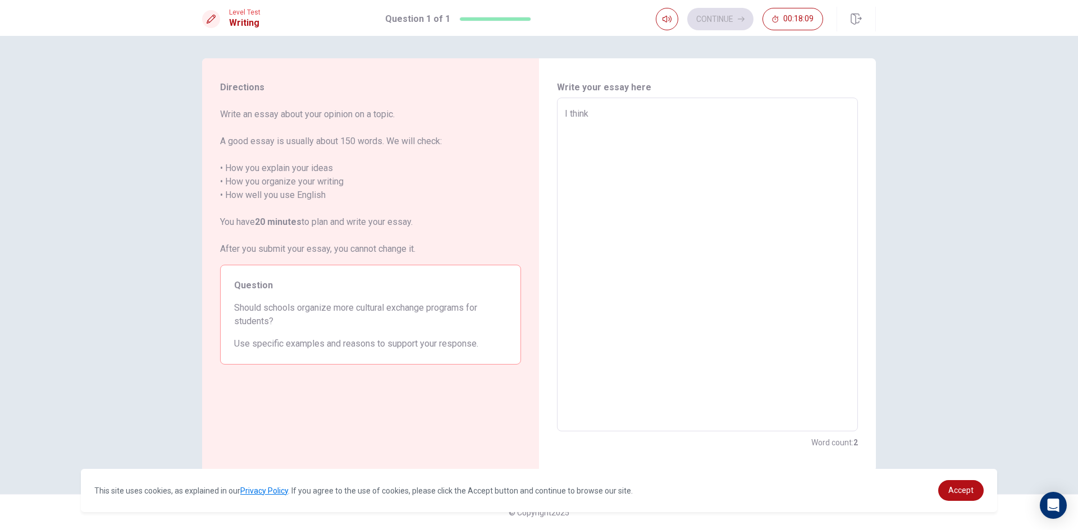
type textarea "x"
type textarea "I think b"
type textarea "x"
type textarea "I think [PERSON_NAME]"
type textarea "x"
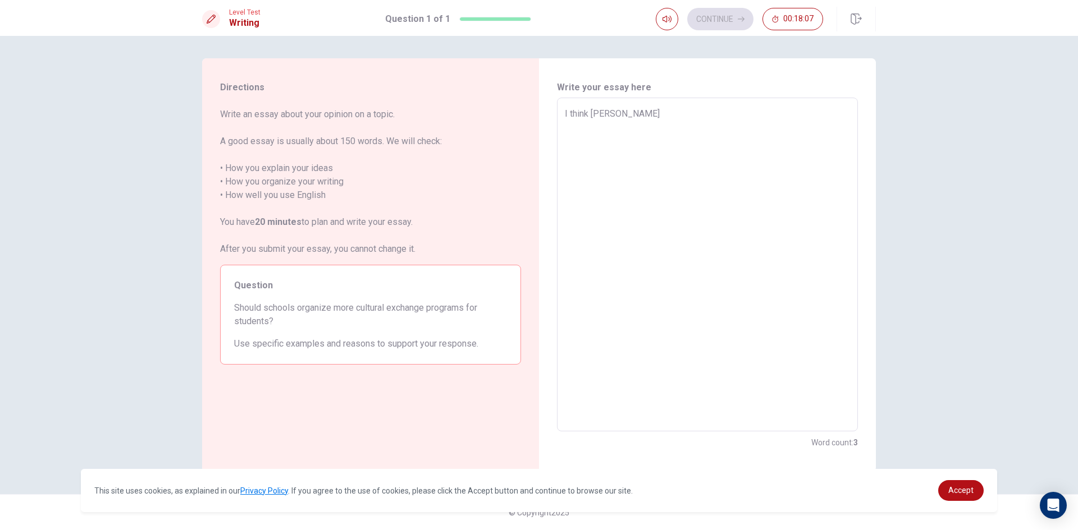
type textarea "I think bot"
type textarea "x"
type textarea "I think both"
type textarea "x"
type textarea "I think both"
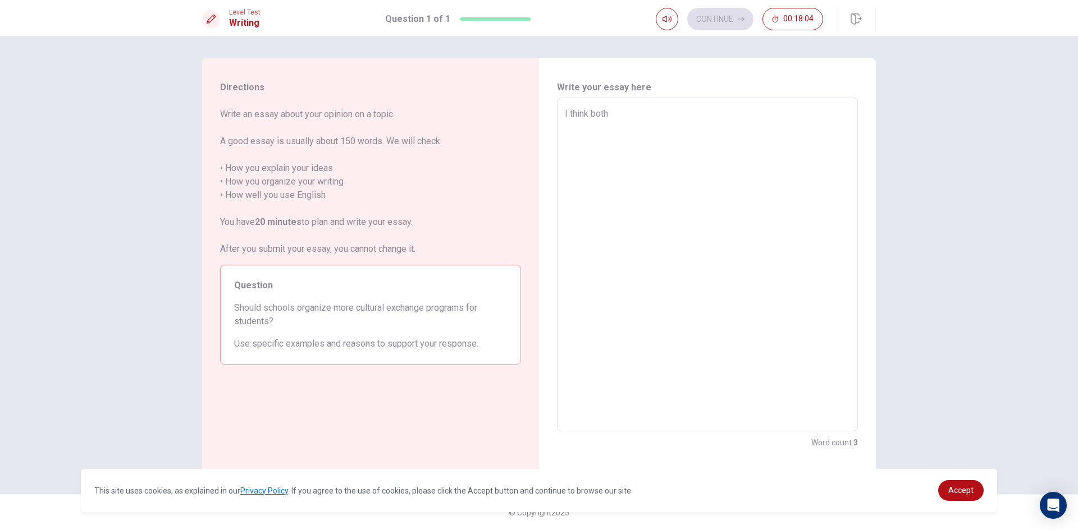
type textarea "x"
type textarea "I think both n"
type textarea "x"
type textarea "I think both no"
type textarea "x"
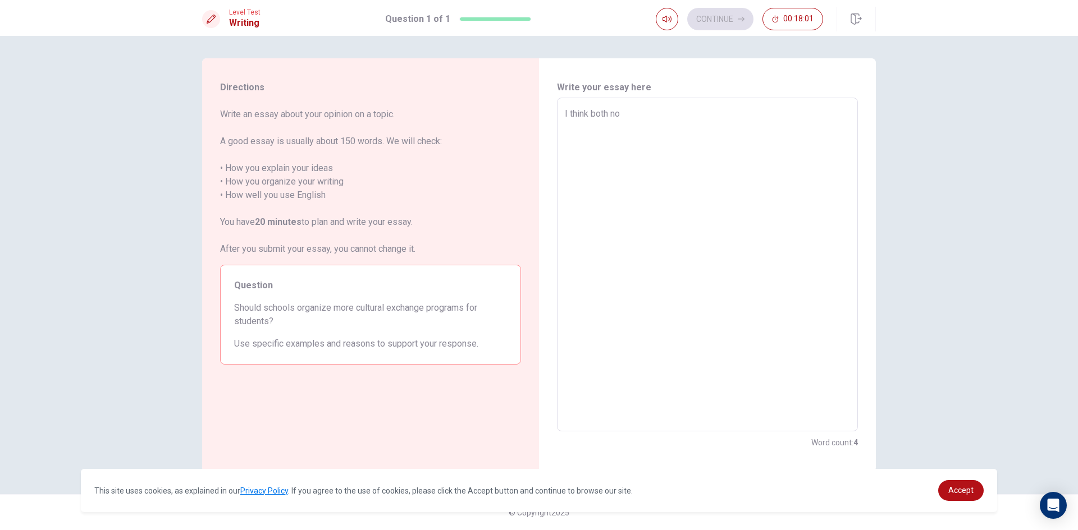
type textarea "I think both not"
type textarea "x"
type textarea "I think both not"
type textarea "x"
type textarea "I think both not g"
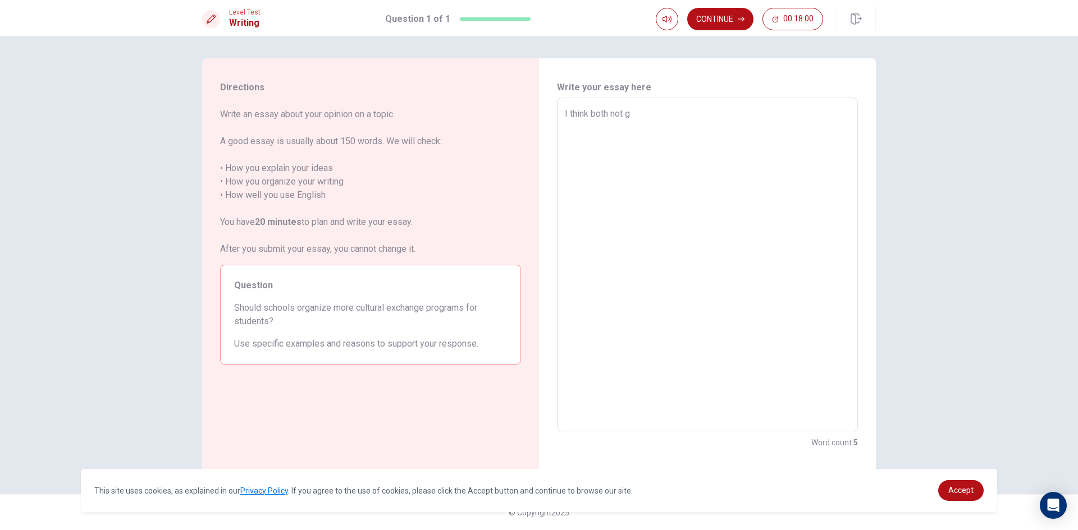
type textarea "x"
type textarea "I think both not go"
type textarea "x"
type textarea "I think both not goo"
type textarea "x"
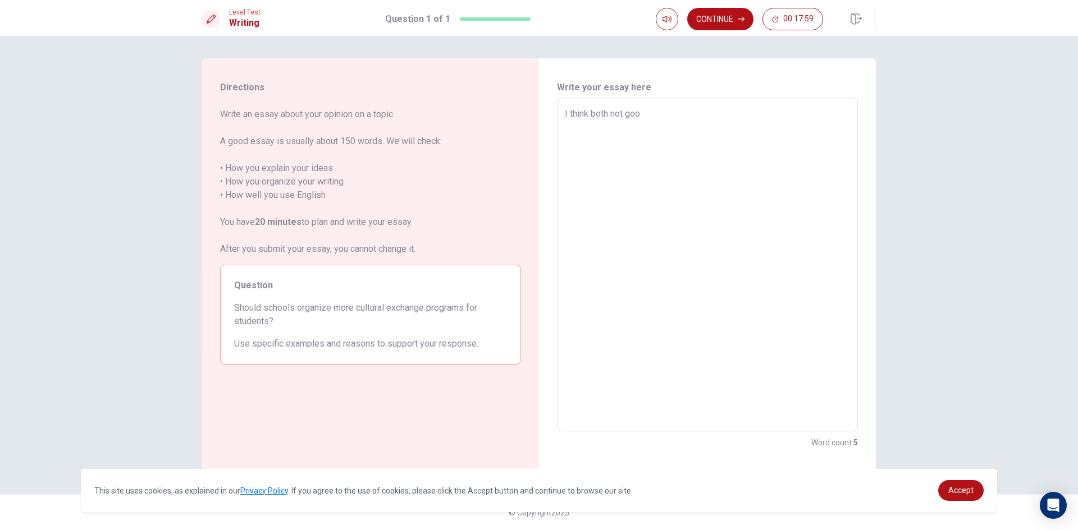
type textarea "I think both not good"
type textarea "x"
type textarea "I think both not good"
type textarea "x"
type textarea "I think both not good a"
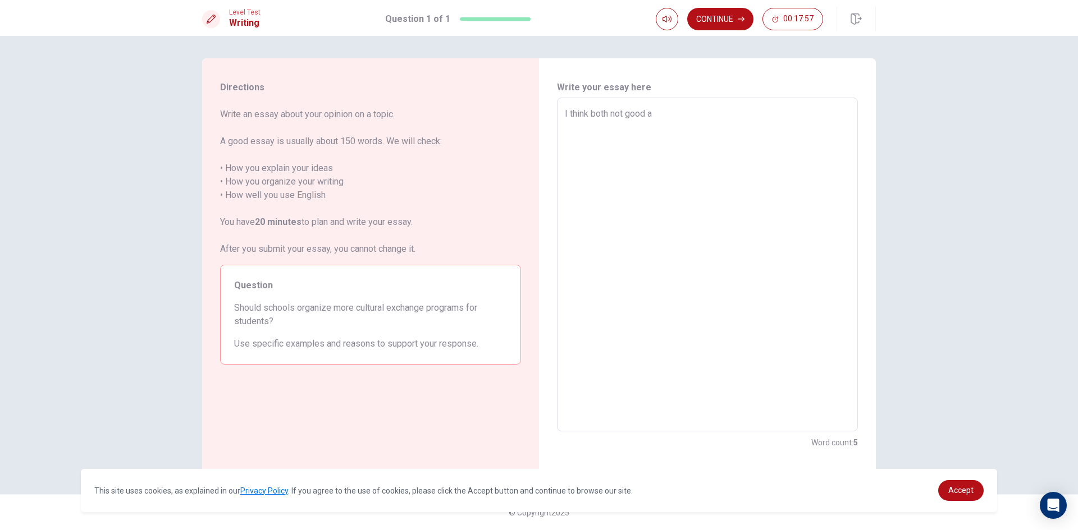
type textarea "x"
type textarea "I think both not good an"
type textarea "x"
type textarea "I think both not good and"
type textarea "x"
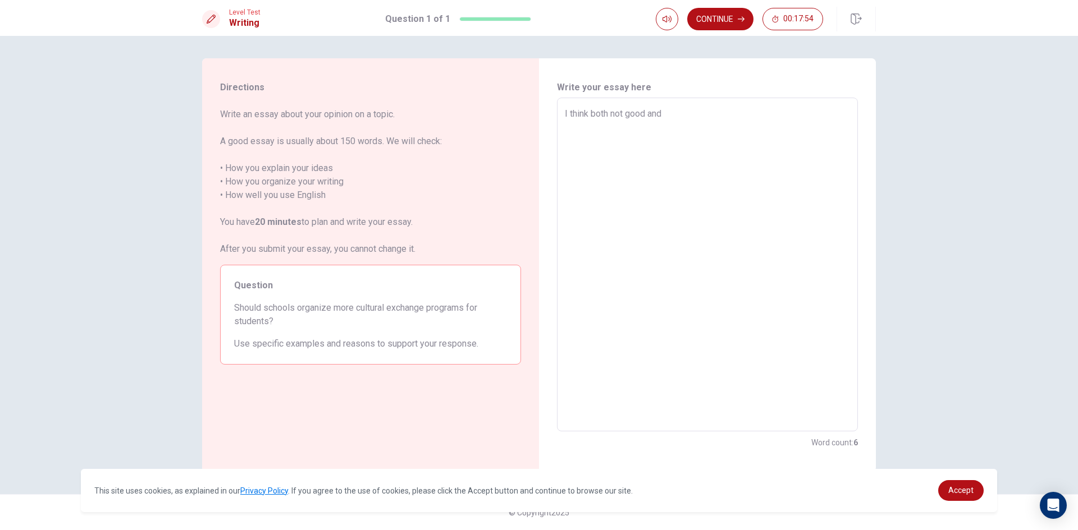
type textarea "I think both not good and"
type textarea "x"
type textarea "I think both not good and n"
type textarea "x"
type textarea "I think both not good and no"
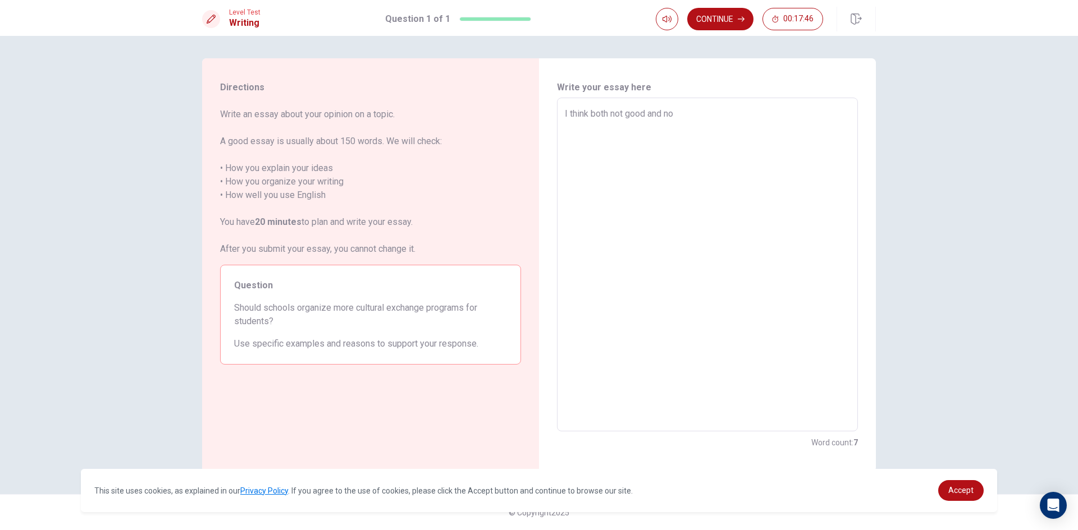
type textarea "x"
type textarea "I think both not good and not"
type textarea "x"
type textarea "I think both not good and not"
type textarea "x"
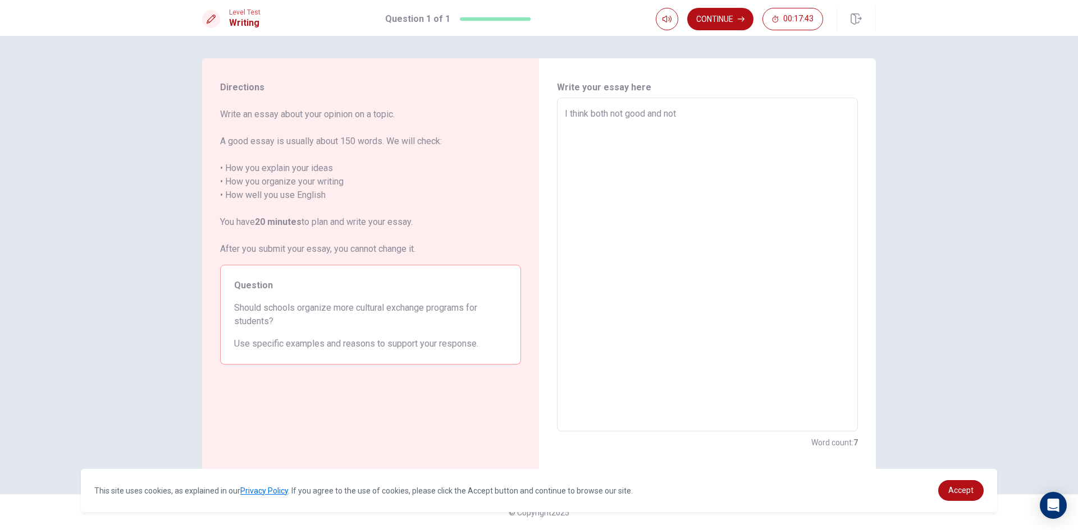
type textarea "I think both not good and not b"
type textarea "x"
type textarea "I think both not good and not ba"
type textarea "x"
type textarea "I think both not good and not bad"
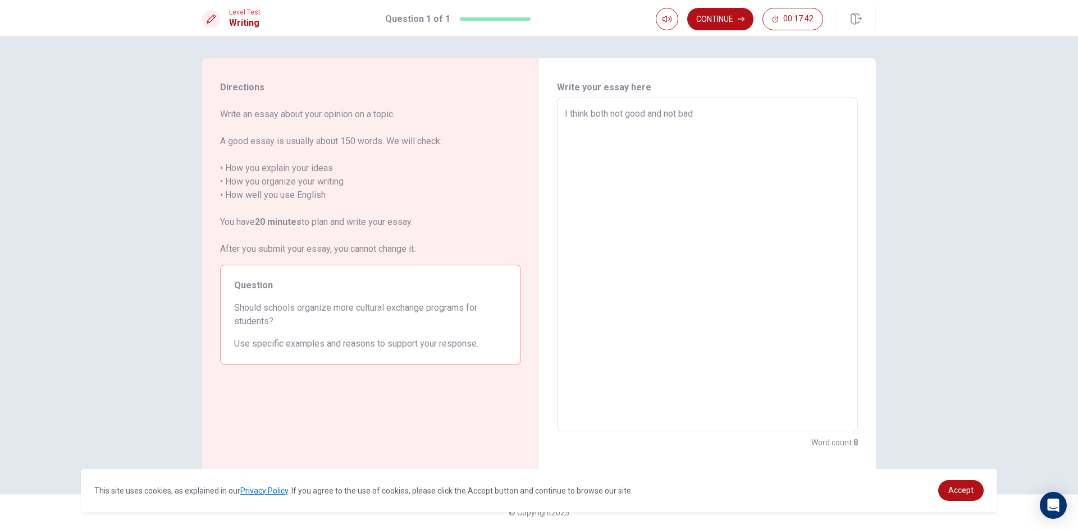
type textarea "x"
type textarea "I think both not good and not bad"
type textarea "x"
type textarea "I think both not good and not bad b"
type textarea "x"
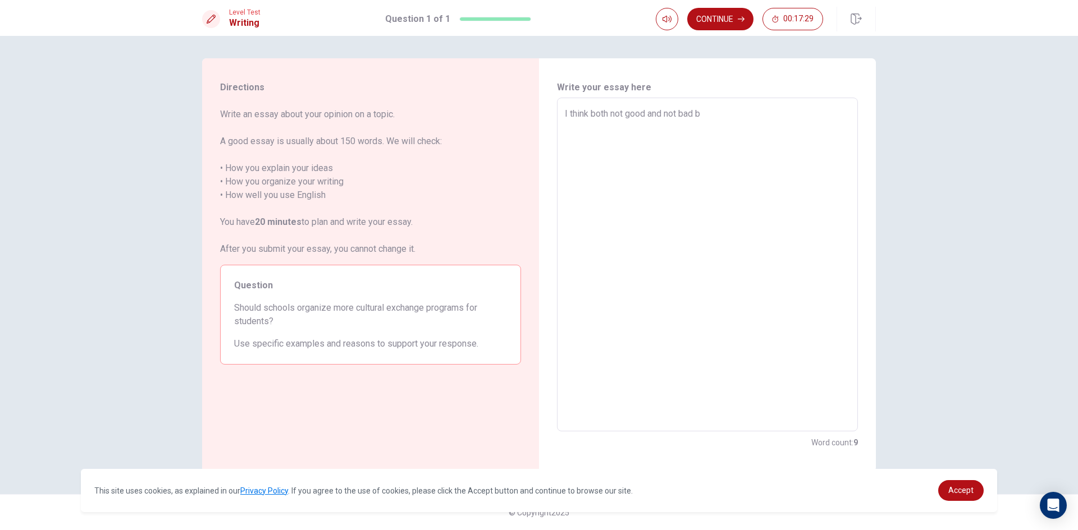
type textarea "I think both not good and not bad bu"
type textarea "x"
type textarea "I think both not good and not bad but"
type textarea "x"
type textarea "I think both not good and not bad but"
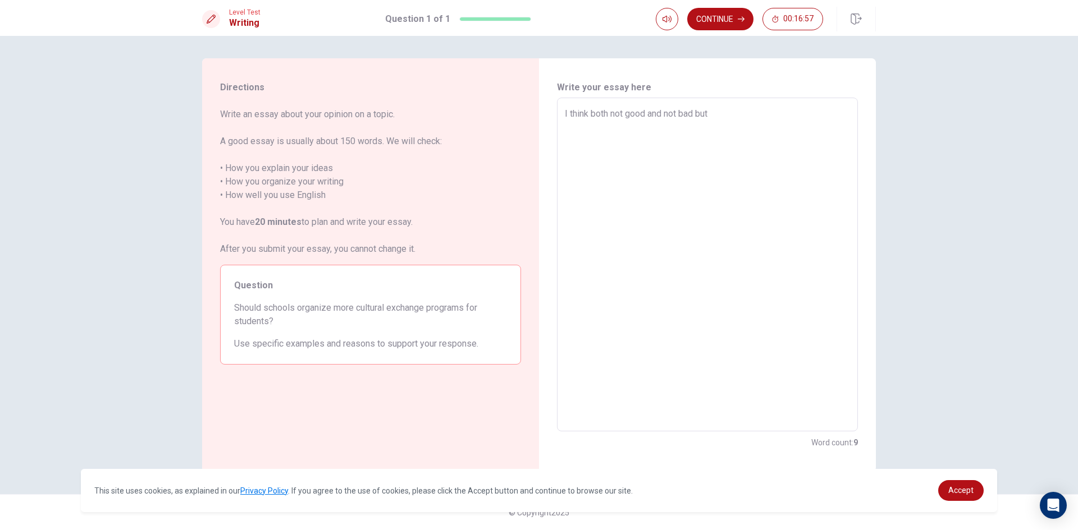
type textarea "x"
type textarea "I think both not good and not bad but i"
type textarea "x"
type textarea "I think both not good and not bad but i"
type textarea "x"
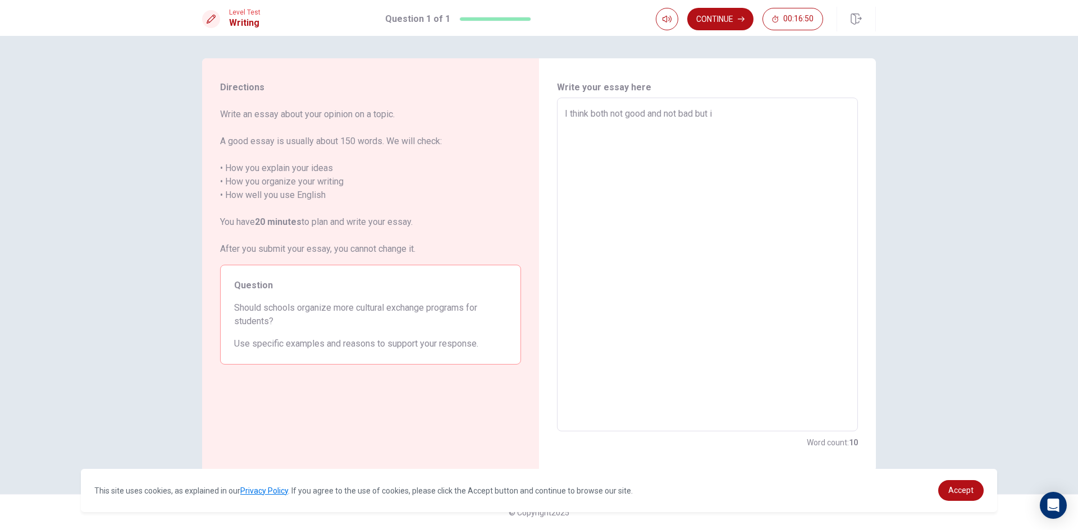
type textarea "I think both not good and not bad but i t"
type textarea "x"
type textarea "I think both not good and not bad but i th"
type textarea "x"
type textarea "I think both not good and not bad but i t"
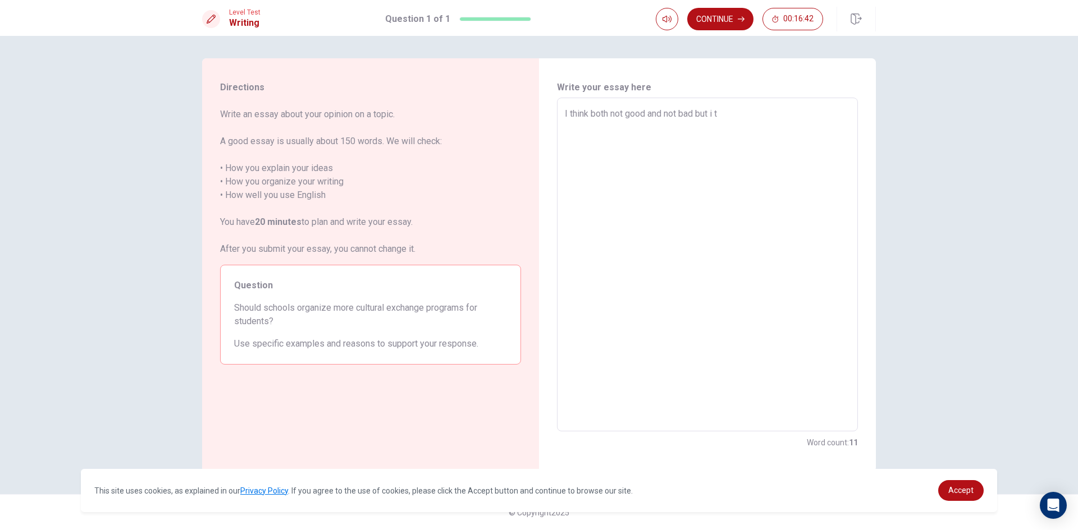
type textarea "x"
type textarea "I think both not good and not bad but i"
type textarea "x"
type textarea "I think both not good and not bad but i w"
type textarea "x"
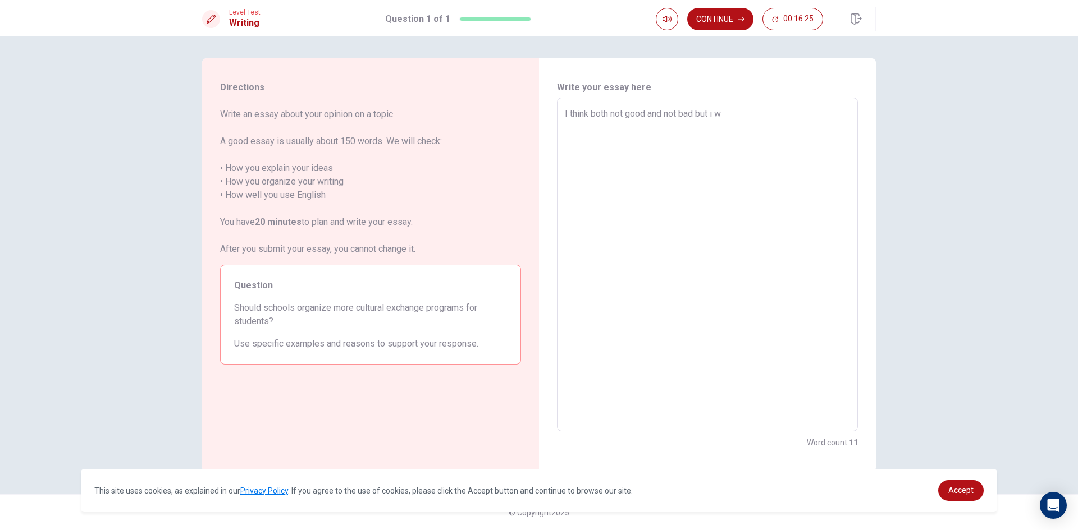
type textarea "I think both not good and not bad but i wi"
type textarea "x"
type textarea "I think both not good and not bad but i wil"
type textarea "x"
type textarea "I think both not good and not bad but i will"
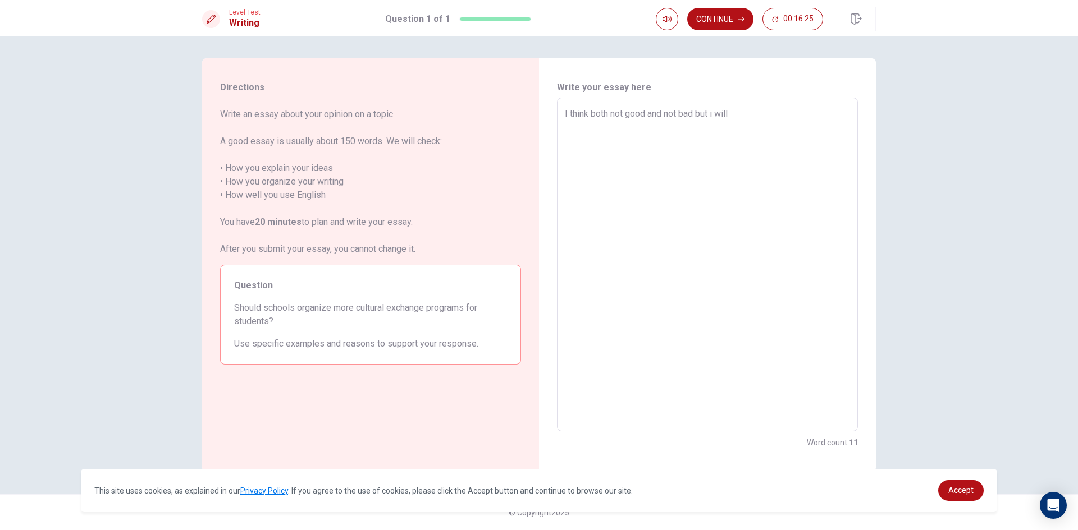
type textarea "x"
type textarea "I think both not good and not bad but i will"
type textarea "x"
type textarea "I think both not good and not bad but i will s"
type textarea "x"
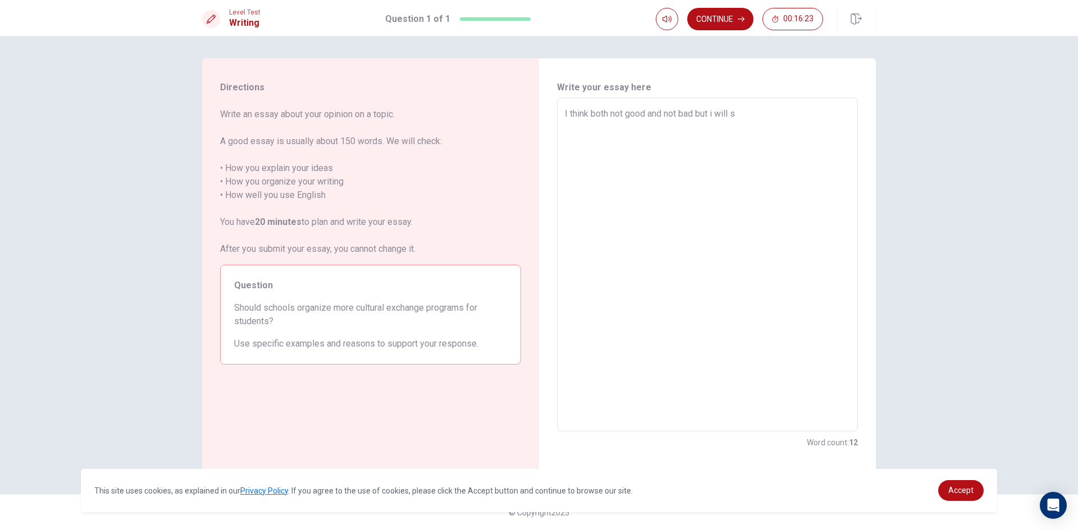
type textarea "I think both not good and not bad but i will sh"
type textarea "x"
type textarea "I think both not good and not bad but i will sho"
type textarea "x"
type textarea "I think both not good and not bad but i will shou"
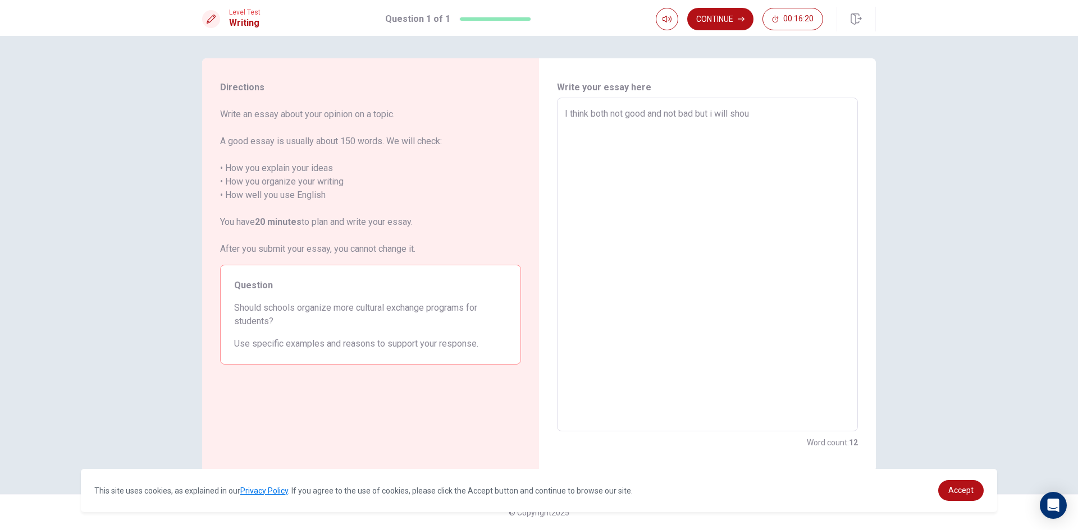
type textarea "x"
type textarea "I think both not good and not bad but i will shoul"
type textarea "x"
type textarea "I think both not good and not bad but i will should"
type textarea "x"
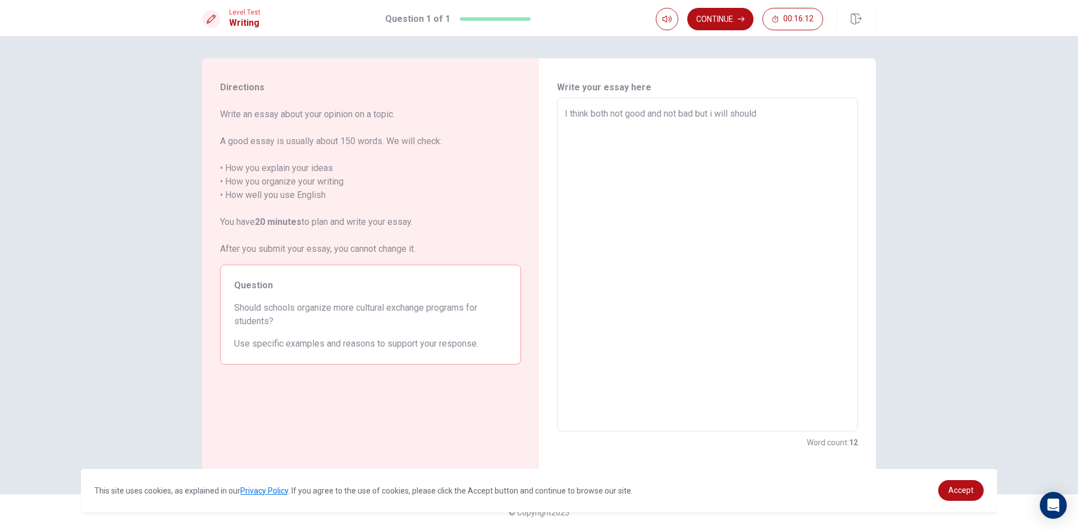
type textarea "I think both not good and not bad but i will should"
type textarea "x"
type textarea "I think both not good and not bad but i will should o"
type textarea "x"
type textarea "I think both not good and not bad but i will should on"
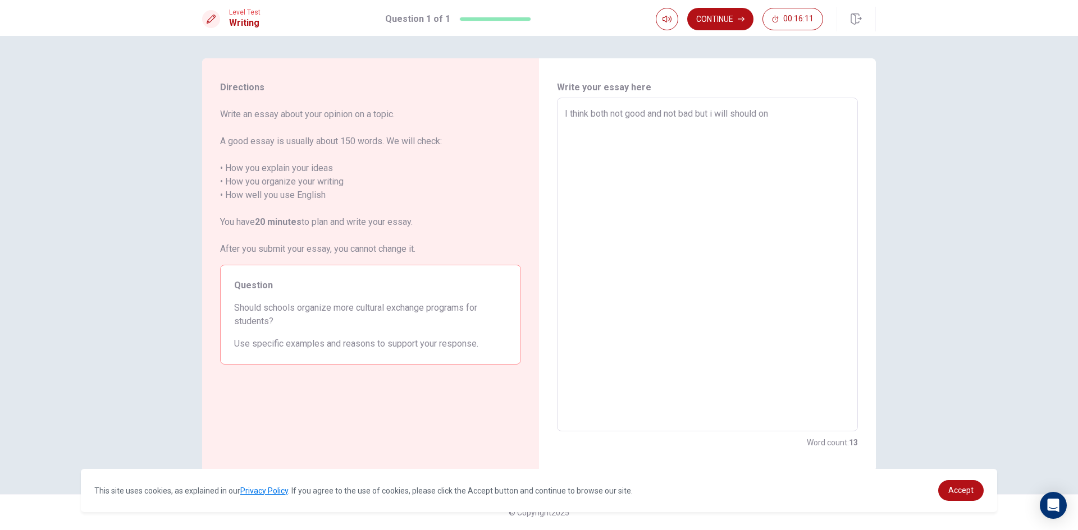
type textarea "x"
type textarea "I think both not good and not bad but i will should one"
type textarea "x"
type textarea "I think both not good and not bad but i will should one"
type textarea "x"
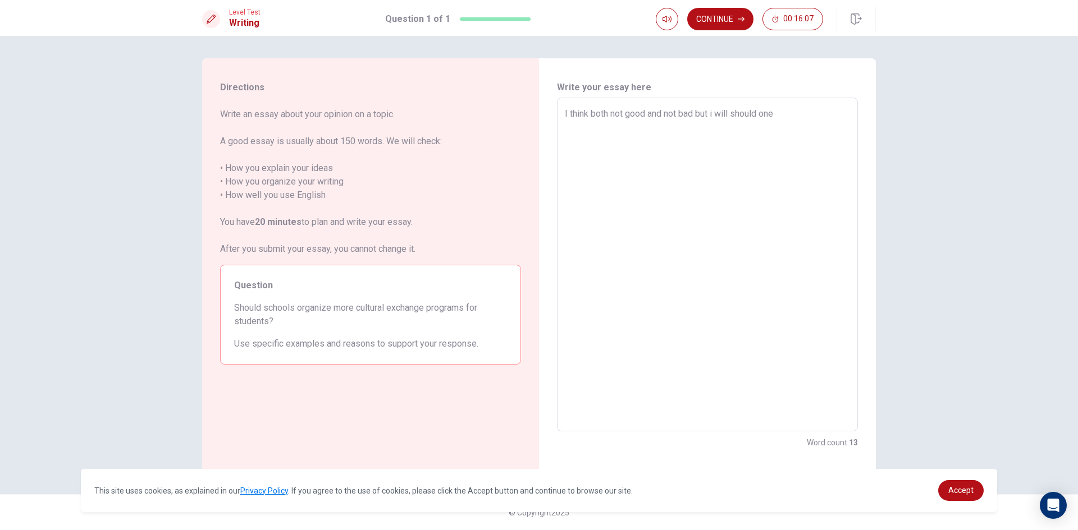
type textarea "I think both not good and not bad but i will should one"
type textarea "x"
type textarea "I think both not good and not bad but i will should on"
type textarea "x"
type textarea "I think both not good and not bad but i will should o"
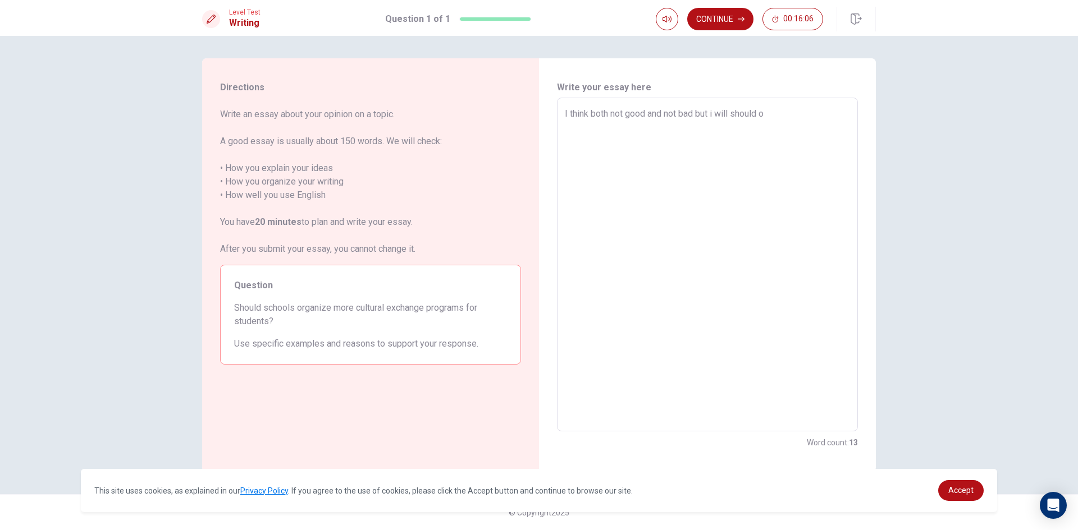
type textarea "I think both not good and not bad but i will should"
type textarea "x"
type textarea "I think both not good and not bad but i will should"
type textarea "x"
type textarea "I think both not good and not bad but i will shoul"
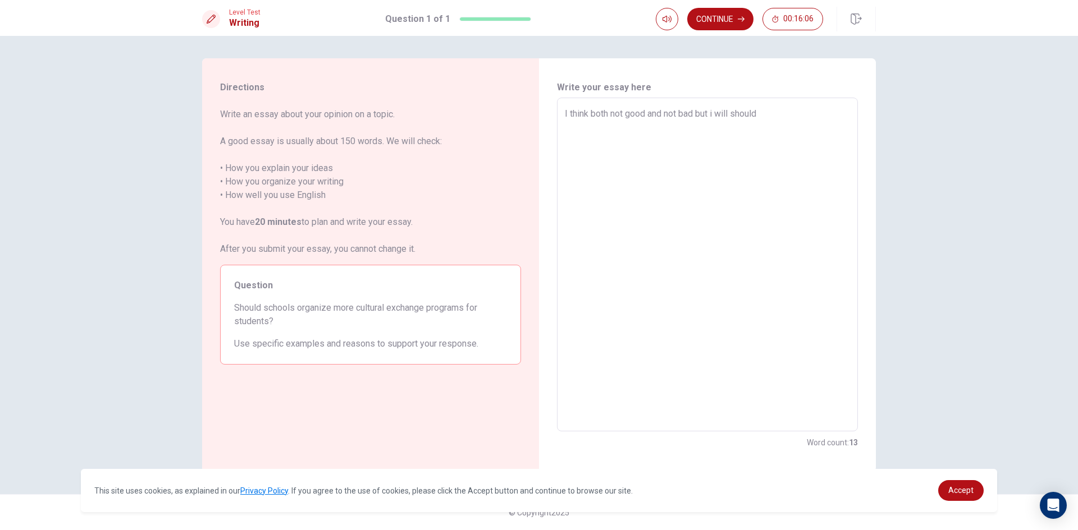
type textarea "x"
type textarea "I think both not good and not bad but i will shou"
type textarea "x"
type textarea "I think both not good and not bad but i will sho"
type textarea "x"
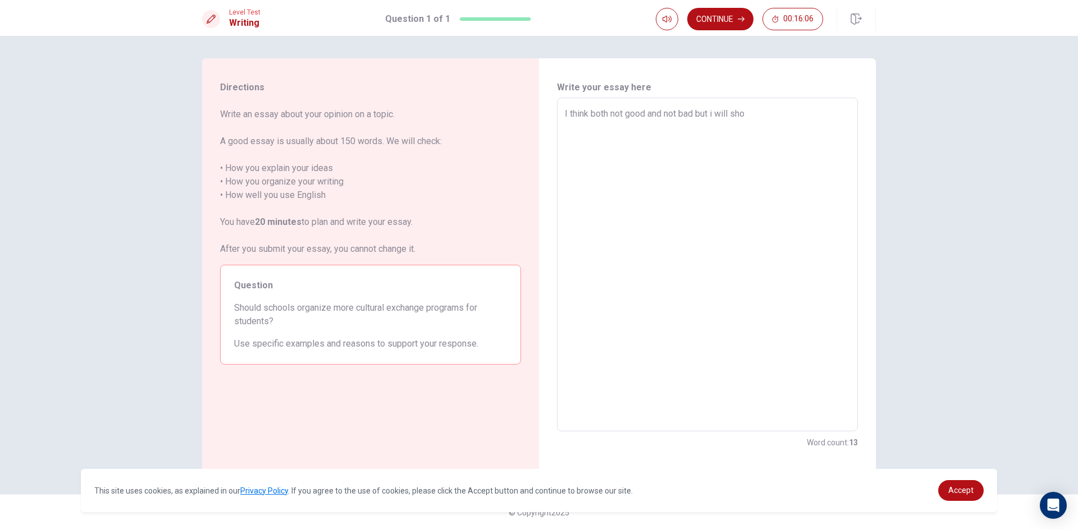
type textarea "x"
type textarea "I think both not good and not bad but i will s"
type textarea "x"
type textarea "I think both not good and not bad but i will"
type textarea "x"
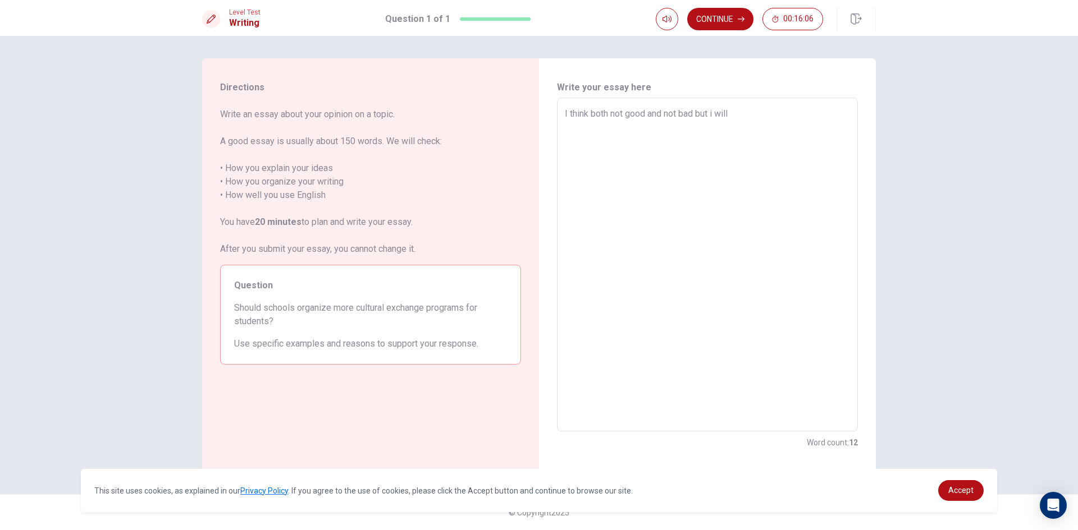
type textarea "I think both not good and not bad but i will"
type textarea "x"
type textarea "I think both not good and not bad but i wil"
type textarea "x"
click at [808, 109] on textarea "I think exchange programs is a good idea for student to learn languge" at bounding box center [707, 264] width 285 height 315
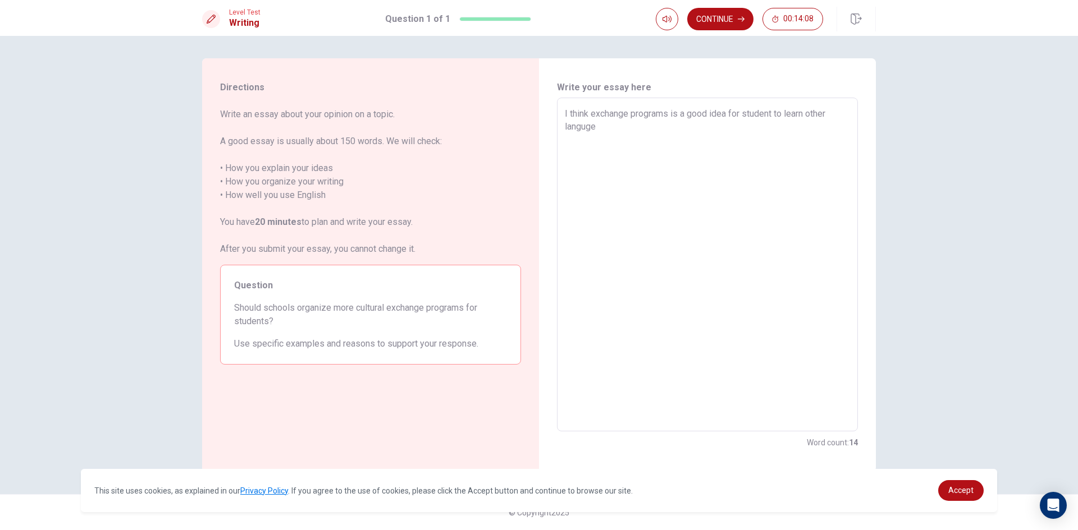
click at [603, 132] on textarea "I think exchange programs is a good idea for student to learn other languge" at bounding box center [707, 264] width 285 height 315
drag, startPoint x: 831, startPoint y: 118, endPoint x: 811, endPoint y: 115, distance: 19.9
click at [811, 115] on textarea "I think exchange programs is a good idea for student to learn other languge." at bounding box center [707, 264] width 285 height 315
click at [847, 113] on textarea "I think exchange programs is a good idea for student to learn languge." at bounding box center [707, 264] width 285 height 315
click at [740, 126] on textarea "I think exchange programs is a good idea for student to learn languge. And i sh…" at bounding box center [707, 264] width 285 height 315
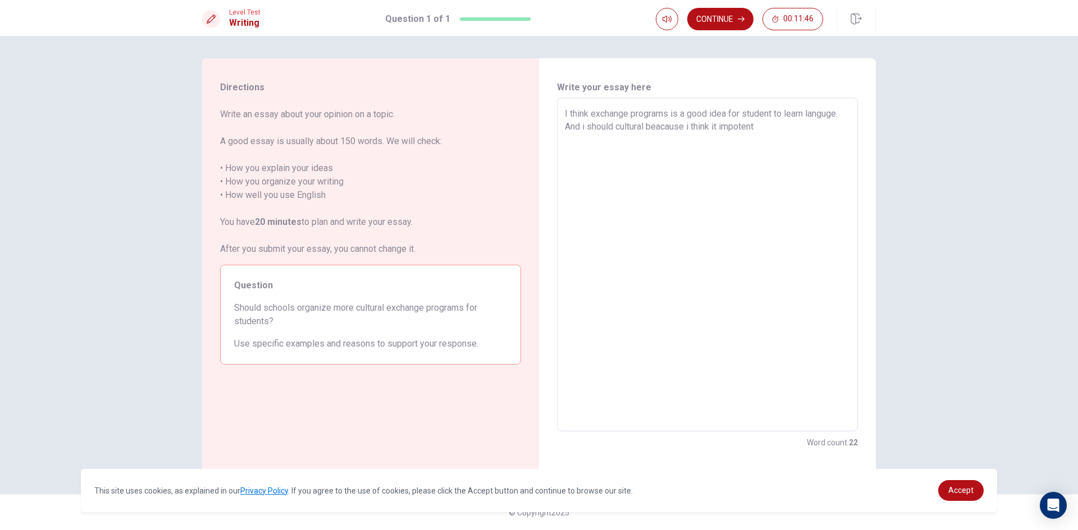
click at [758, 127] on textarea "I think exchange programs is a good idea for student to learn languge. And i sh…" at bounding box center [707, 264] width 285 height 315
click at [745, 128] on textarea "I think exchange programs is a good idea for student to learn languge. And i sh…" at bounding box center [707, 264] width 285 height 315
click at [743, 128] on textarea "I think exchange programs is a good idea for student to learn languge. And i sh…" at bounding box center [707, 264] width 285 height 315
click at [765, 128] on textarea "I think exchange programs is a good idea for student to learn languge. And i sh…" at bounding box center [707, 264] width 285 height 315
click at [745, 127] on textarea "I think exchange programs is a good idea for student to learn languge. And i sh…" at bounding box center [707, 264] width 285 height 315
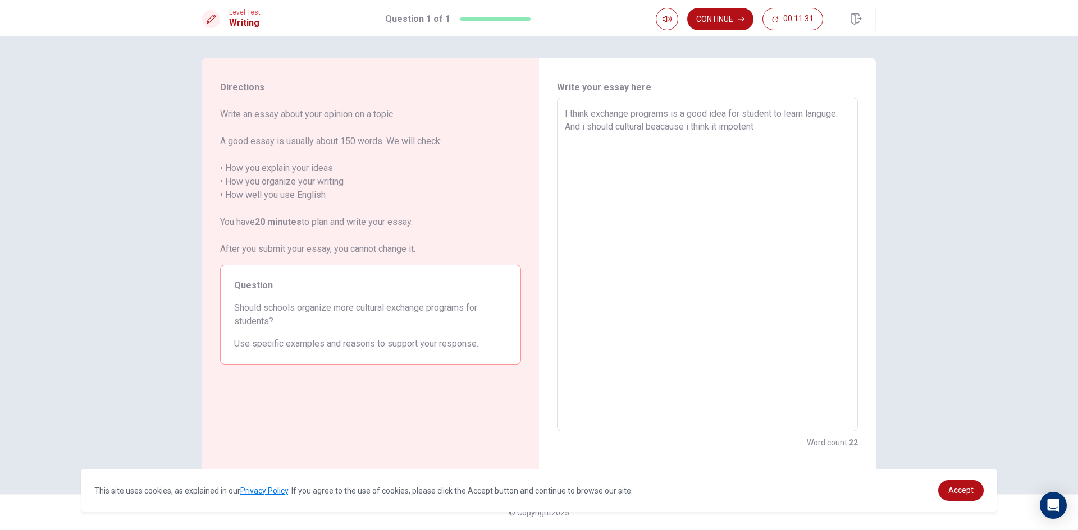
click at [757, 130] on textarea "I think exchange programs is a good idea for student to learn languge. And i sh…" at bounding box center [707, 264] width 285 height 315
click at [762, 131] on textarea "I think exchange programs is a good idea for student to learn languge. And i sh…" at bounding box center [707, 264] width 285 height 315
click at [679, 136] on textarea "I think exchange programs is a good idea for student to learn languge. And i sh…" at bounding box center [707, 264] width 285 height 315
click at [681, 139] on textarea "I think exchange programs is a good idea for student to learn languge. And i sh…" at bounding box center [707, 264] width 285 height 315
click at [704, 139] on textarea "I think exchange programs is a good idea for student to learn languge. And i sh…" at bounding box center [707, 264] width 285 height 315
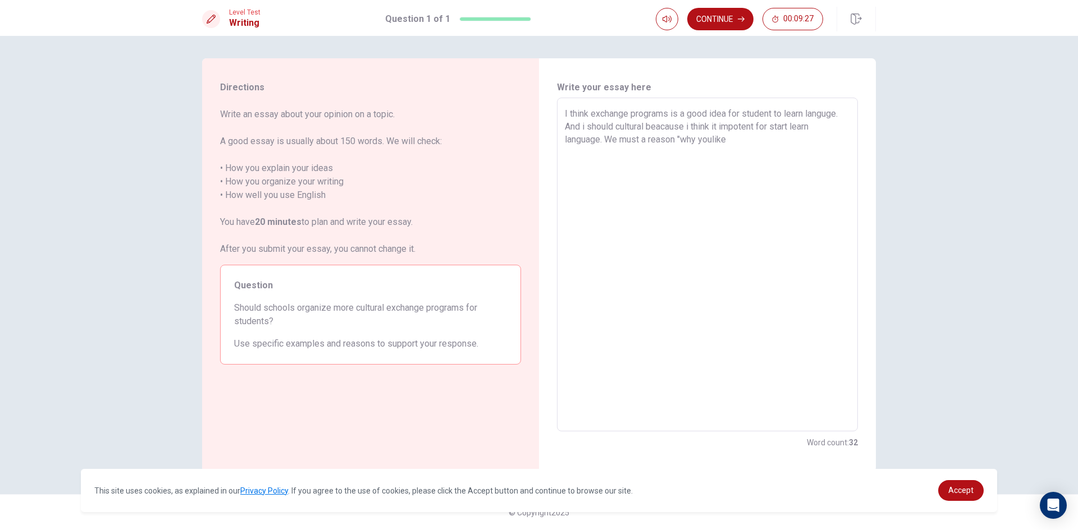
click at [716, 138] on textarea "I think exchange programs is a good idea for student to learn languge. And i sh…" at bounding box center [707, 264] width 285 height 315
click at [727, 141] on textarea "I think exchange programs is a good idea for student to learn languge. And i sh…" at bounding box center [707, 264] width 285 height 315
click at [740, 141] on textarea "I think exchange programs is a good idea for student to learn languge. And i sh…" at bounding box center [707, 264] width 285 height 315
click at [701, 140] on textarea "I think exchange programs is a good idea for student to learn languge. And i sh…" at bounding box center [707, 264] width 285 height 315
click at [813, 139] on textarea "I think exchange programs is a good idea for student to learn languge. And i sh…" at bounding box center [707, 264] width 285 height 315
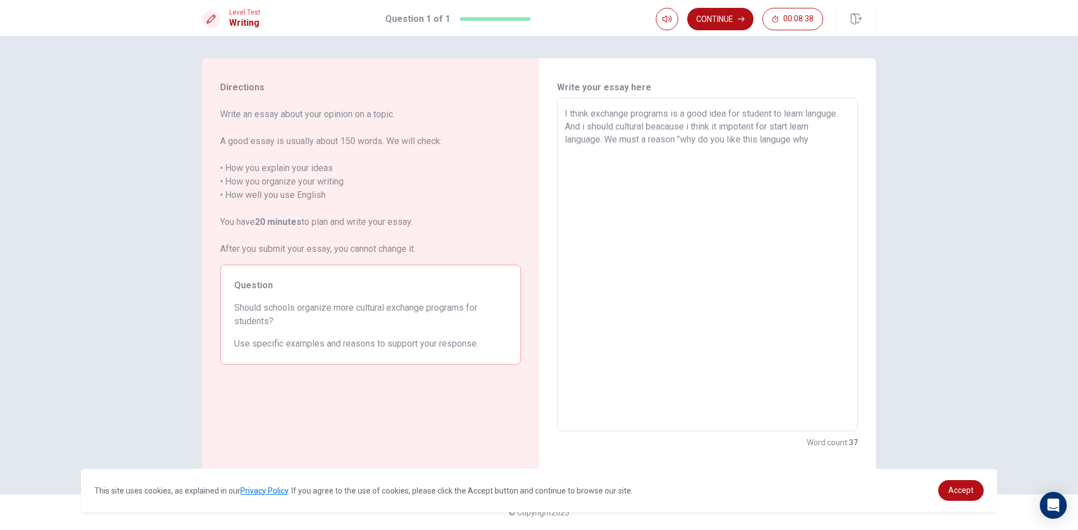
click at [794, 136] on textarea "I think exchange programs is a good idea for student to learn languge. And i sh…" at bounding box center [707, 264] width 285 height 315
click at [832, 140] on textarea "I think exchange programs is a good idea for student to learn languge. And i sh…" at bounding box center [707, 264] width 285 height 315
click at [689, 152] on textarea "I think exchange programs is a good idea for student to learn languge. And i sh…" at bounding box center [707, 264] width 285 height 315
click at [767, 152] on textarea "I think exchange programs is a good idea for student to learn languge. And i sh…" at bounding box center [707, 264] width 285 height 315
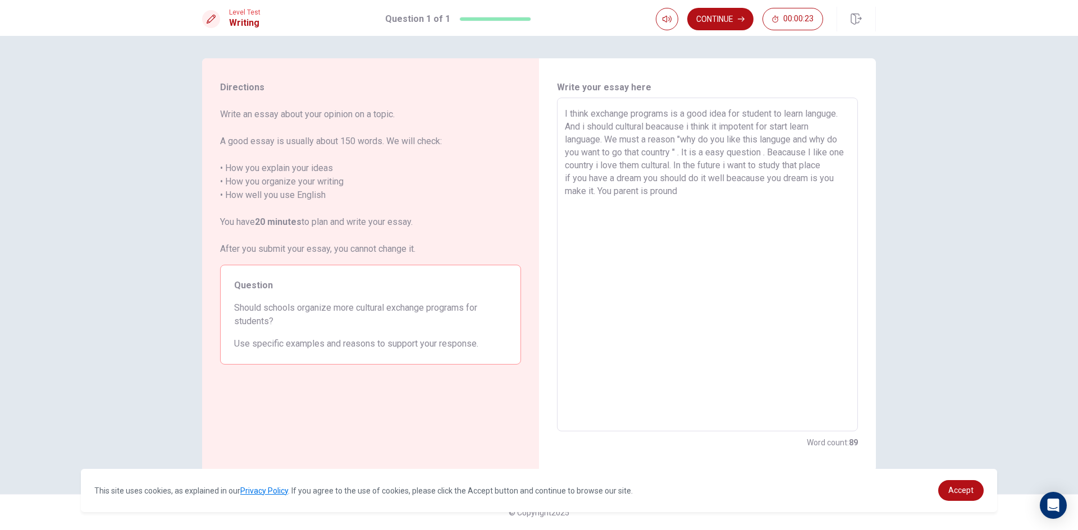
click at [653, 193] on textarea "I think exchange programs is a good idea for student to learn languge. And i sh…" at bounding box center [707, 264] width 285 height 315
click at [713, 191] on textarea "I think exchange programs is a good idea for student to learn languge. And i sh…" at bounding box center [707, 264] width 285 height 315
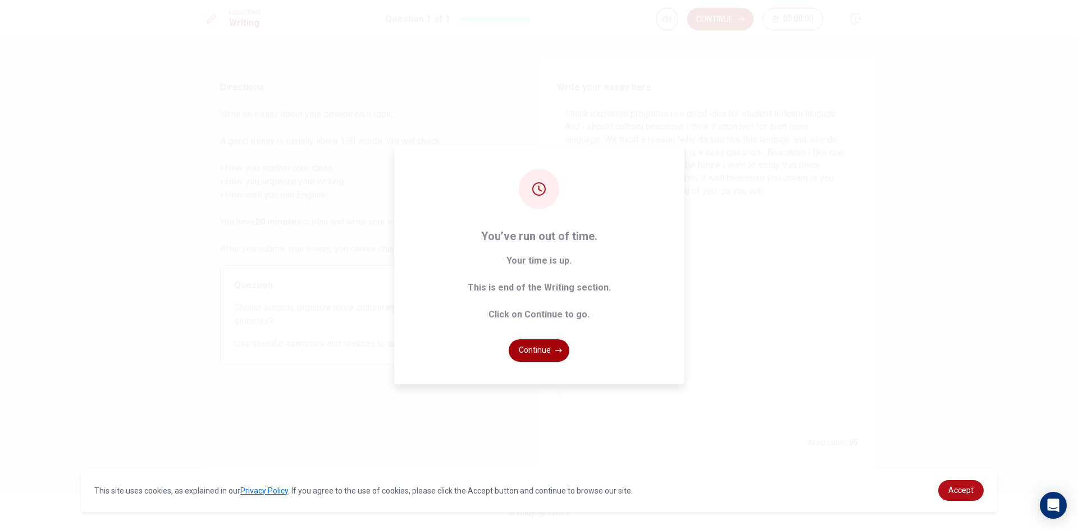
click at [555, 351] on icon "button" at bounding box center [558, 351] width 7 height 4
